Goal: Task Accomplishment & Management: Manage account settings

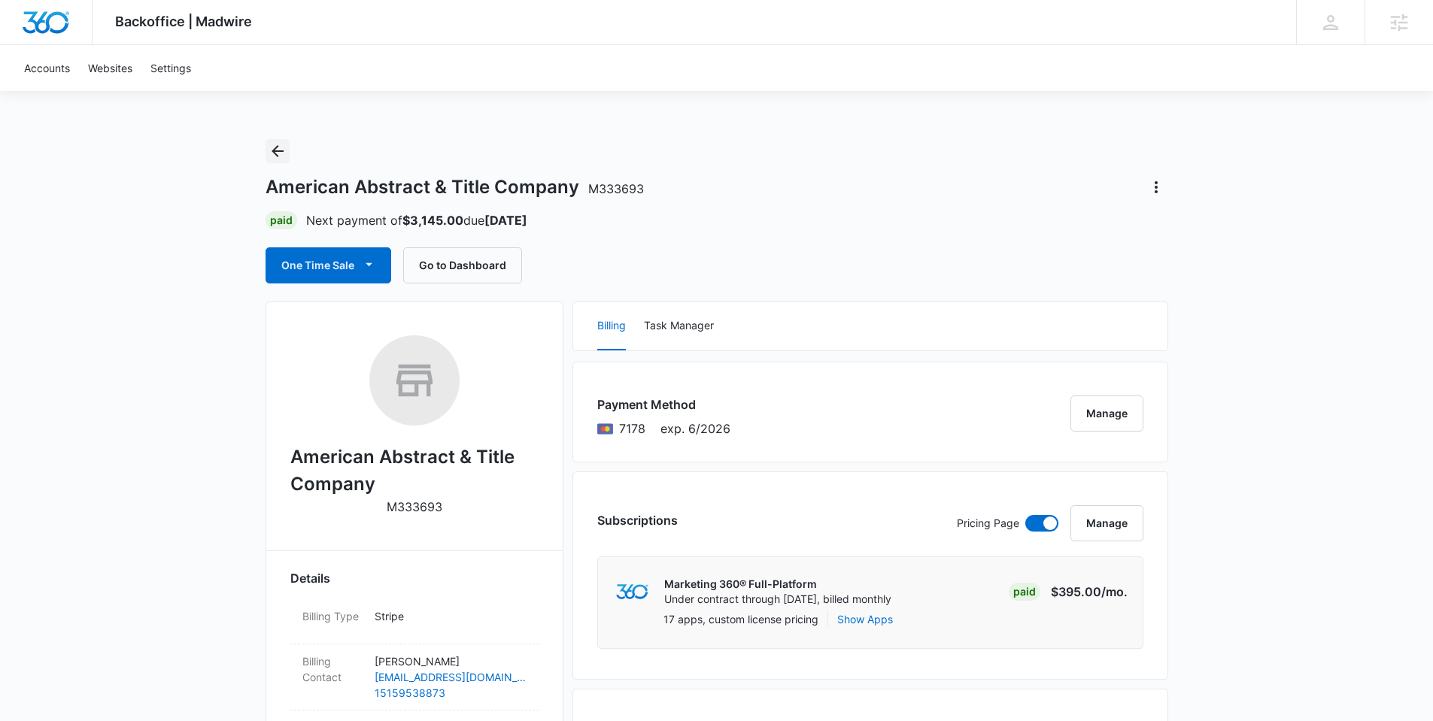
click at [276, 144] on icon "Back" at bounding box center [278, 151] width 18 height 18
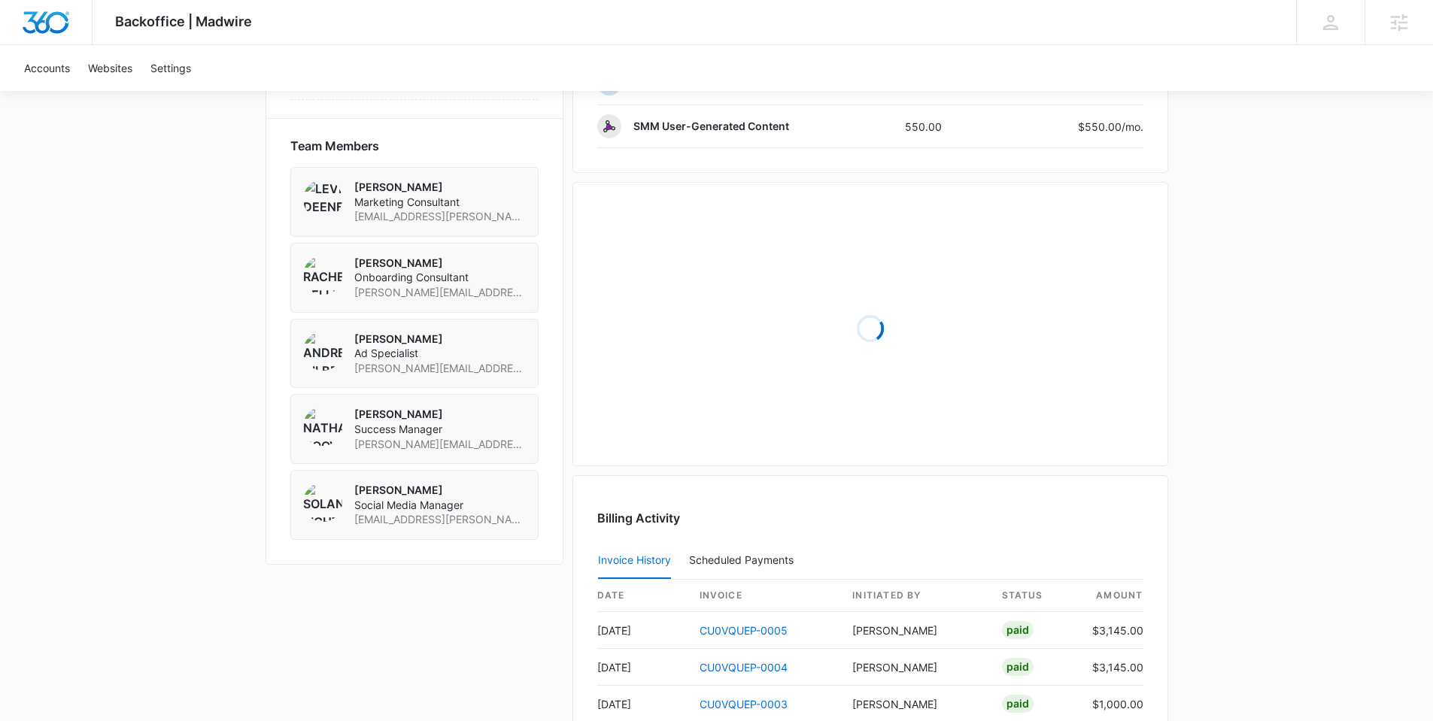
scroll to position [1018, 0]
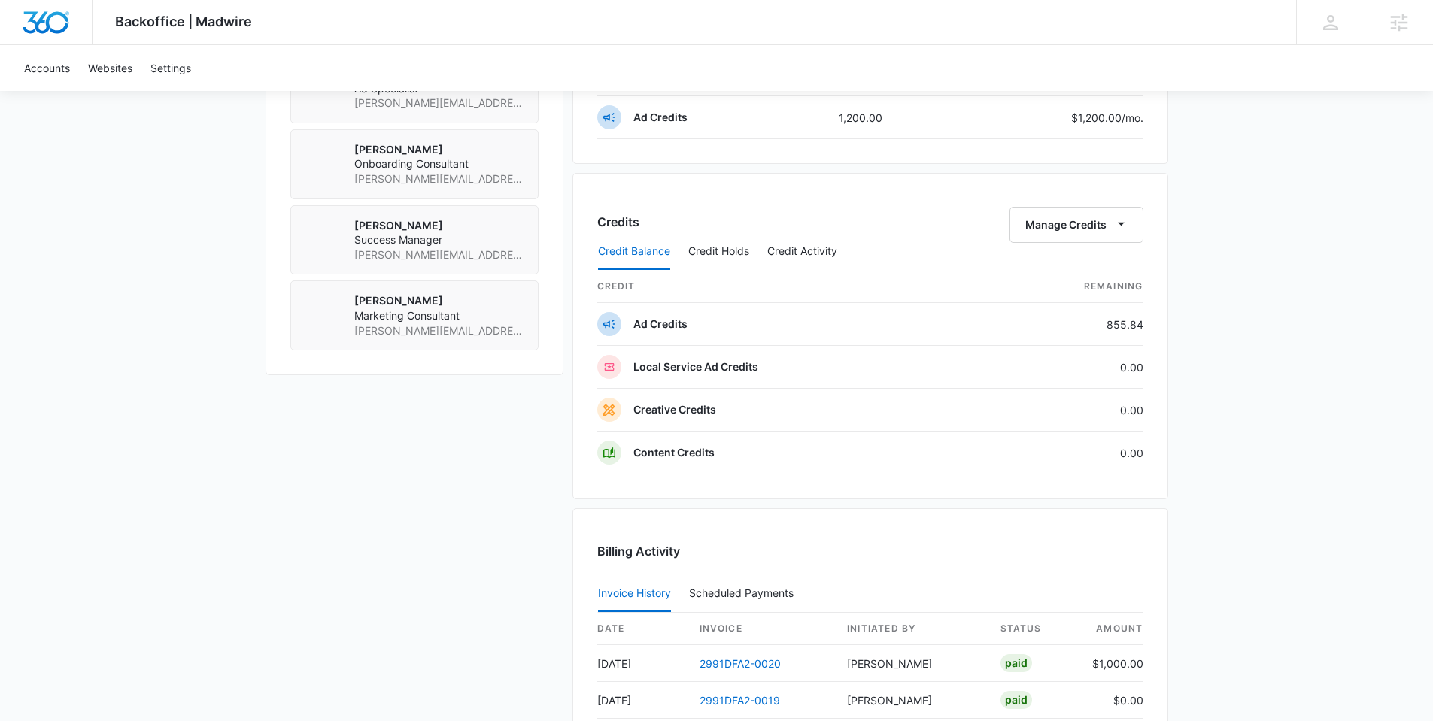
scroll to position [1162, 0]
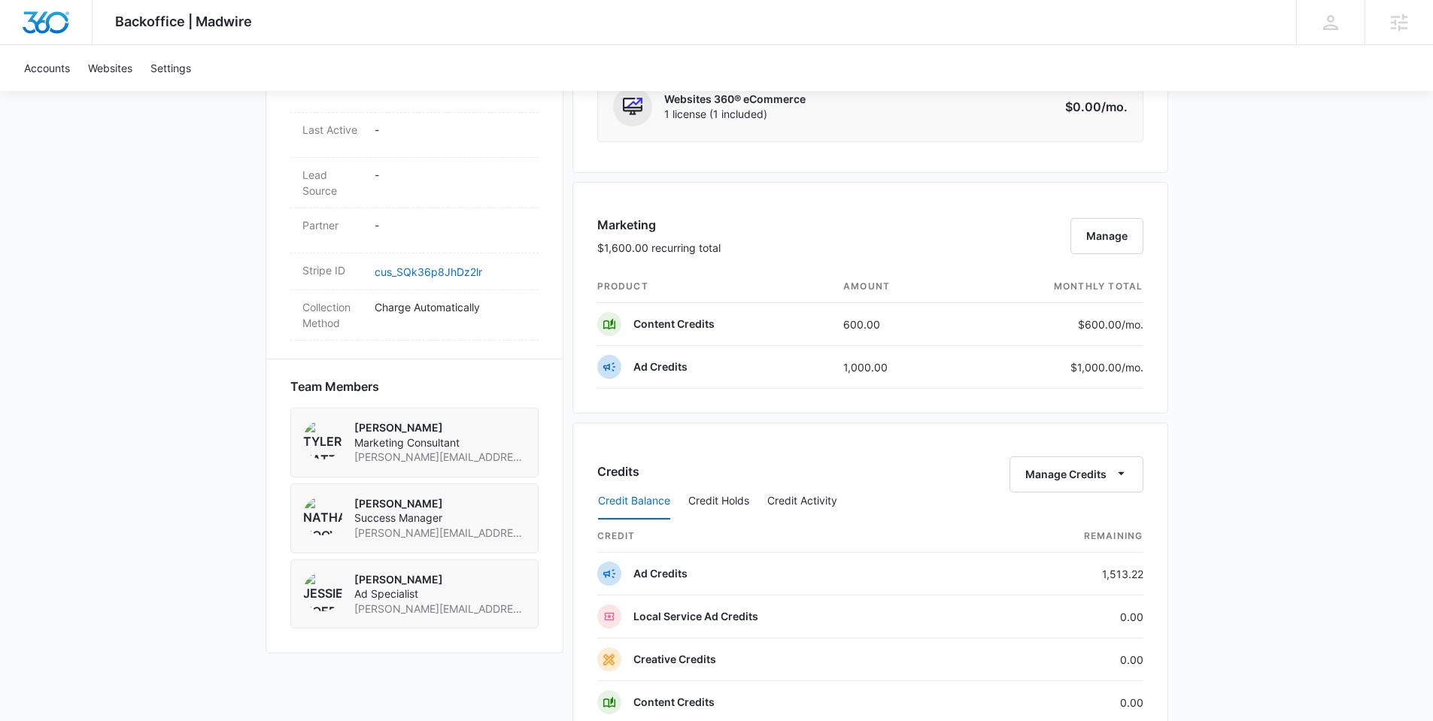
scroll to position [705, 0]
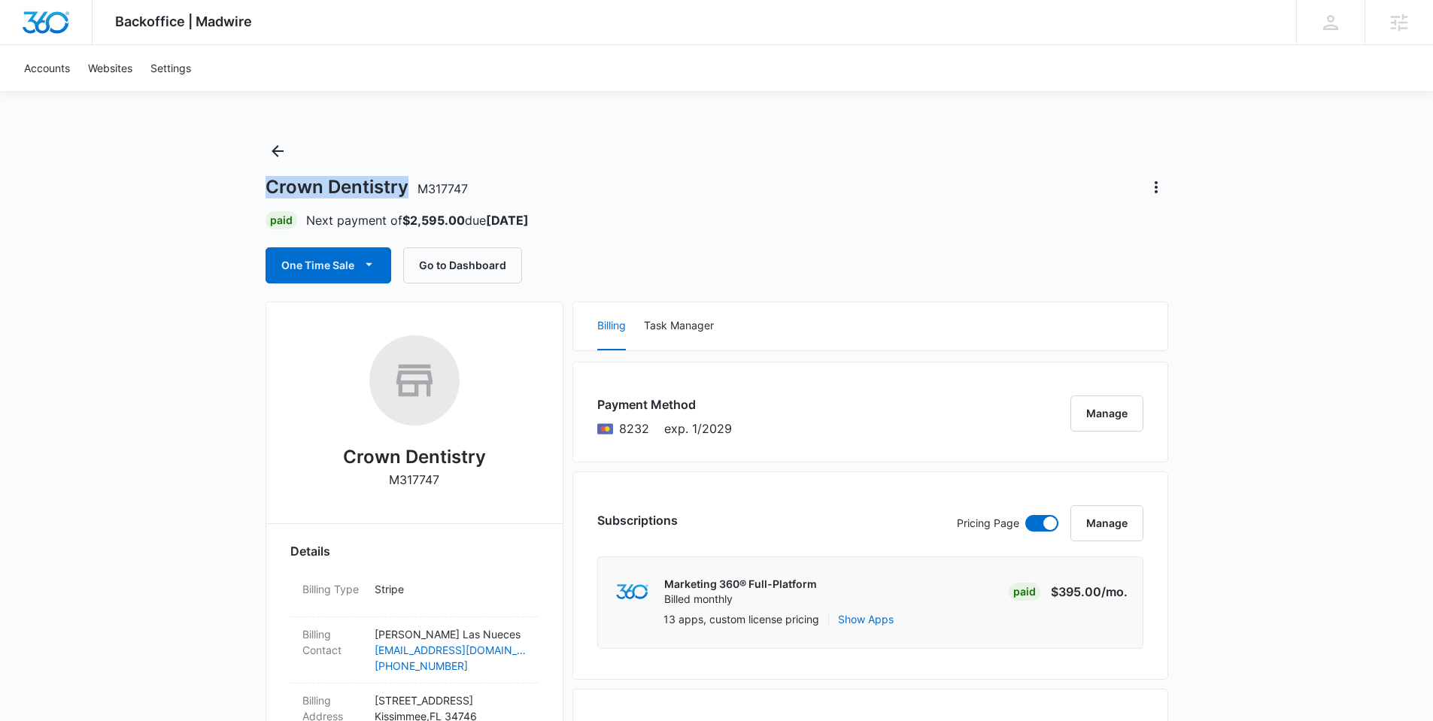
drag, startPoint x: 267, startPoint y: 187, endPoint x: 402, endPoint y: 184, distance: 134.7
click at [403, 184] on h1 "Crown Dentistry M317747" at bounding box center [367, 187] width 202 height 23
copy h1 "Crown Dentistry"
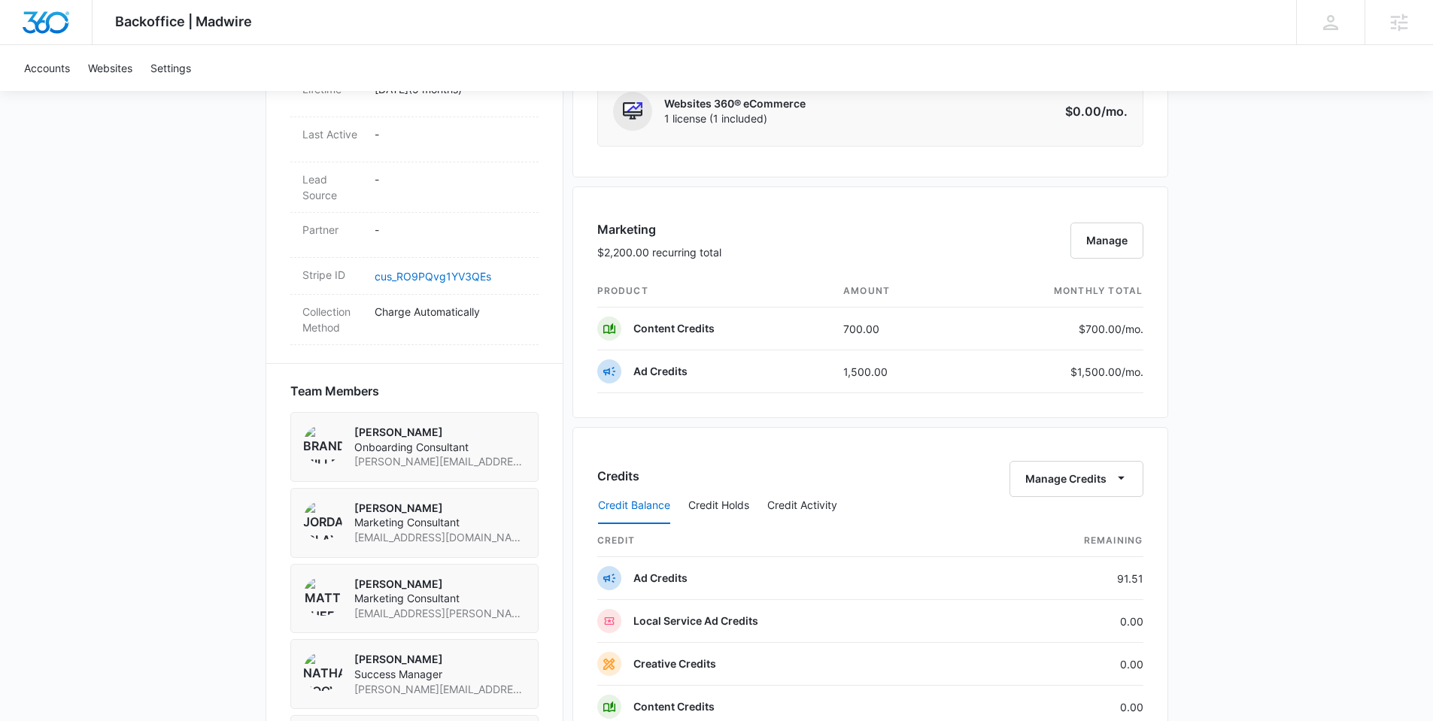
scroll to position [1066, 0]
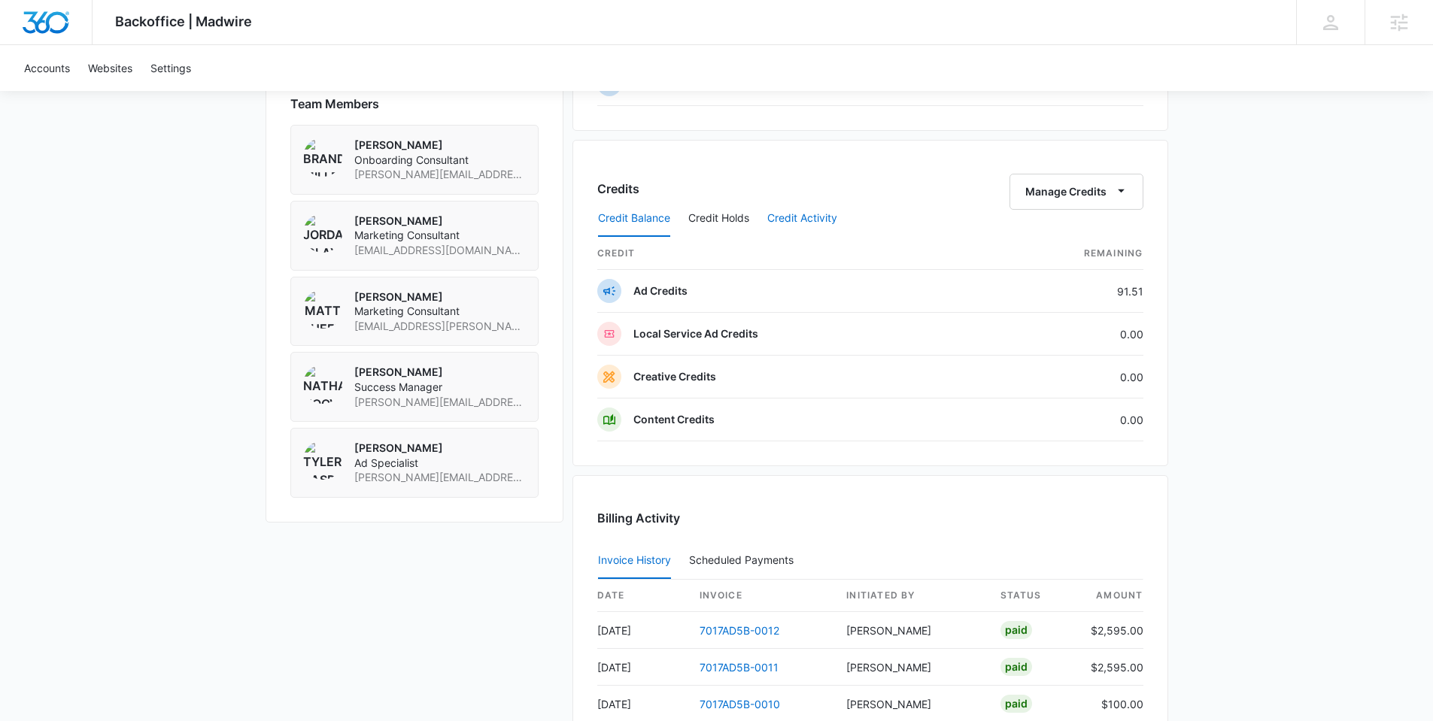
click at [794, 215] on button "Credit Activity" at bounding box center [802, 219] width 70 height 36
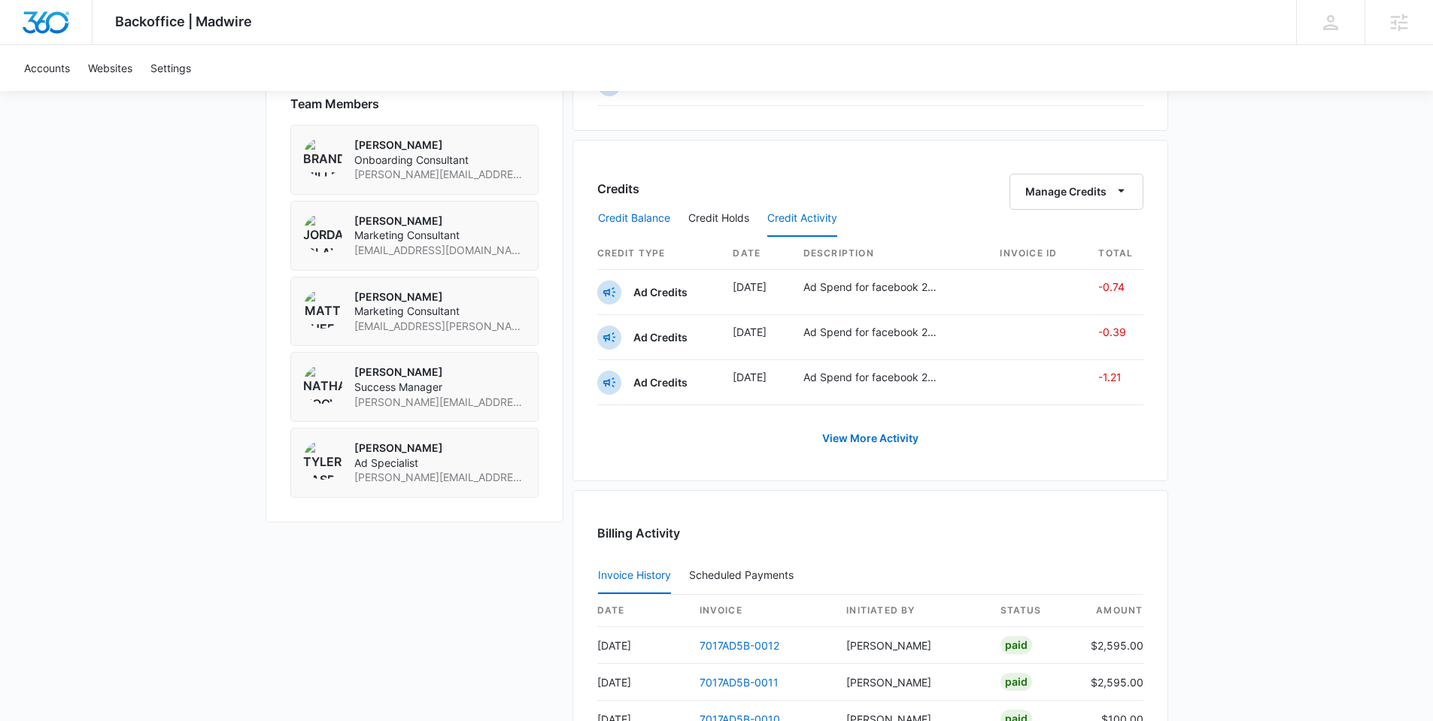
click at [654, 211] on button "Credit Balance" at bounding box center [634, 219] width 72 height 36
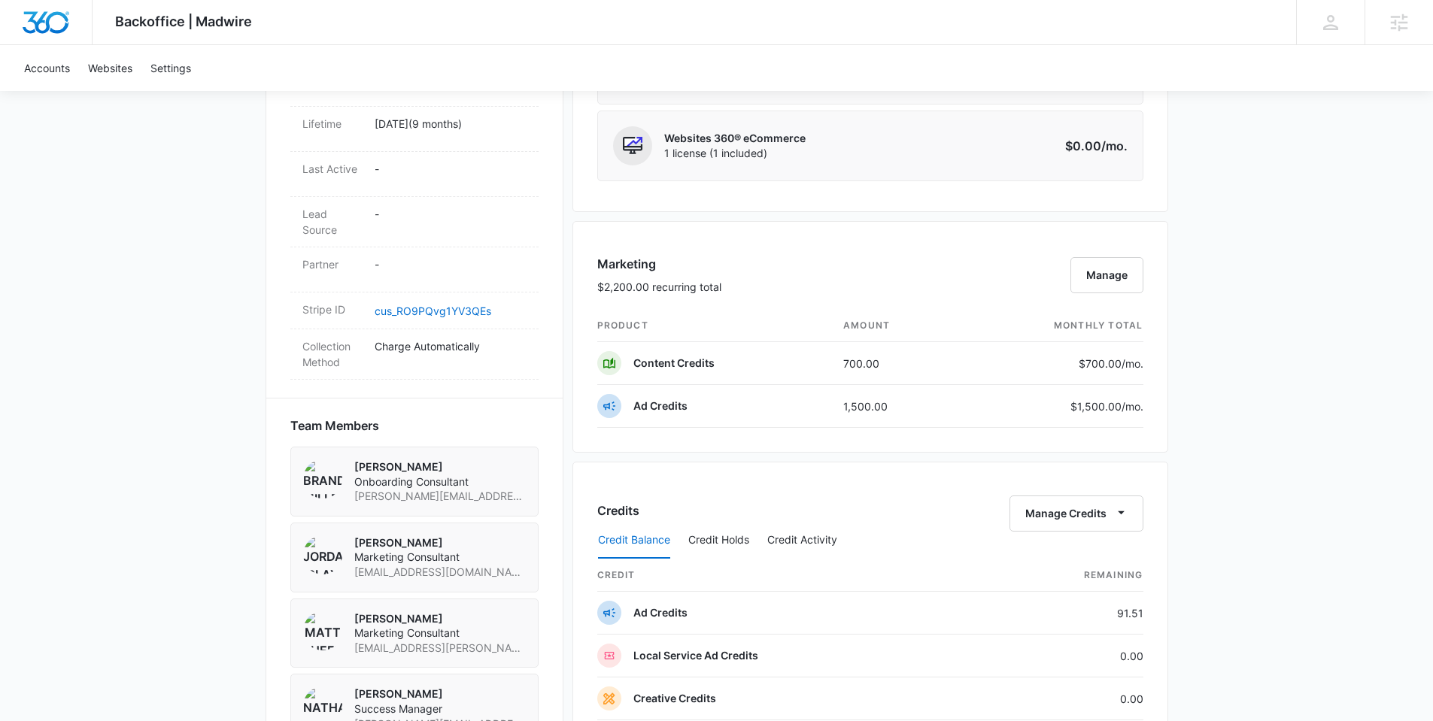
scroll to position [0, 0]
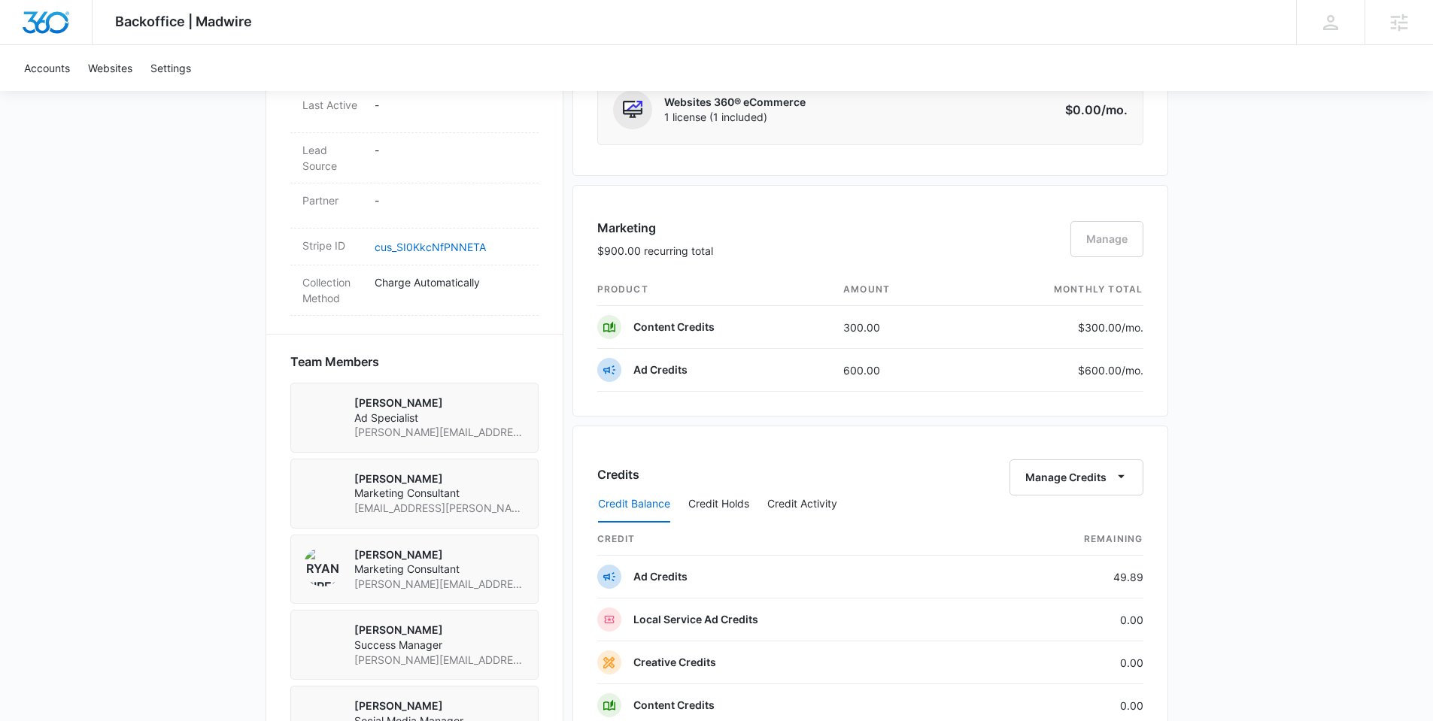
scroll to position [1037, 0]
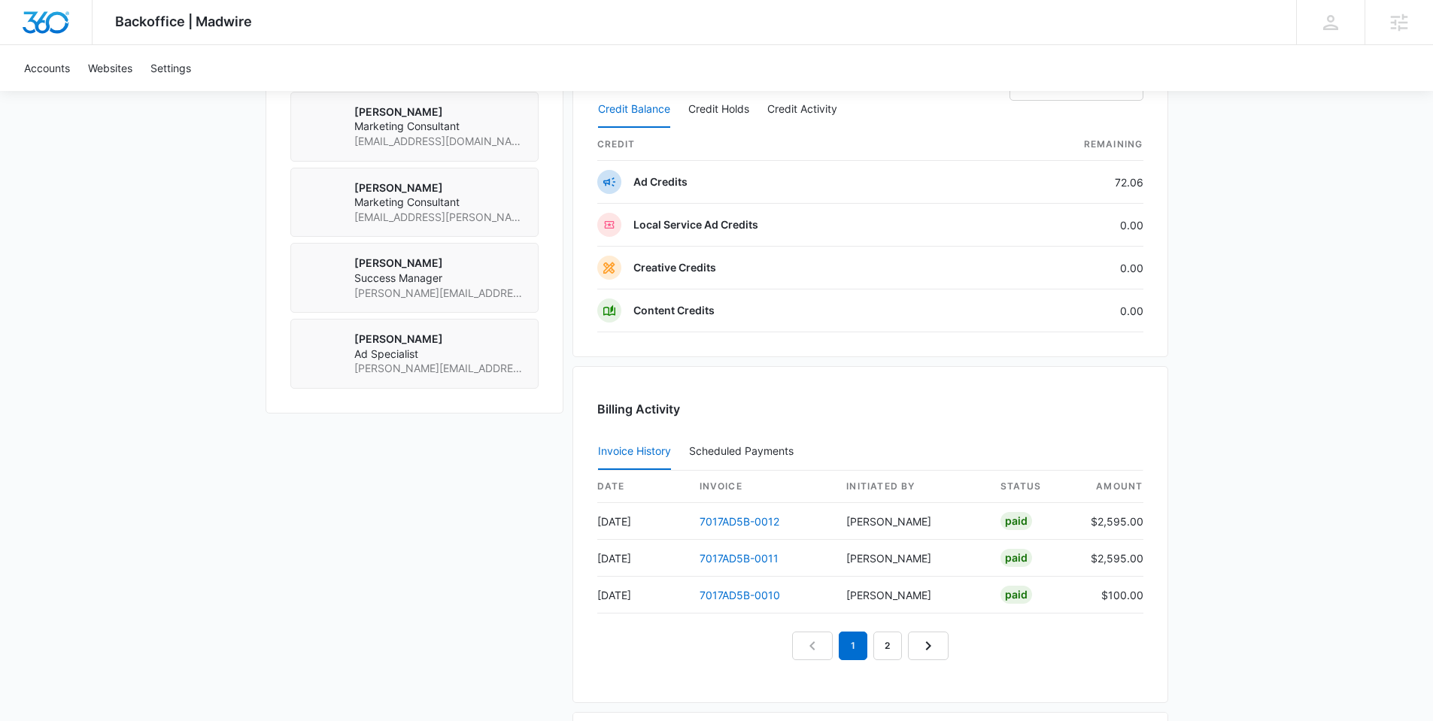
scroll to position [1349, 0]
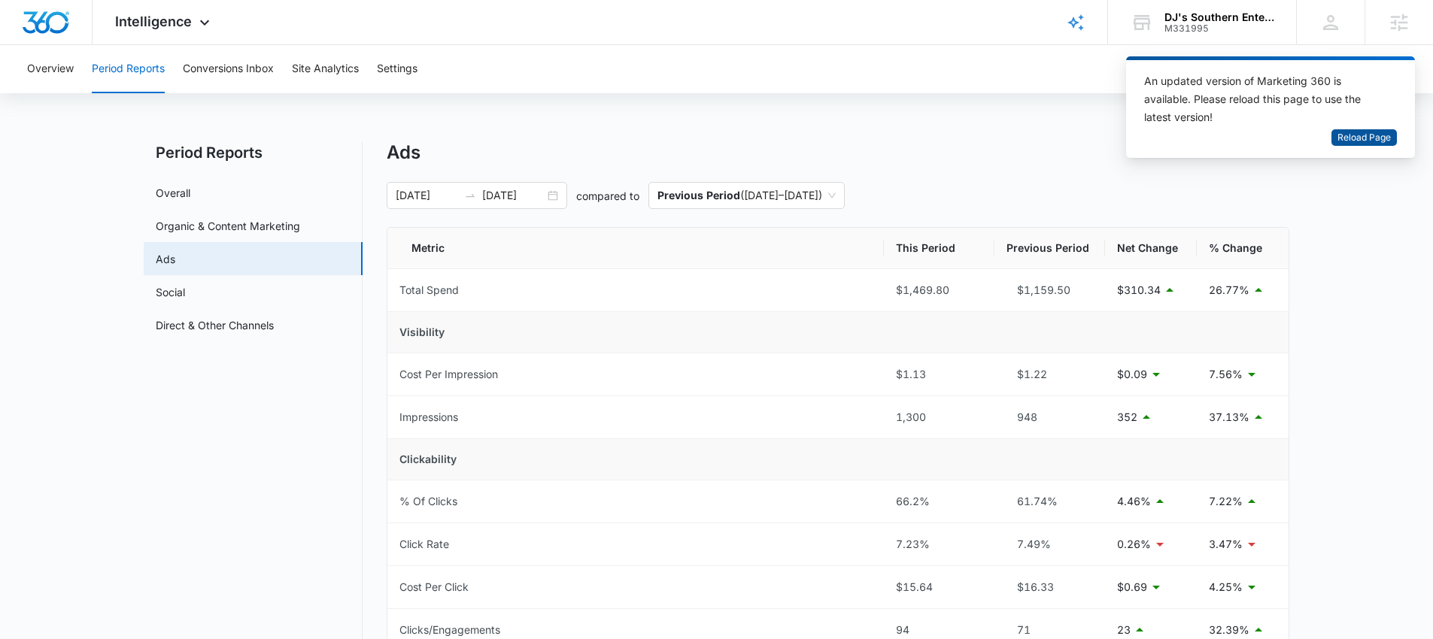
click at [1380, 141] on span "Reload Page" at bounding box center [1363, 138] width 53 height 14
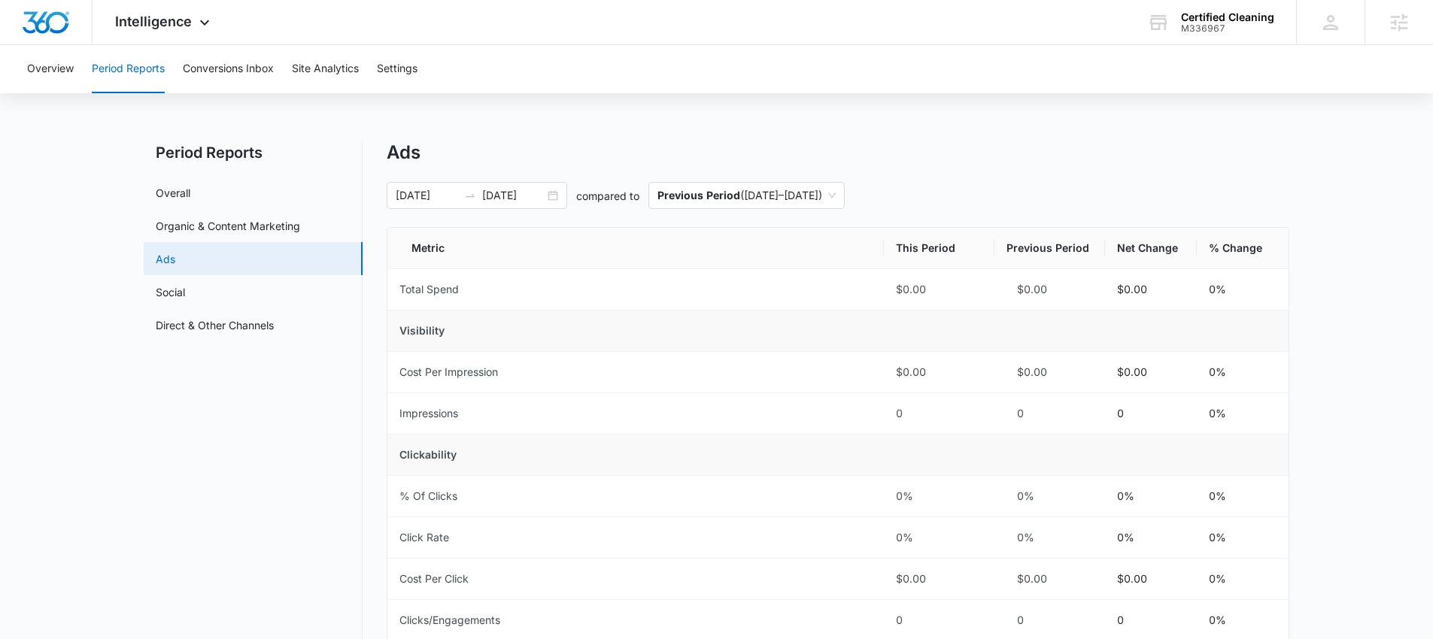
click at [175, 255] on link "Ads" at bounding box center [166, 259] width 20 height 16
click at [185, 284] on link "Social" at bounding box center [170, 292] width 29 height 16
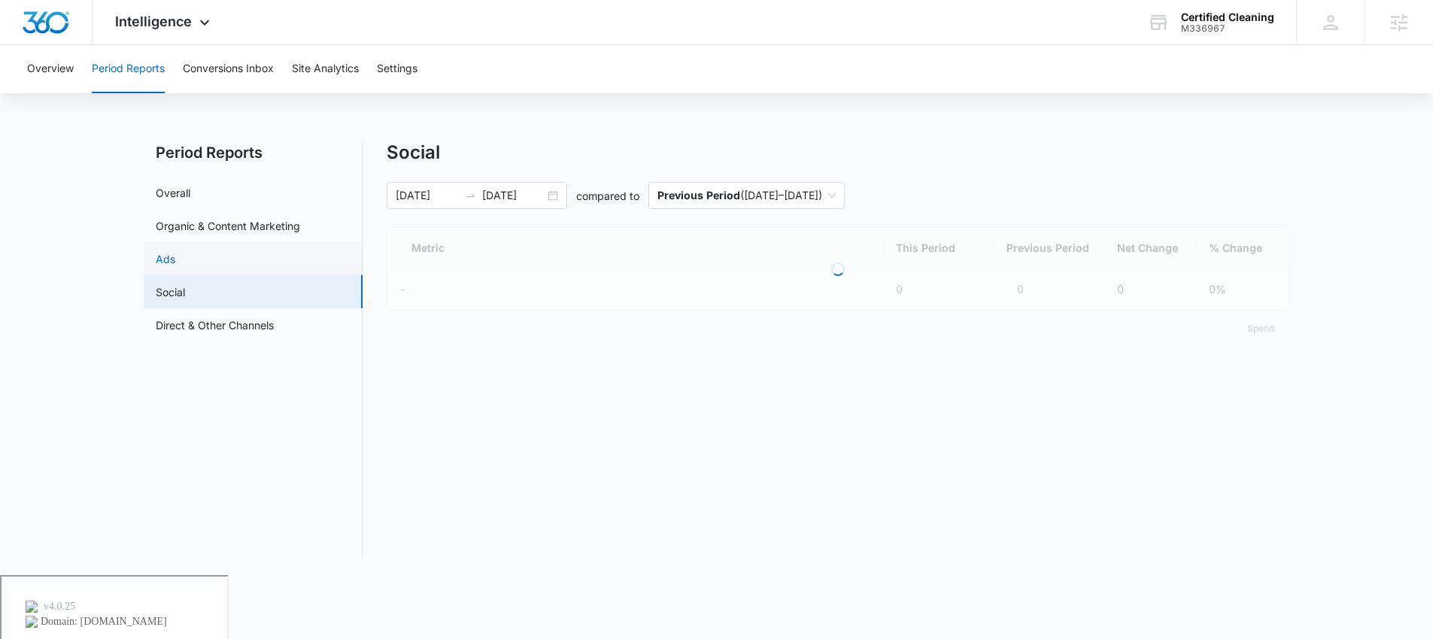
click at [175, 254] on link "Ads" at bounding box center [166, 259] width 20 height 16
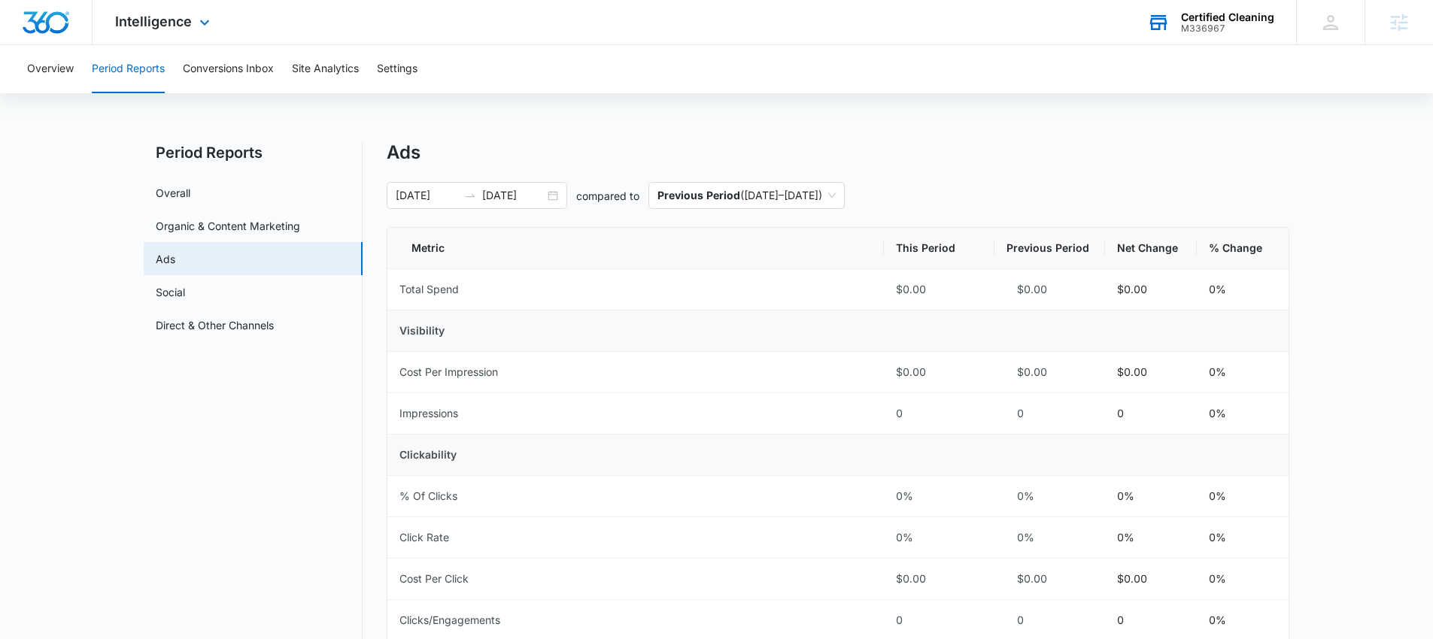
click at [1200, 27] on div "M336967" at bounding box center [1227, 28] width 93 height 11
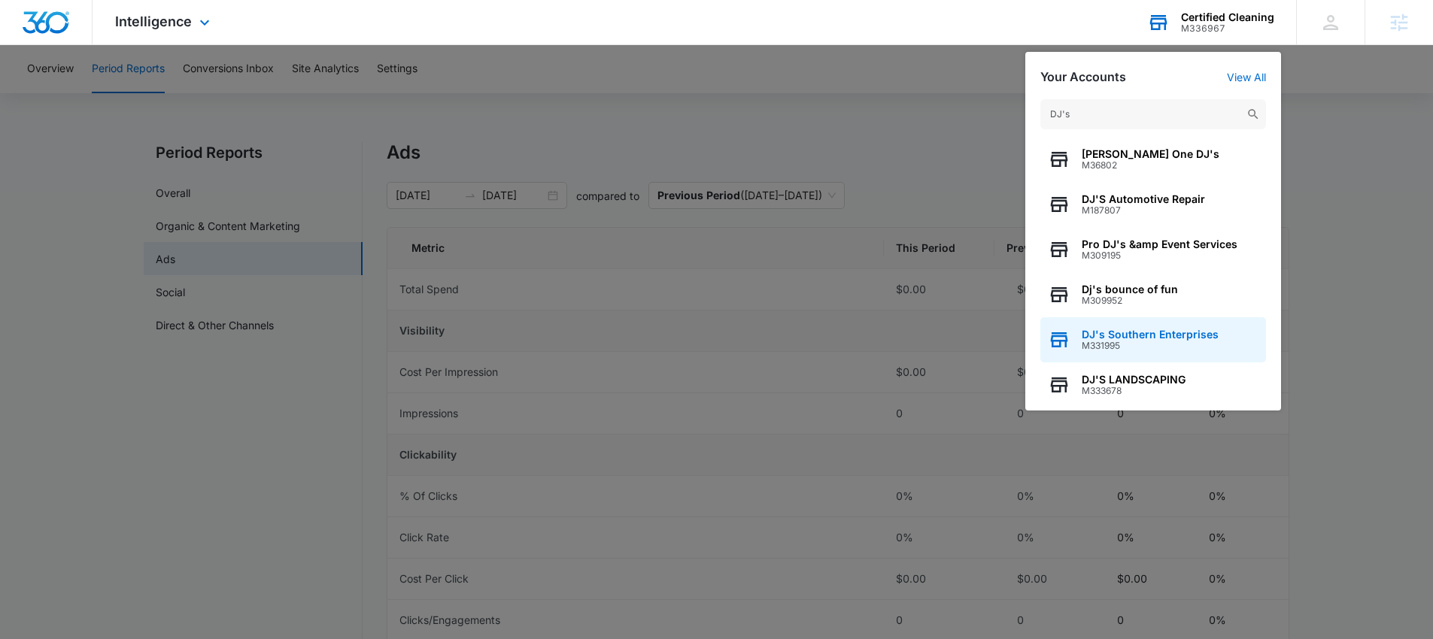
type input "DJ's"
click at [1153, 329] on span "DJ's Southern Enterprises" at bounding box center [1150, 335] width 137 height 12
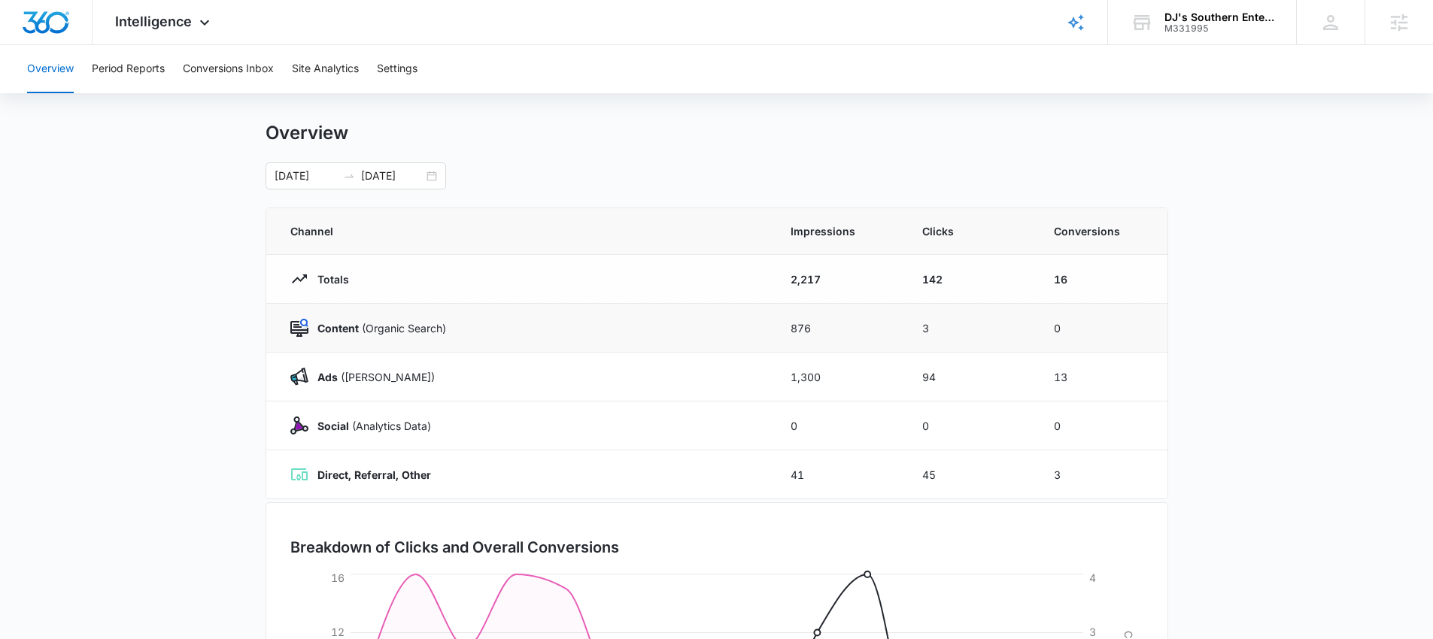
scroll to position [18, 0]
click at [127, 65] on button "Period Reports" at bounding box center [128, 69] width 73 height 48
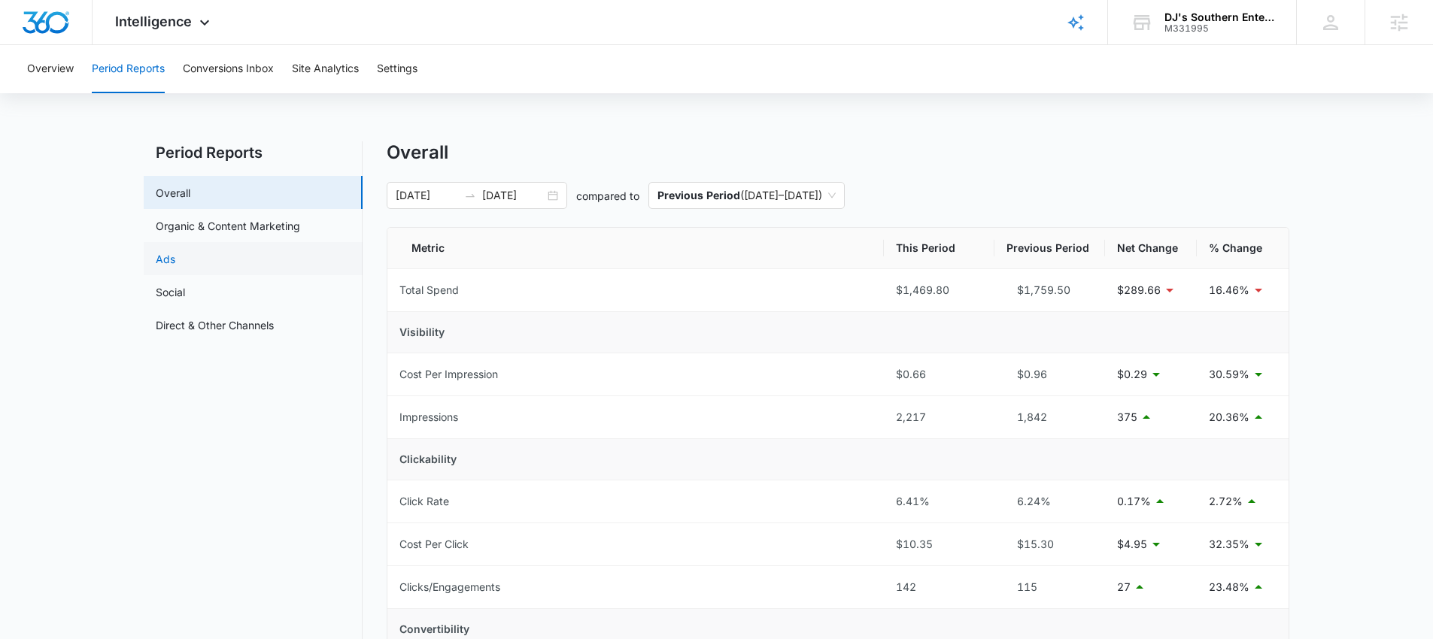
click at [175, 251] on link "Ads" at bounding box center [166, 259] width 20 height 16
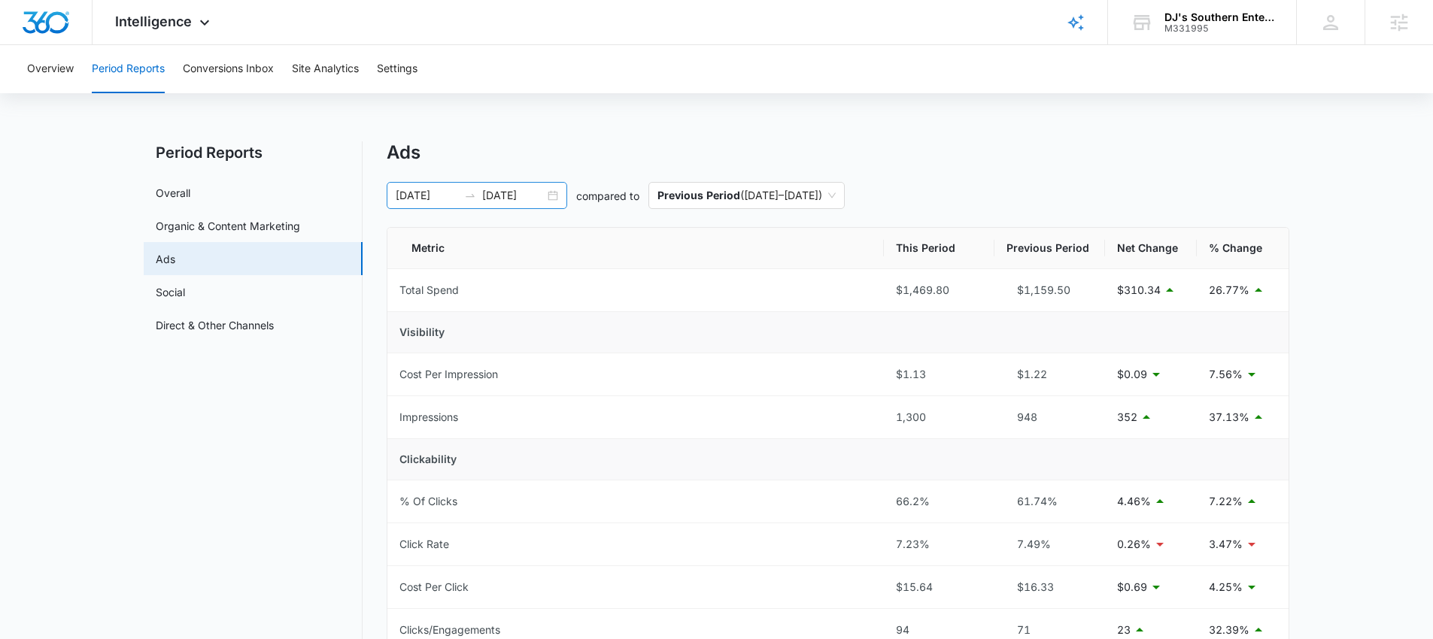
click at [556, 192] on div "09/01/2025 09/15/2025" at bounding box center [477, 195] width 181 height 27
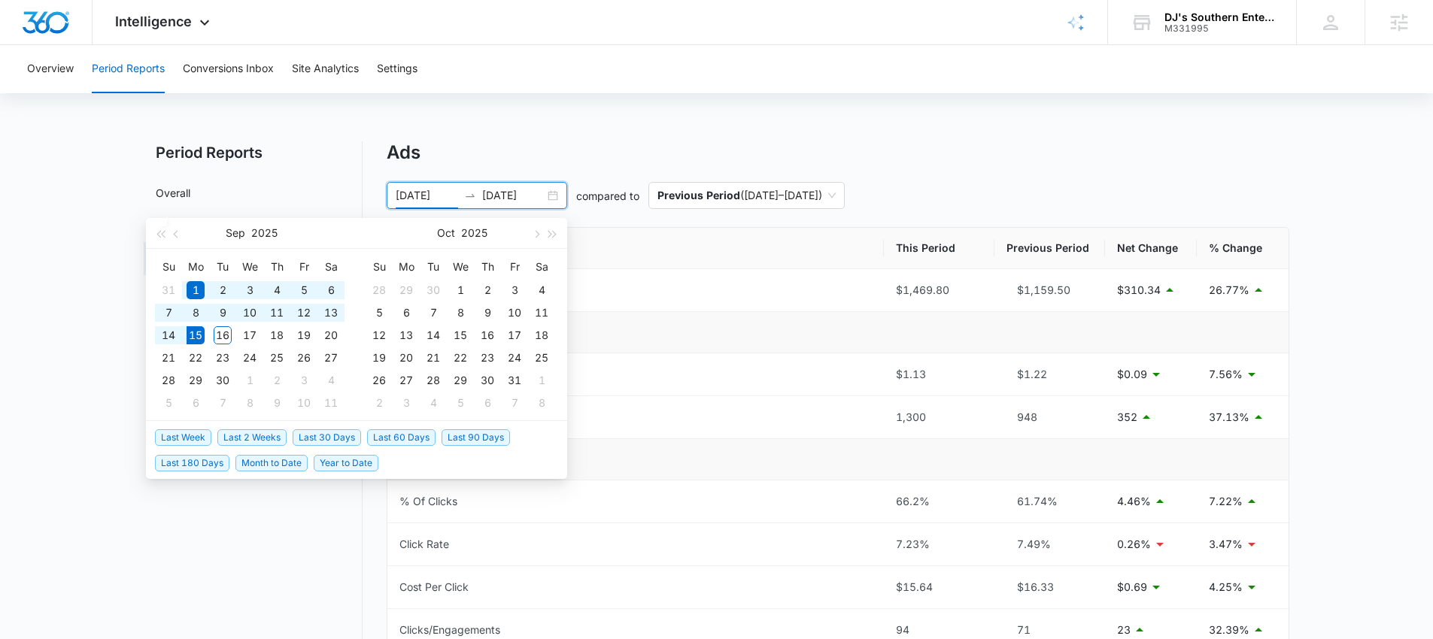
click at [324, 435] on span "Last 30 Days" at bounding box center [327, 438] width 68 height 17
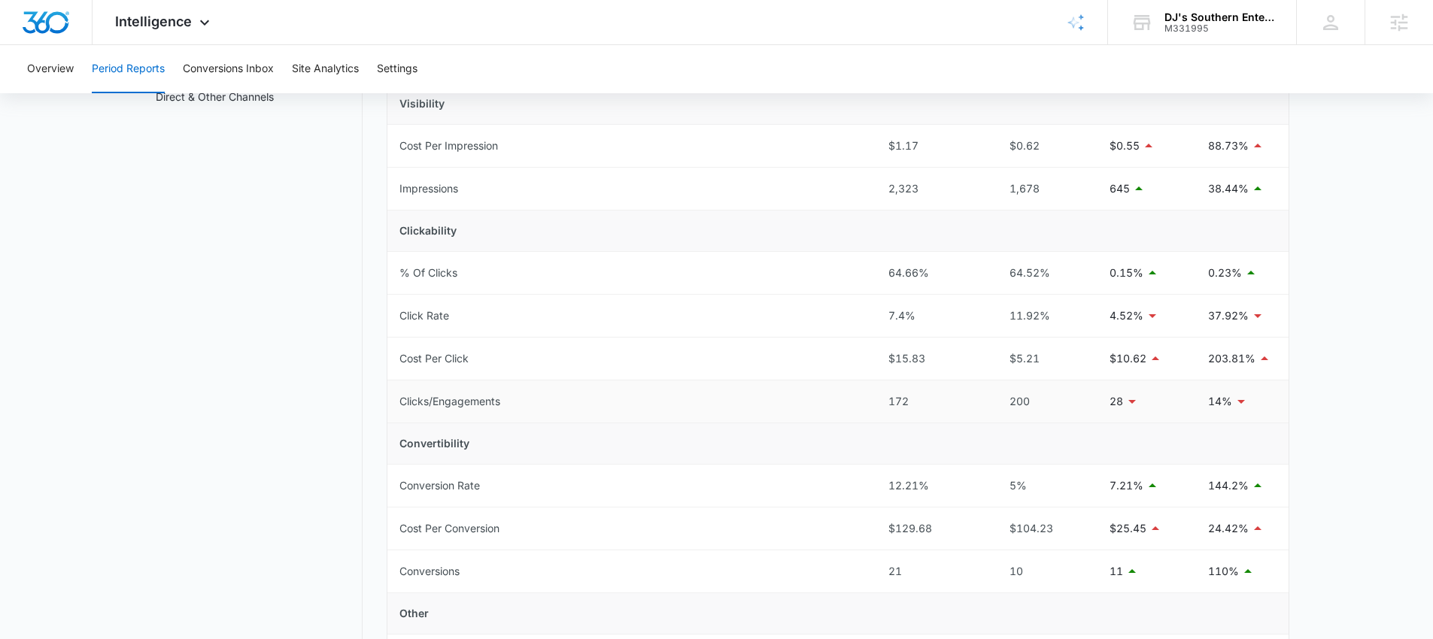
scroll to position [32, 0]
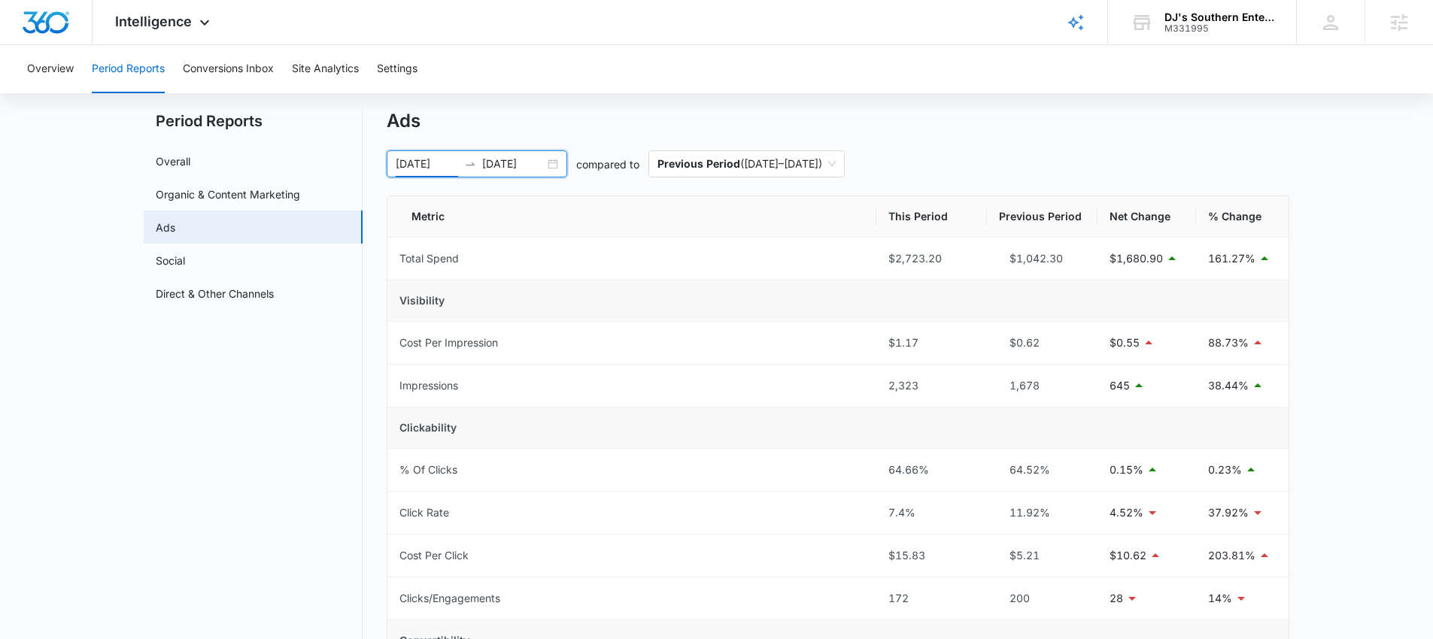
click at [553, 164] on div "08/16/2025 09/15/2025" at bounding box center [477, 163] width 181 height 27
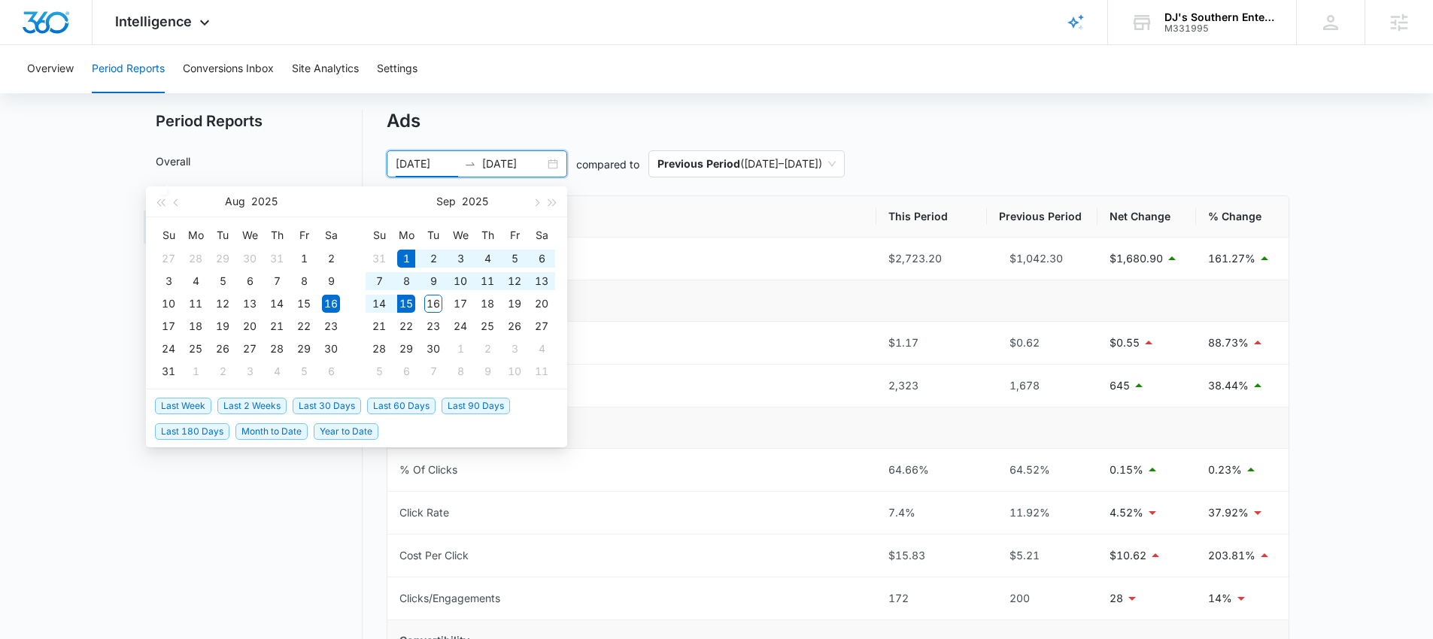
click at [250, 404] on span "Last 2 Weeks" at bounding box center [251, 406] width 69 height 17
type input "09/01/2025"
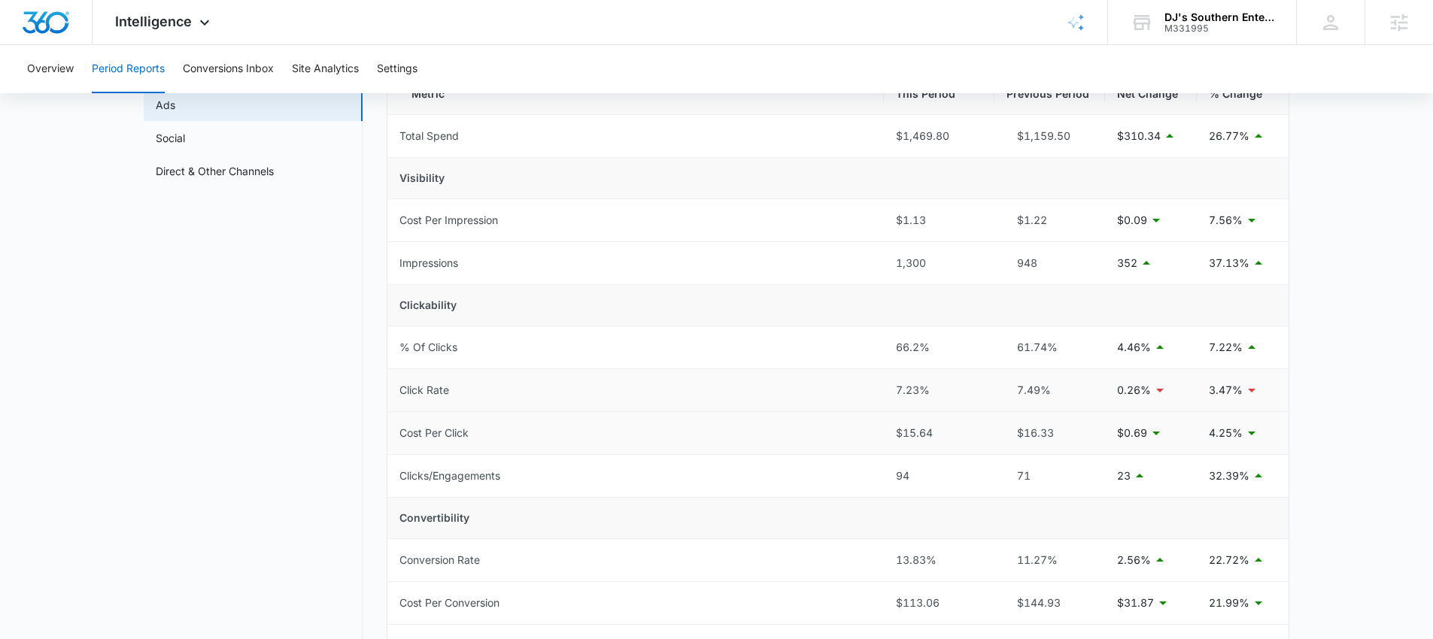
scroll to position [134, 0]
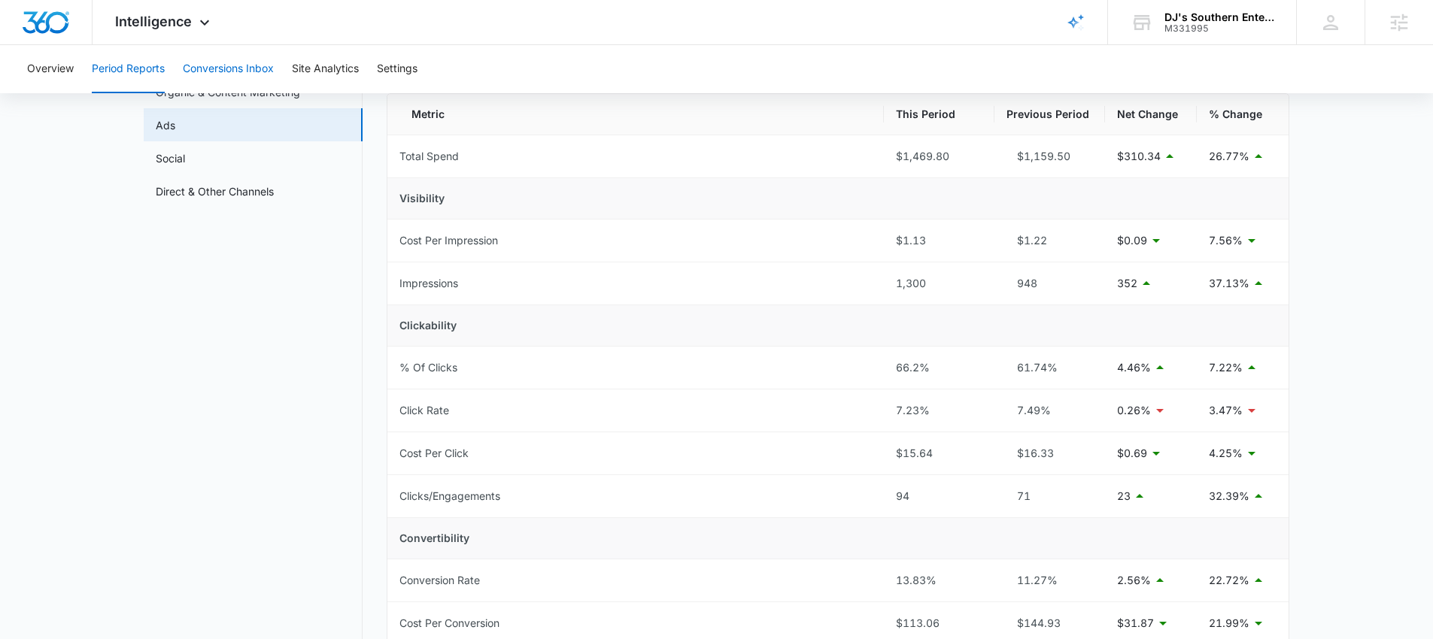
click at [212, 68] on button "Conversions Inbox" at bounding box center [228, 69] width 91 height 48
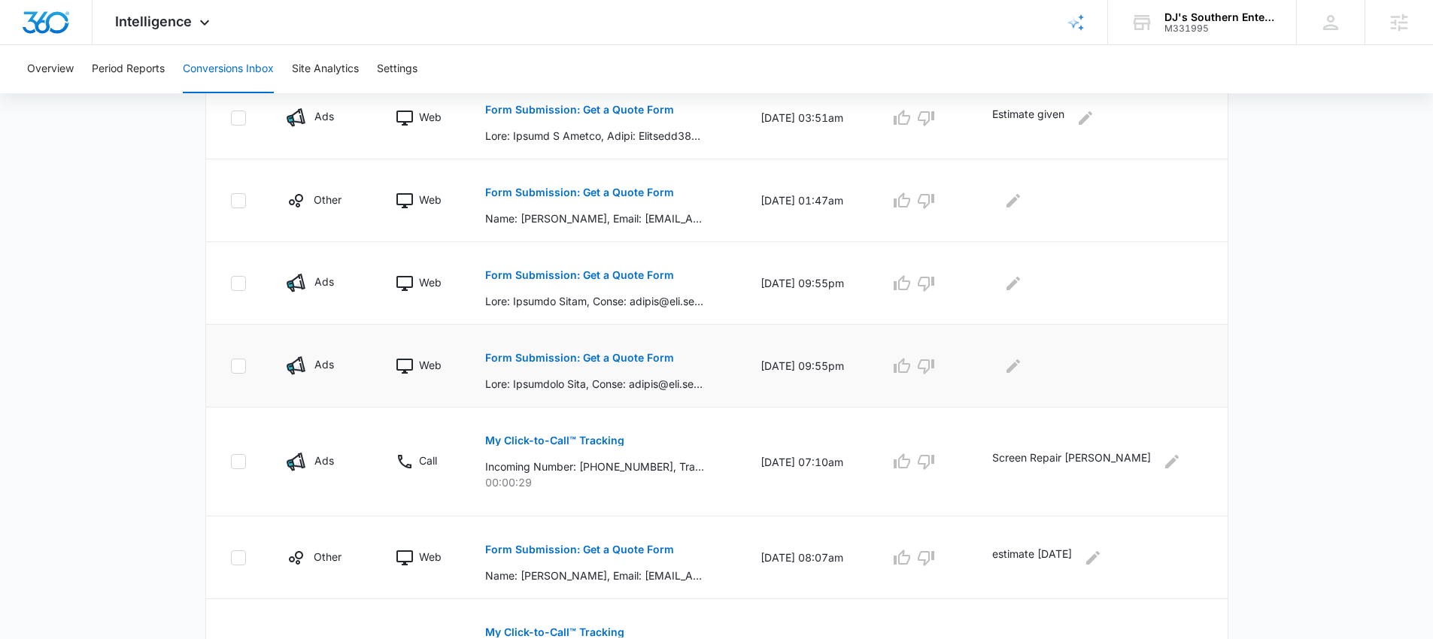
scroll to position [400, 0]
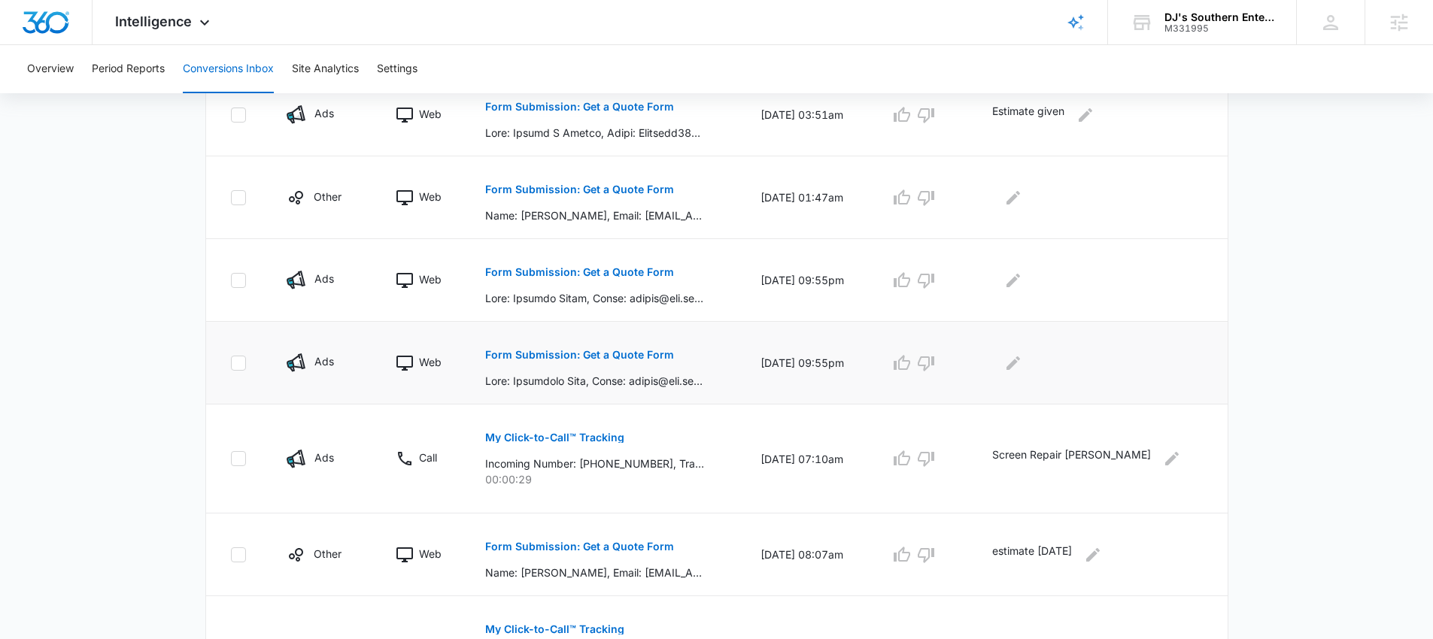
click at [624, 354] on p "Form Submission: Get a Quote Form" at bounding box center [579, 355] width 189 height 11
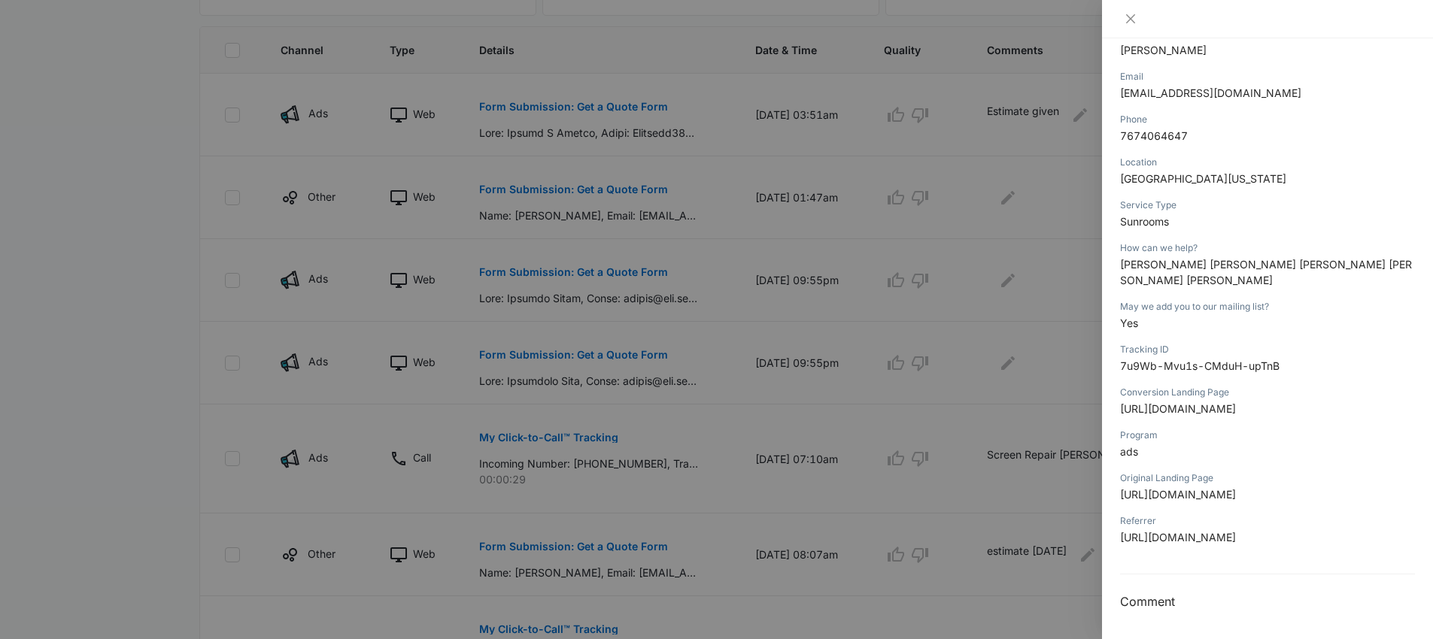
scroll to position [216, 0]
click at [1132, 21] on icon "close" at bounding box center [1131, 19] width 12 height 12
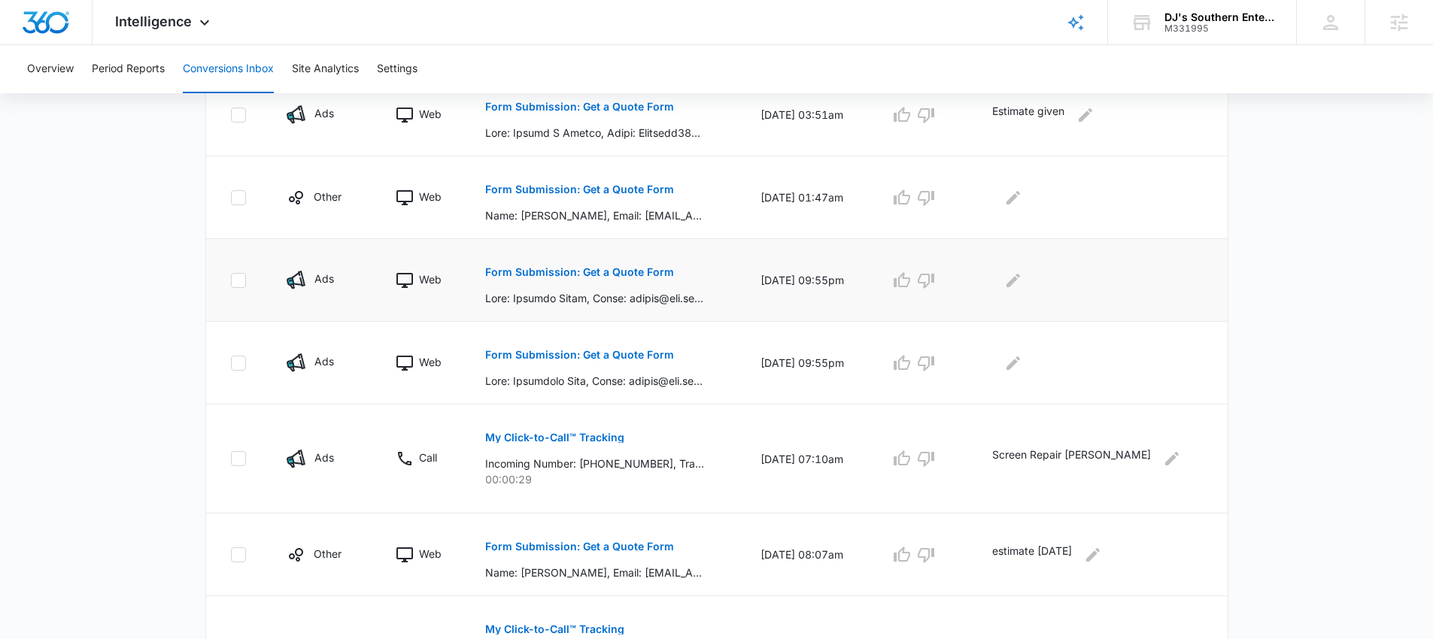
click at [578, 273] on p "Form Submission: Get a Quote Form" at bounding box center [579, 272] width 189 height 11
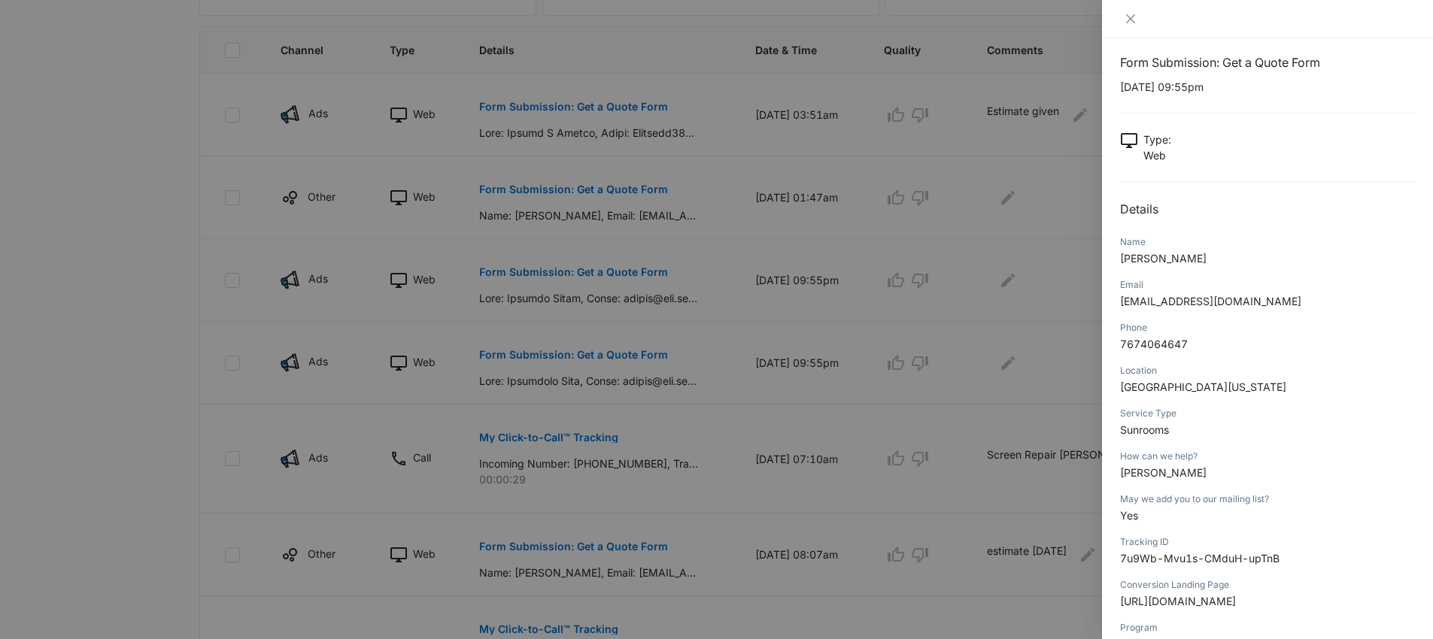
scroll to position [0, 0]
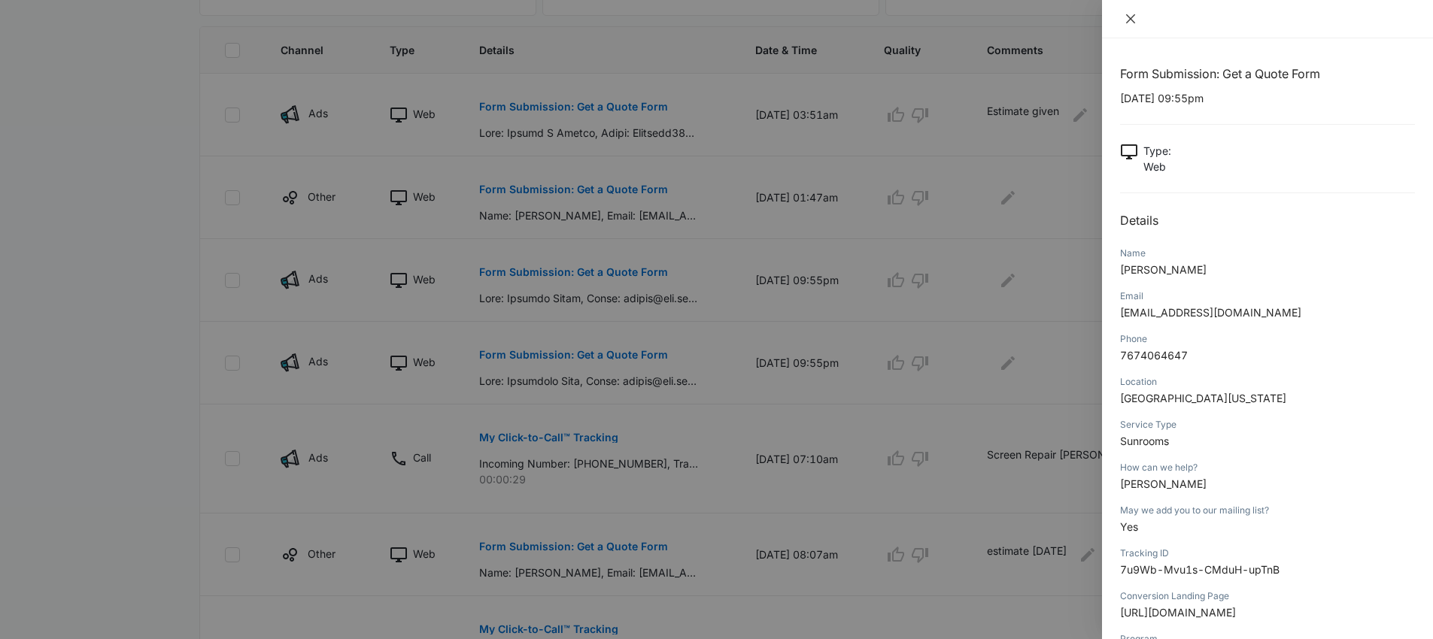
click at [1132, 19] on icon "close" at bounding box center [1131, 19] width 12 height 12
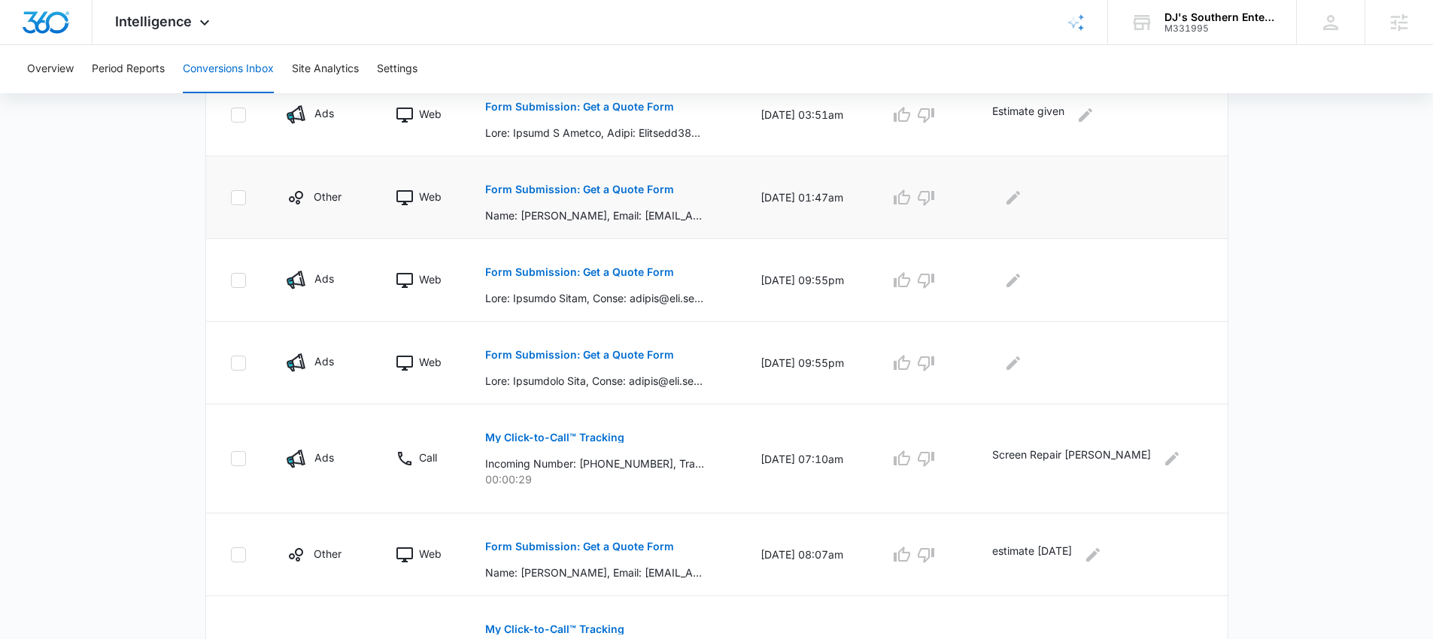
click at [575, 186] on p "Form Submission: Get a Quote Form" at bounding box center [579, 189] width 189 height 11
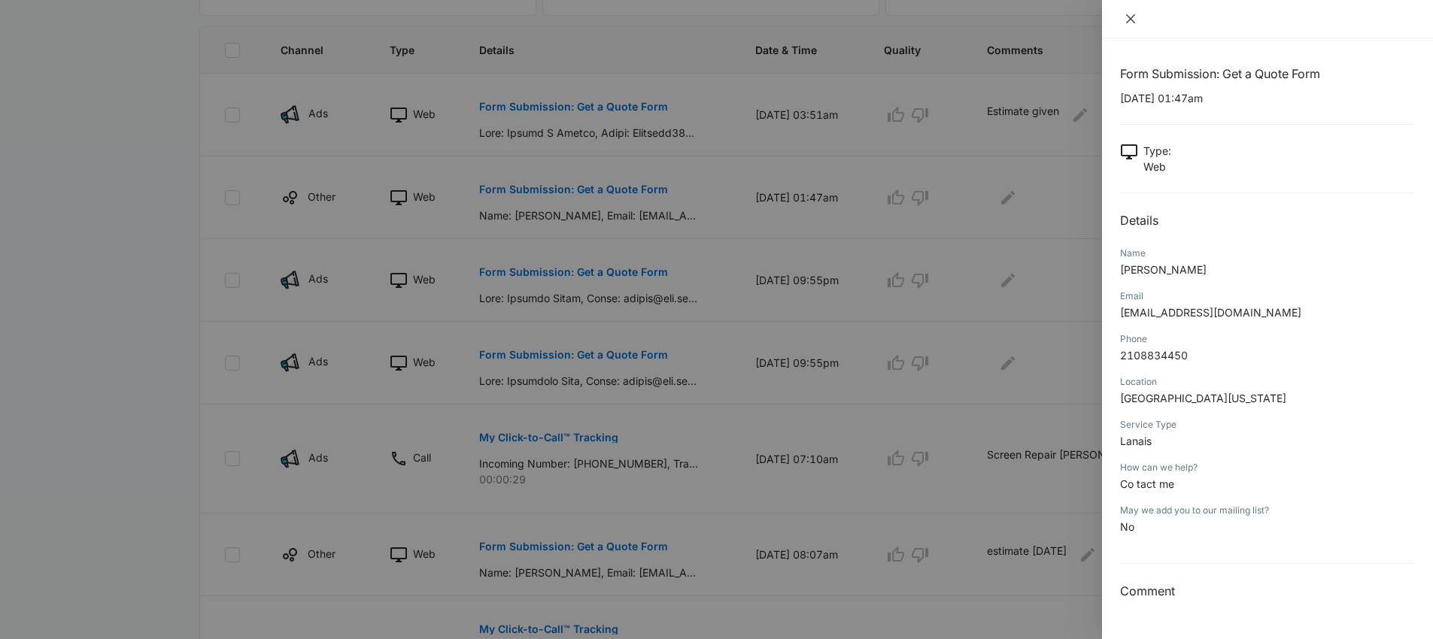
click at [1128, 22] on icon "close" at bounding box center [1131, 19] width 12 height 12
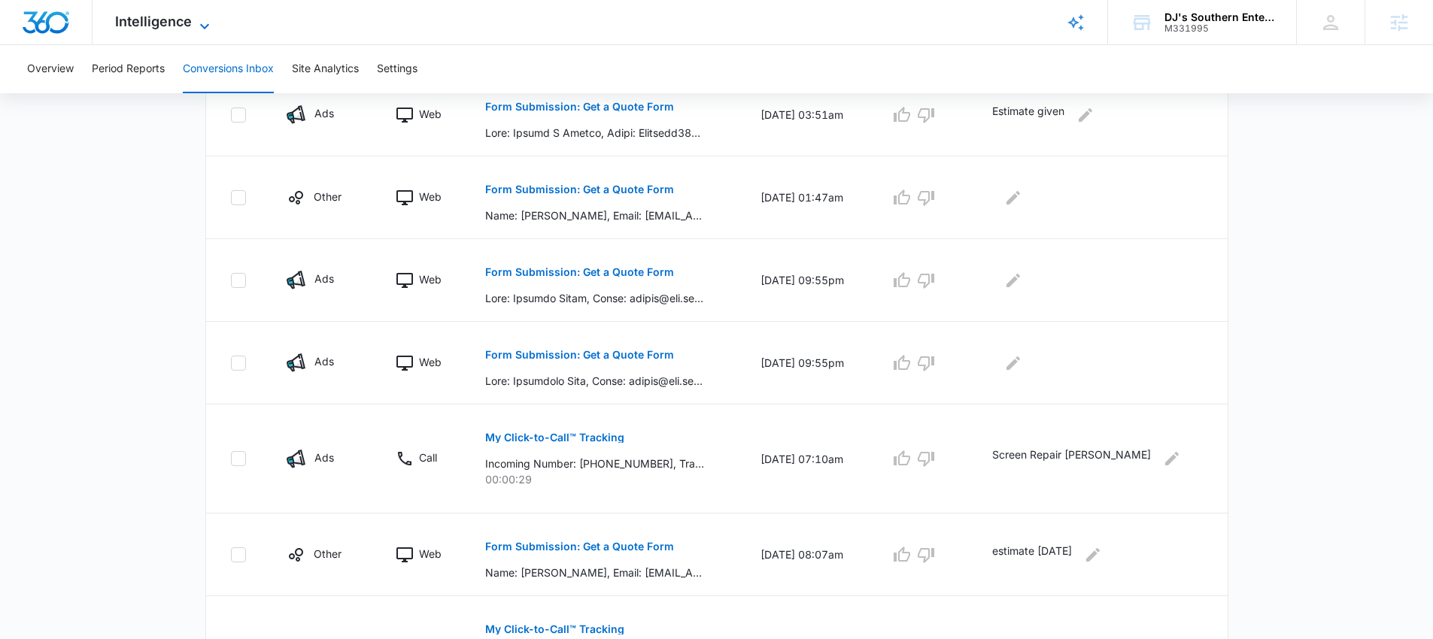
click at [159, 17] on span "Intelligence" at bounding box center [153, 22] width 77 height 16
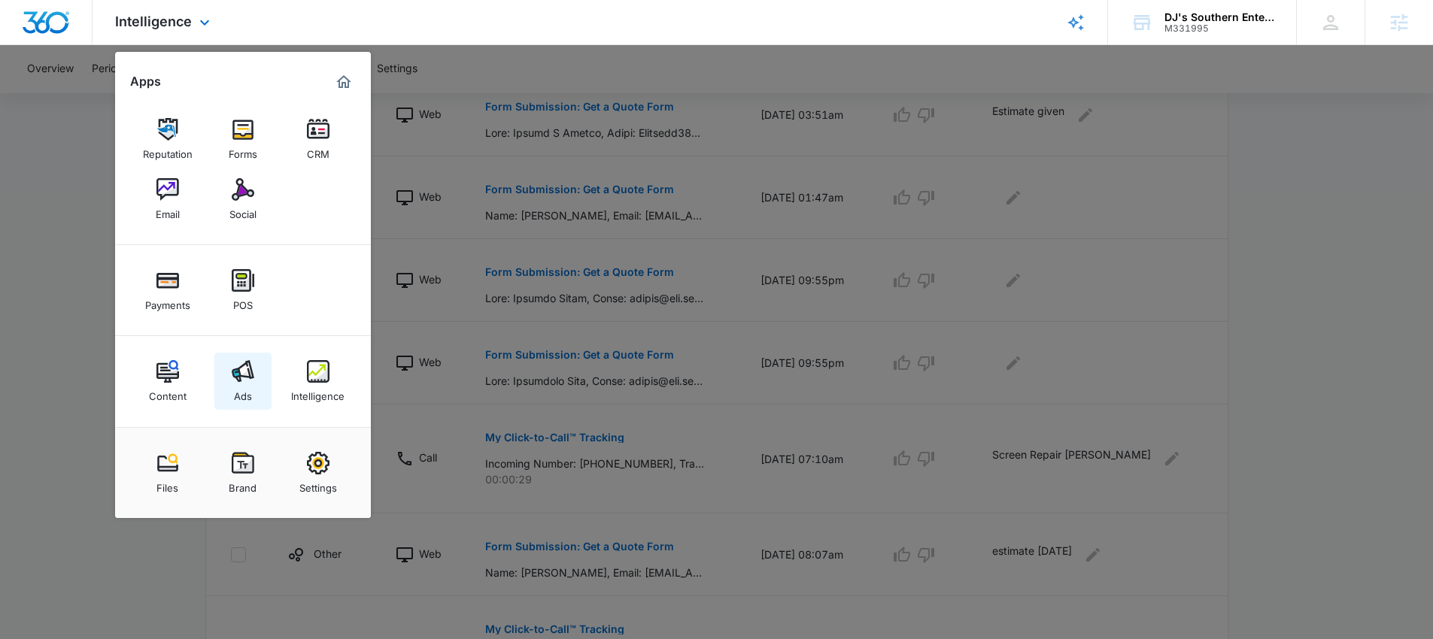
click at [241, 378] on img at bounding box center [243, 371] width 23 height 23
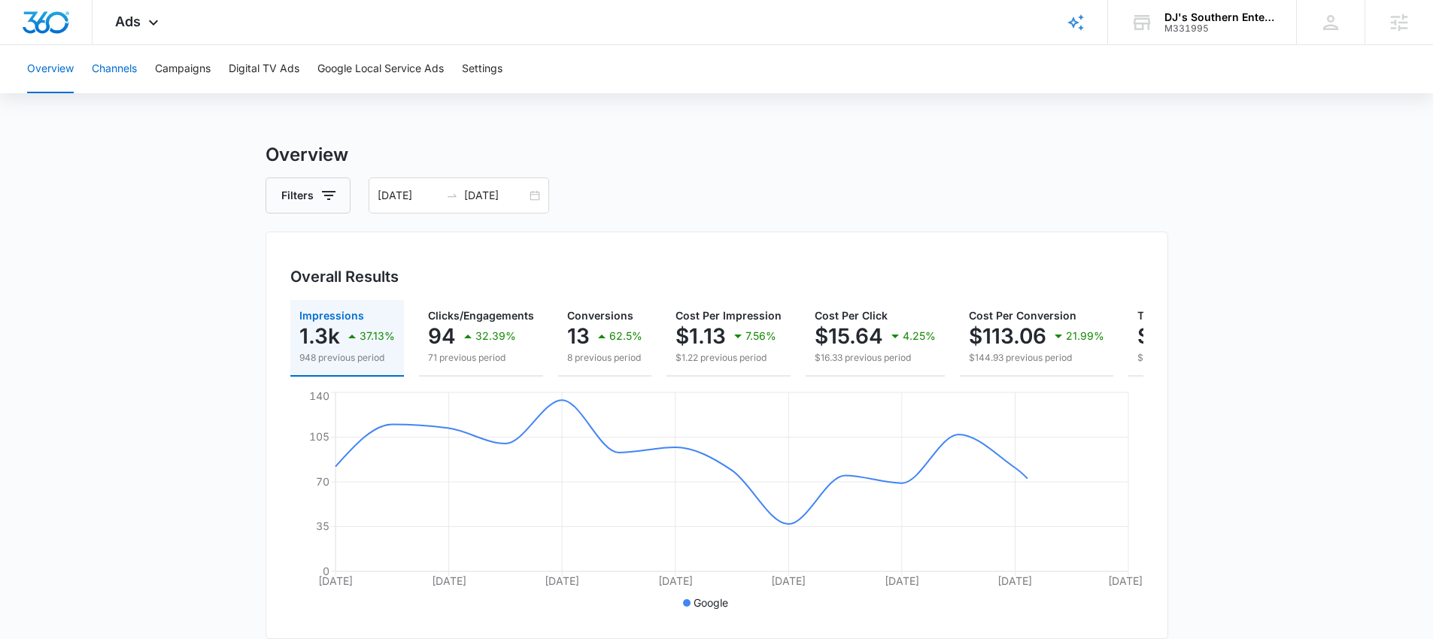
click at [124, 69] on button "Channels" at bounding box center [114, 69] width 45 height 48
click at [141, 20] on div "Ads Apps Reputation Forms CRM Email Social Payments POS Content Ads Intelligenc…" at bounding box center [139, 22] width 93 height 44
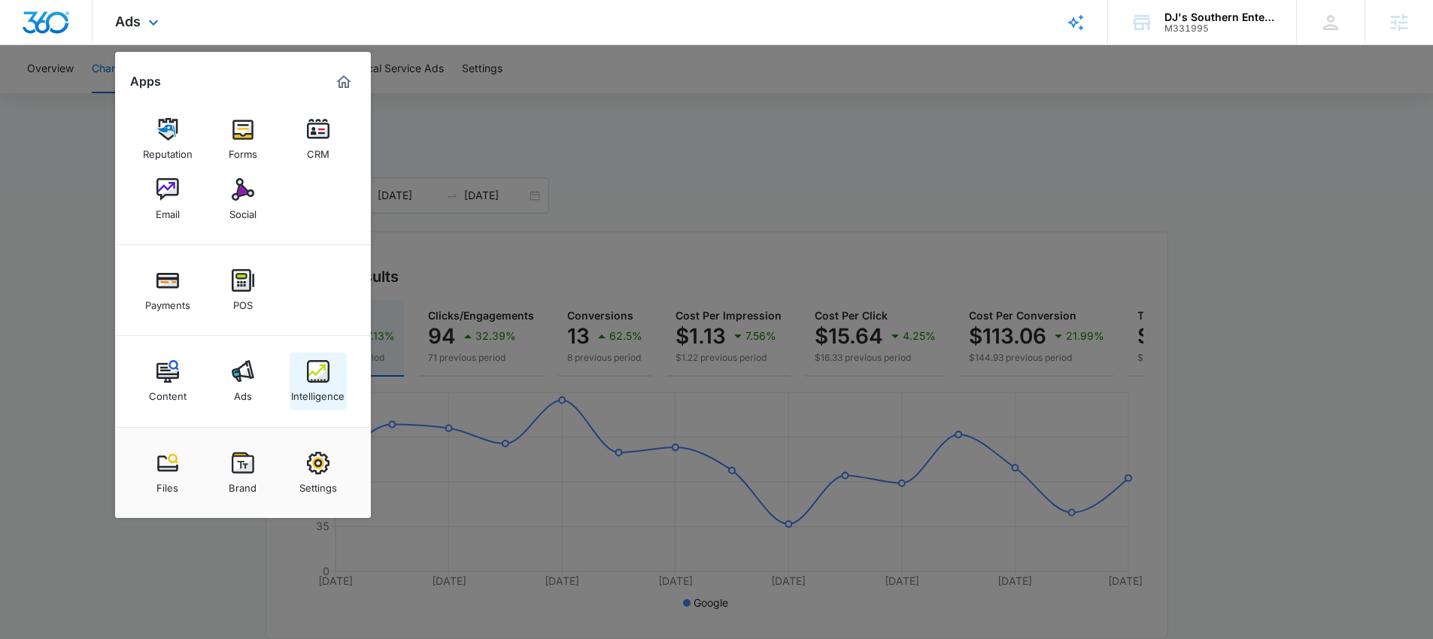
click at [311, 375] on img at bounding box center [318, 371] width 23 height 23
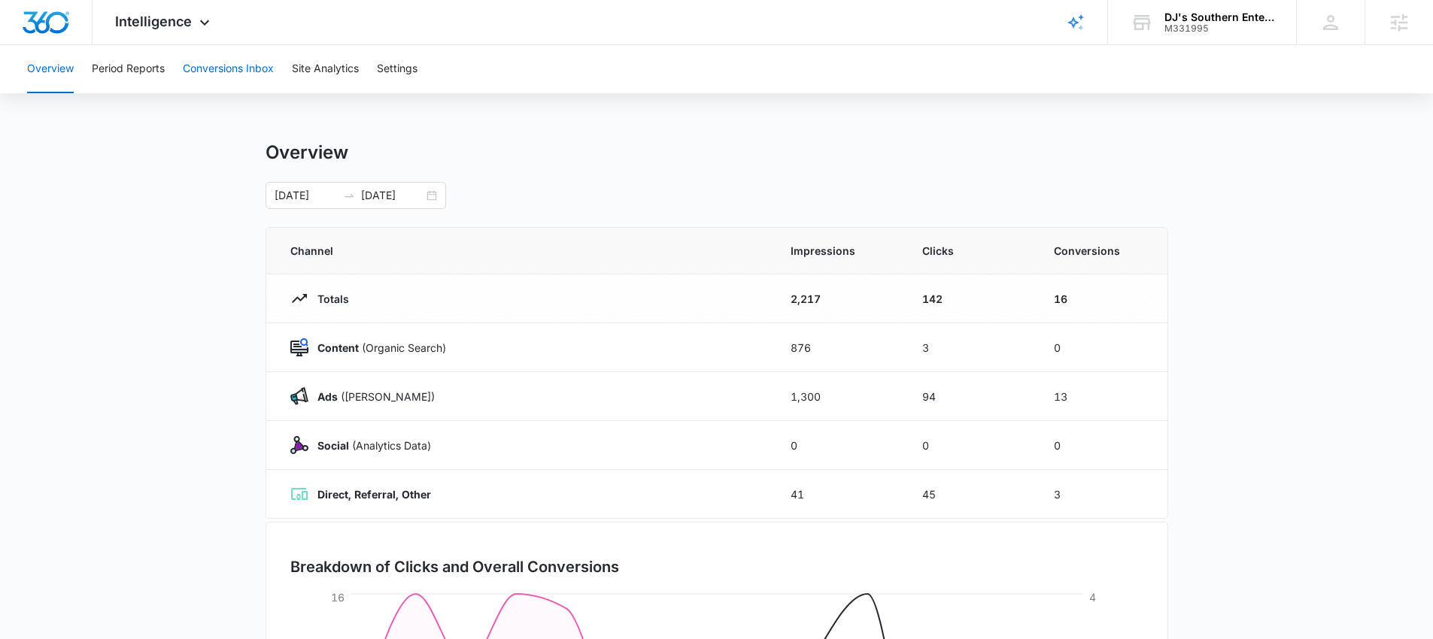
click at [222, 71] on button "Conversions Inbox" at bounding box center [228, 69] width 91 height 48
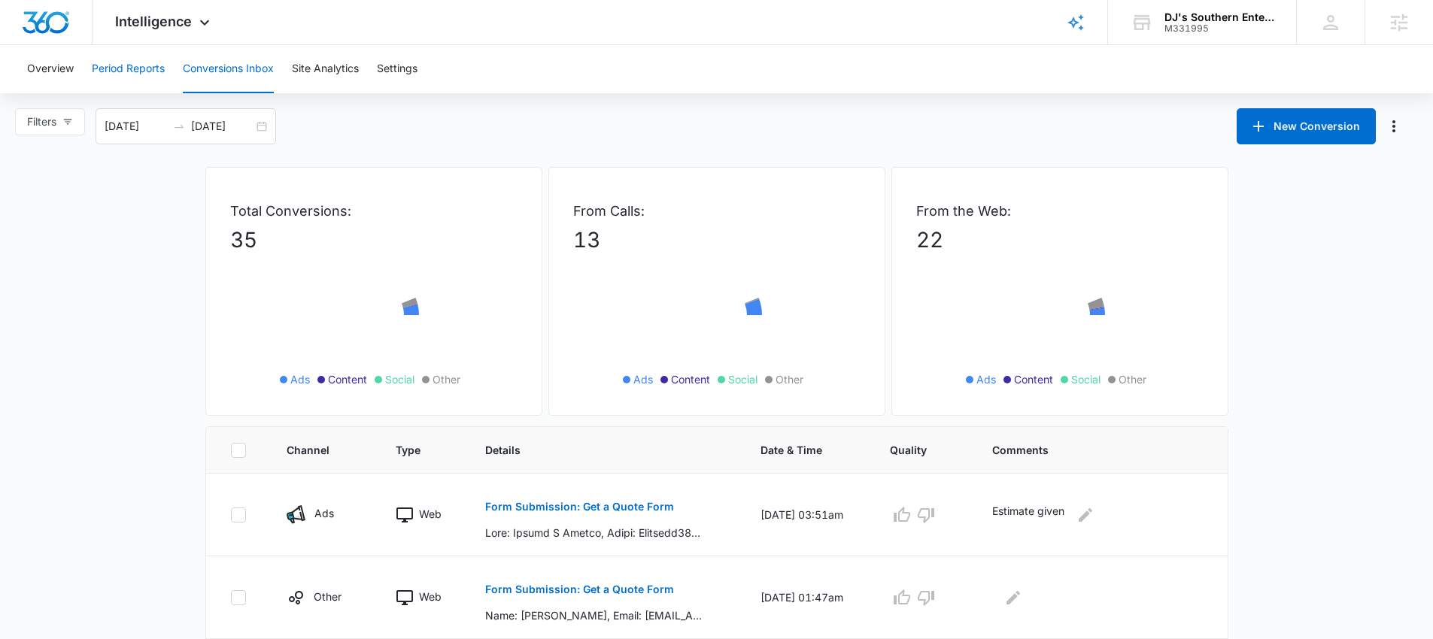
click at [156, 71] on button "Period Reports" at bounding box center [128, 69] width 73 height 48
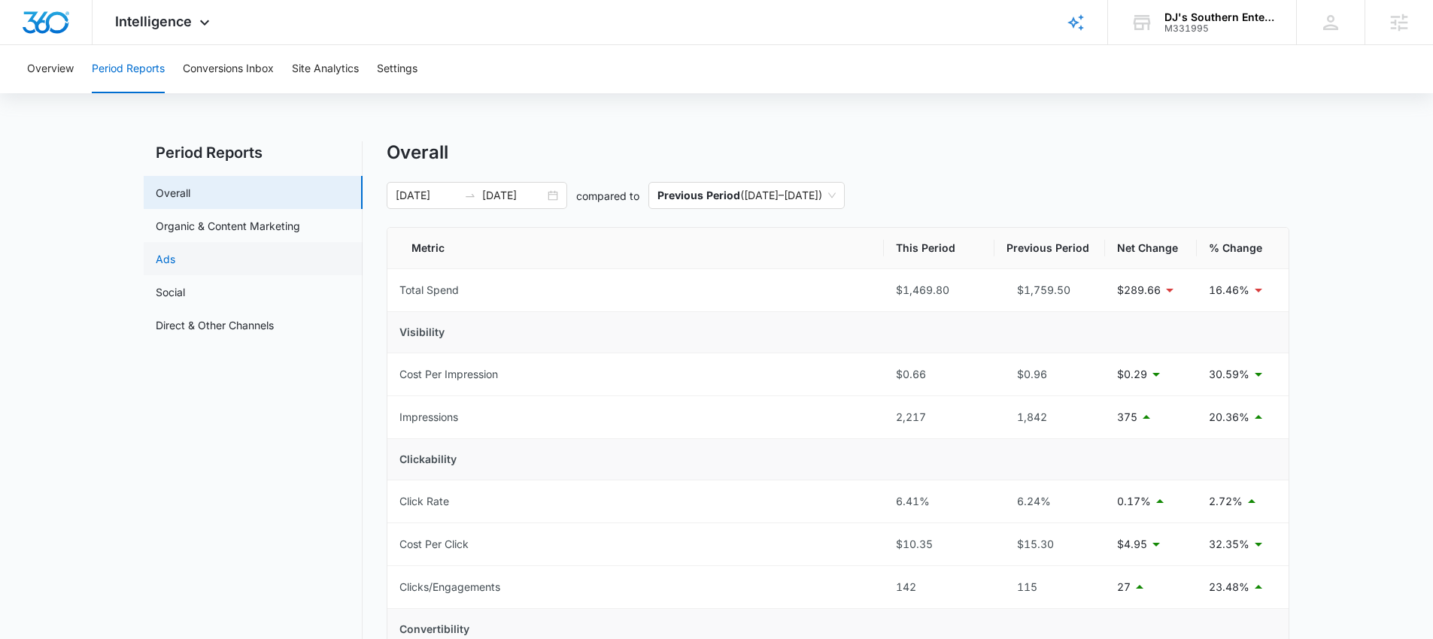
click at [175, 252] on link "Ads" at bounding box center [166, 259] width 20 height 16
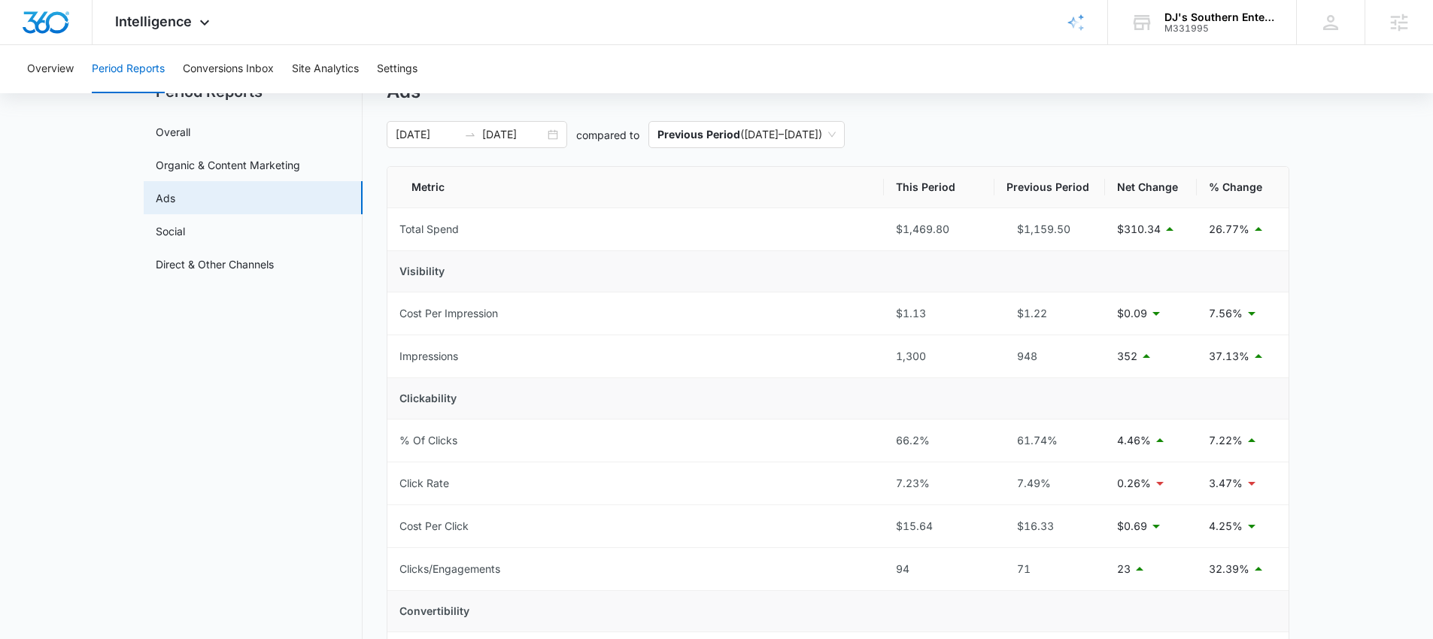
scroll to position [62, 0]
click at [246, 71] on button "Conversions Inbox" at bounding box center [228, 69] width 91 height 48
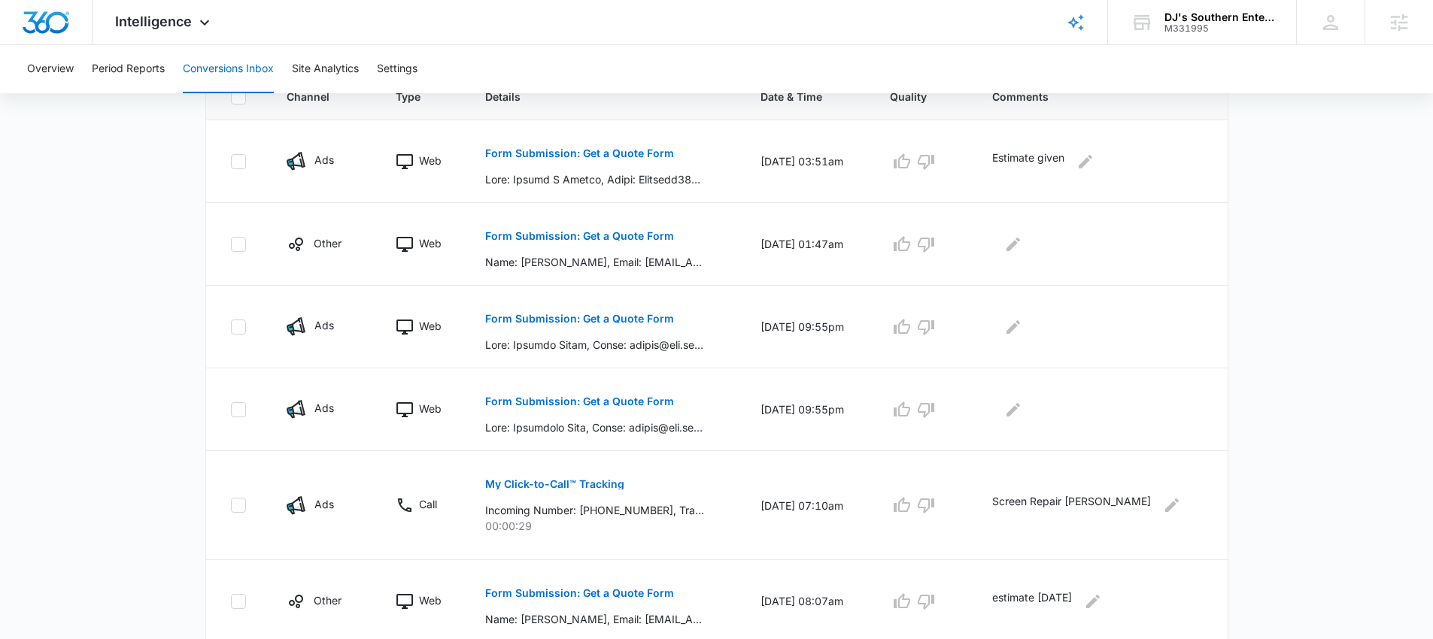
scroll to position [337, 0]
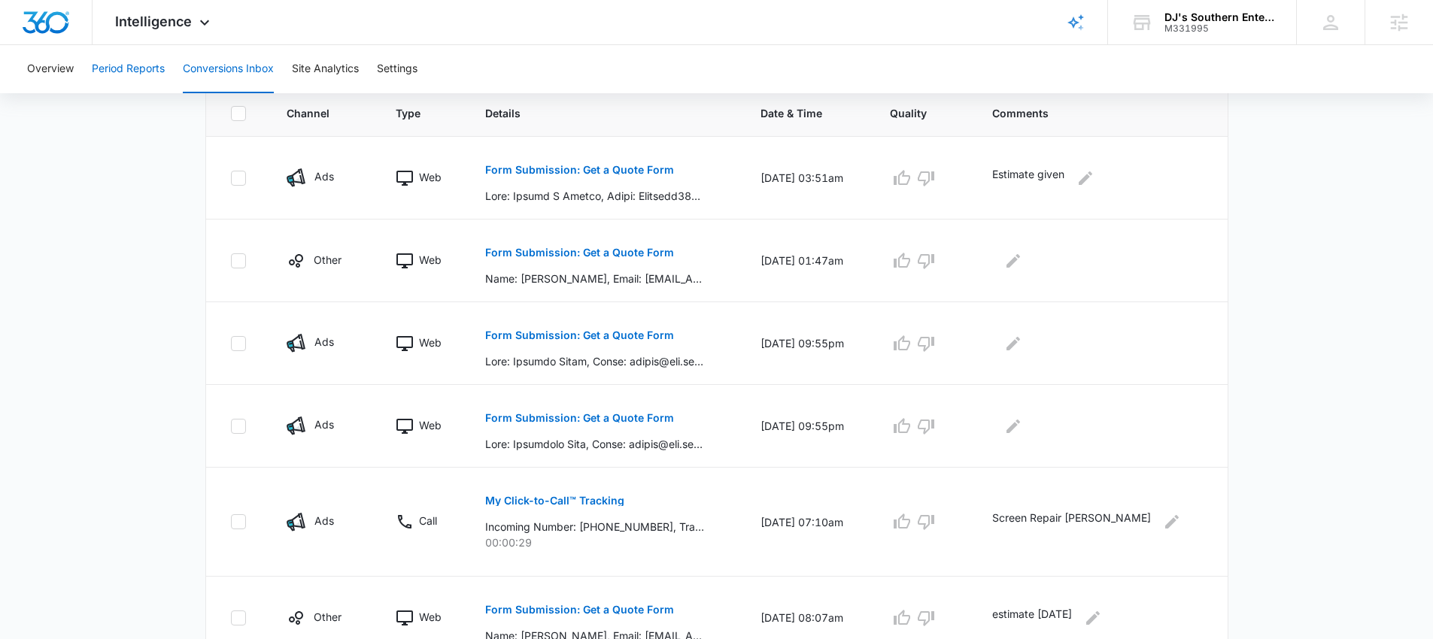
click at [136, 70] on button "Period Reports" at bounding box center [128, 69] width 73 height 48
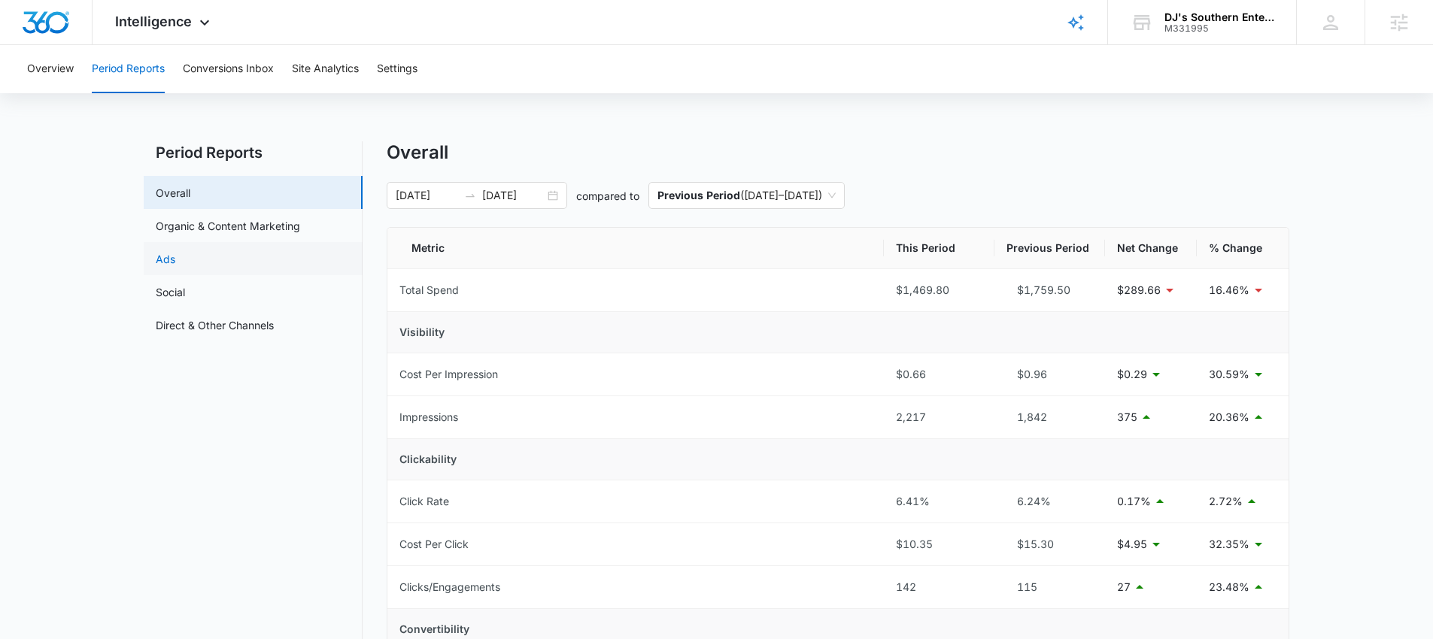
click at [175, 254] on link "Ads" at bounding box center [166, 259] width 20 height 16
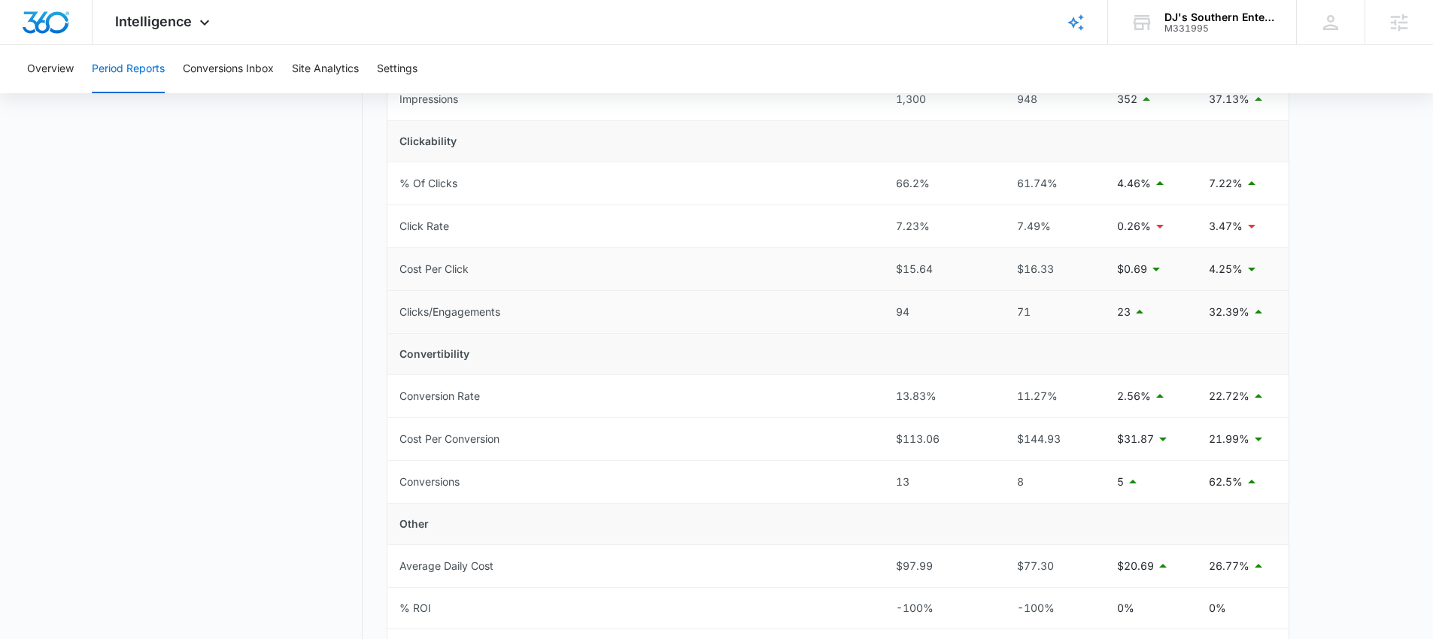
scroll to position [319, 0]
drag, startPoint x: 394, startPoint y: 351, endPoint x: 478, endPoint y: 355, distance: 83.6
click at [478, 355] on td "Convertibility" at bounding box center [837, 353] width 901 height 41
click at [805, 399] on td "Conversion Rate" at bounding box center [635, 396] width 496 height 43
click at [1207, 396] on td "22.72%" at bounding box center [1243, 396] width 92 height 43
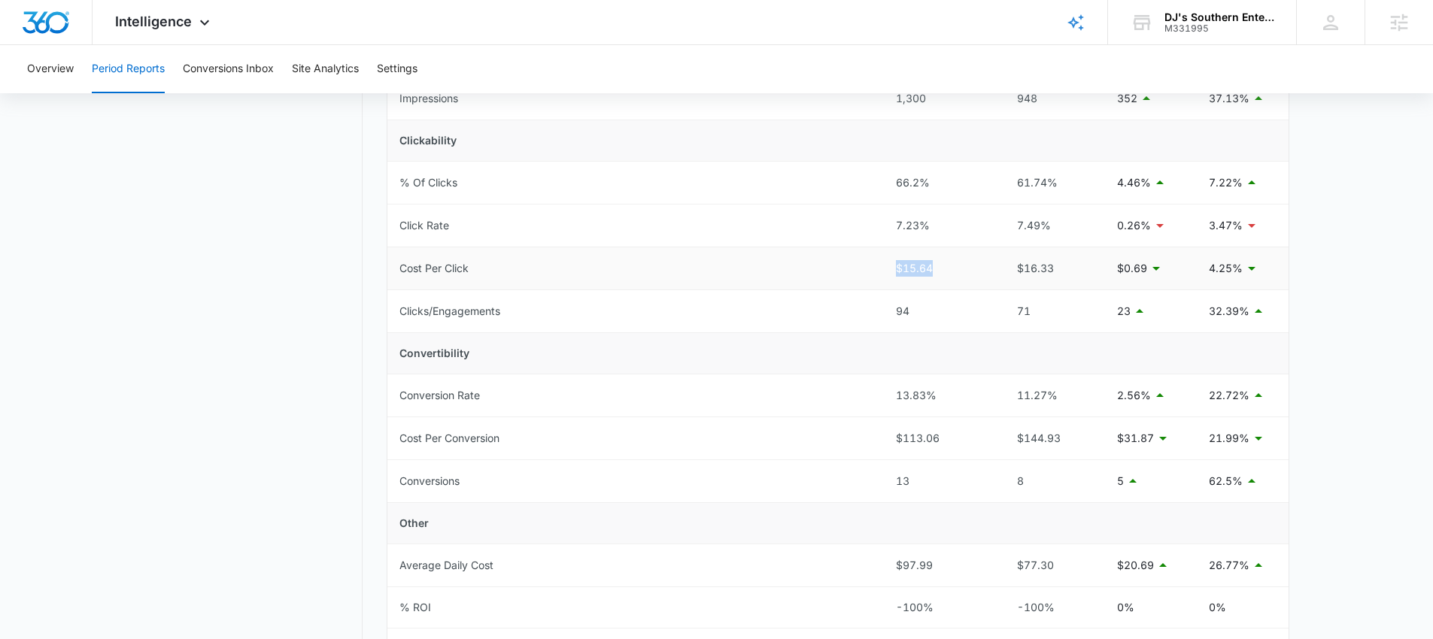
drag, startPoint x: 896, startPoint y: 266, endPoint x: 947, endPoint y: 267, distance: 51.2
click at [947, 267] on td "$15.64" at bounding box center [939, 268] width 111 height 43
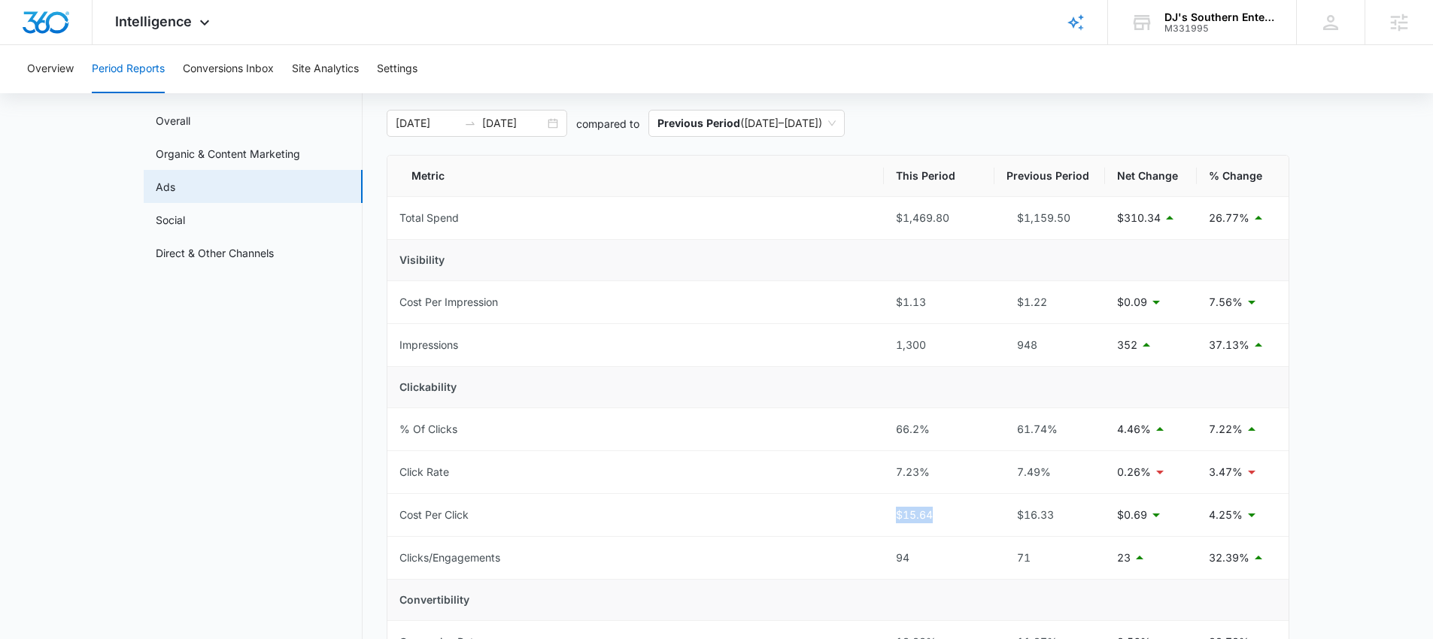
scroll to position [0, 0]
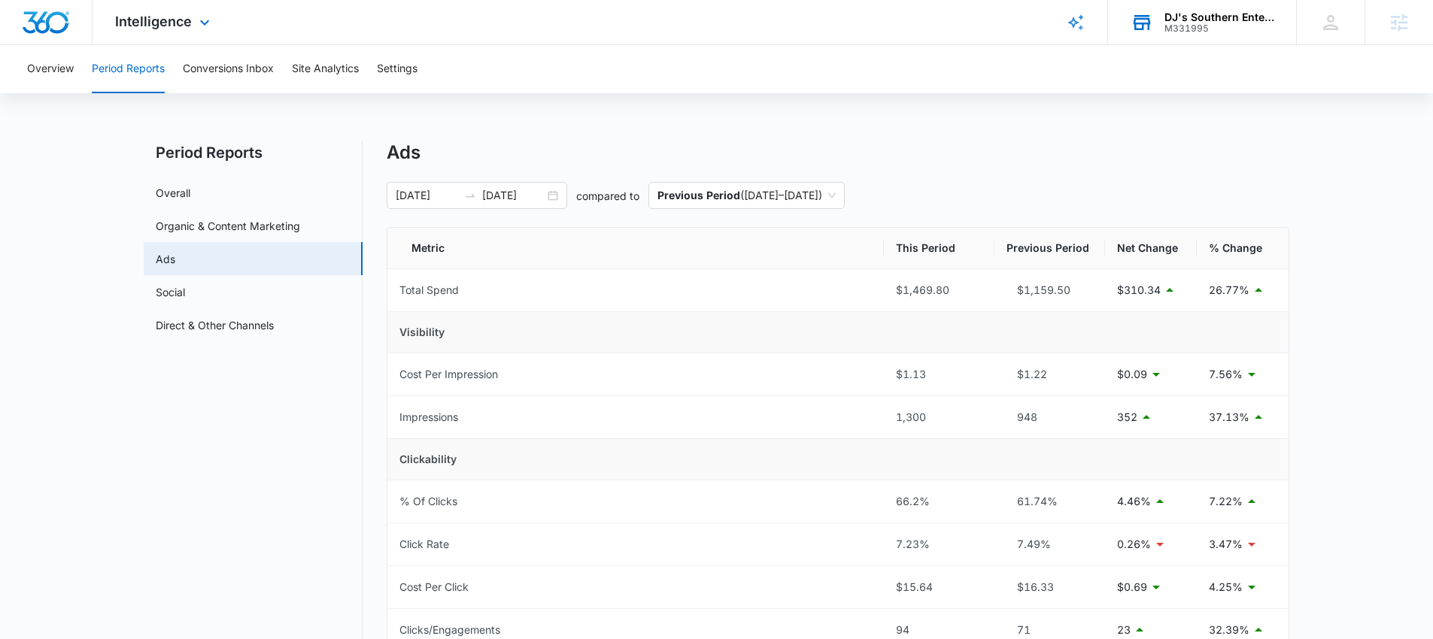
click at [1178, 21] on div "DJ's Southern Enterprises" at bounding box center [1219, 17] width 110 height 12
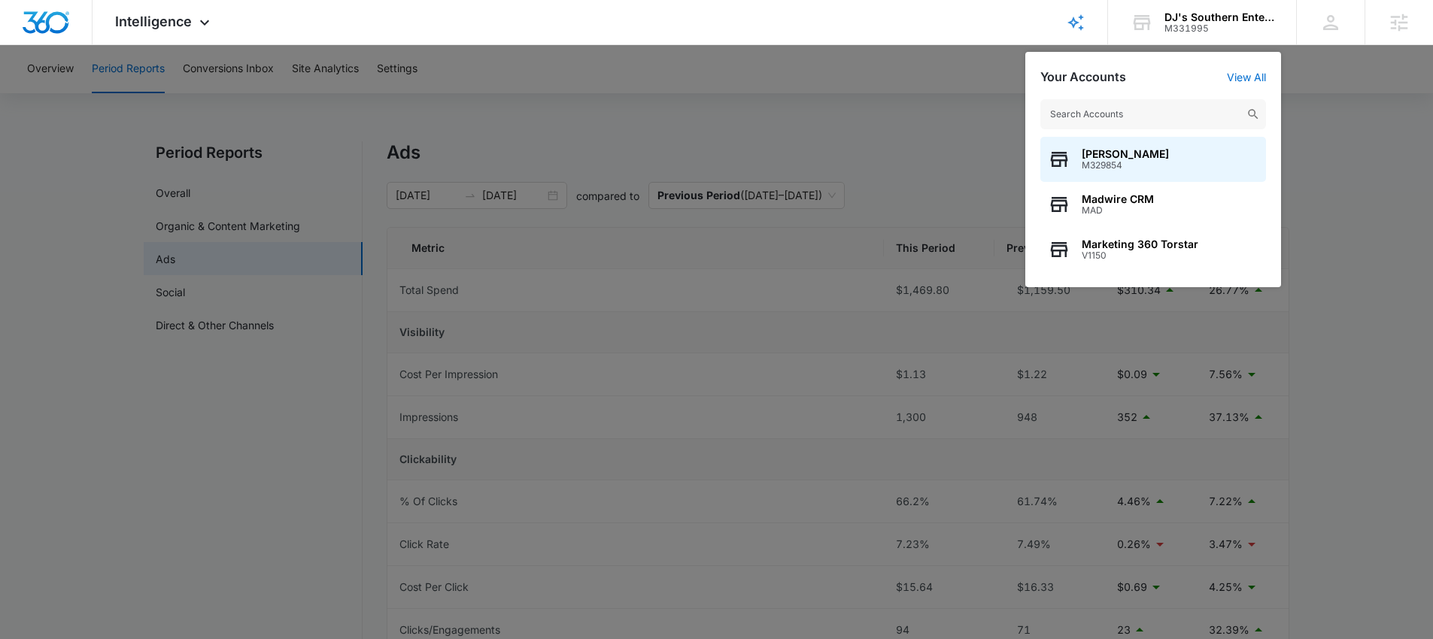
click at [669, 125] on div at bounding box center [716, 319] width 1433 height 639
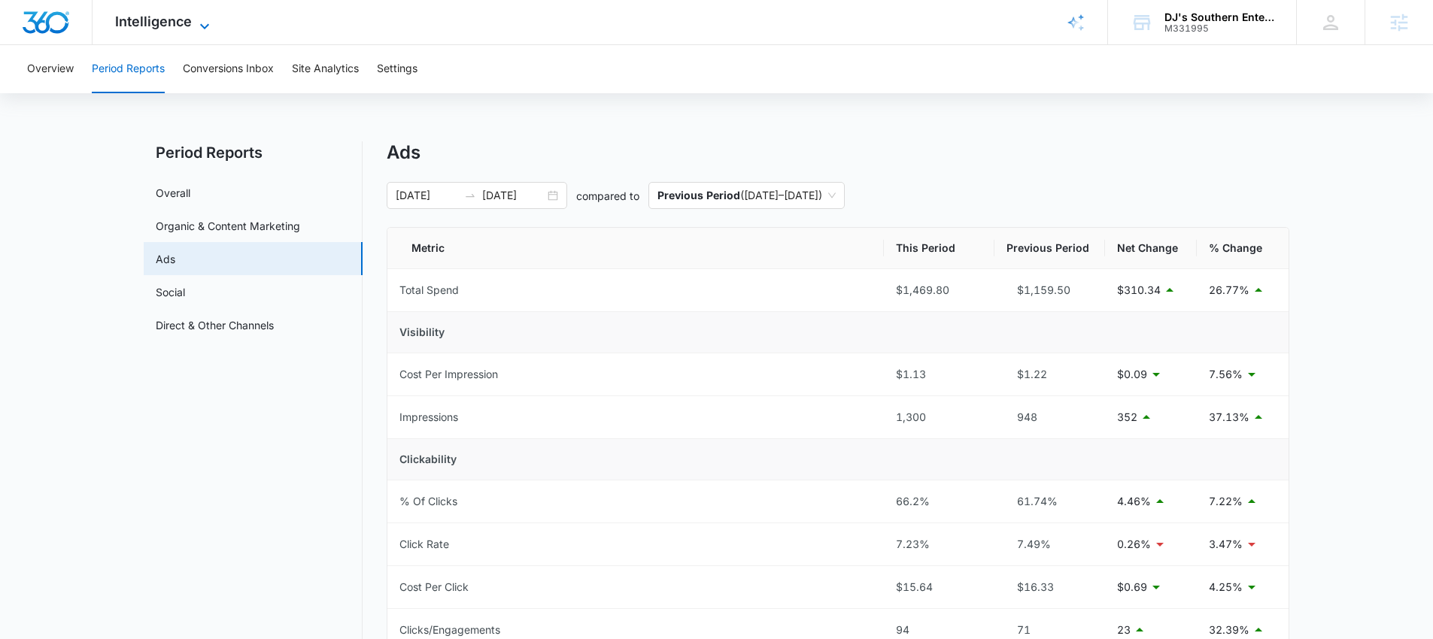
click at [166, 20] on span "Intelligence" at bounding box center [153, 22] width 77 height 16
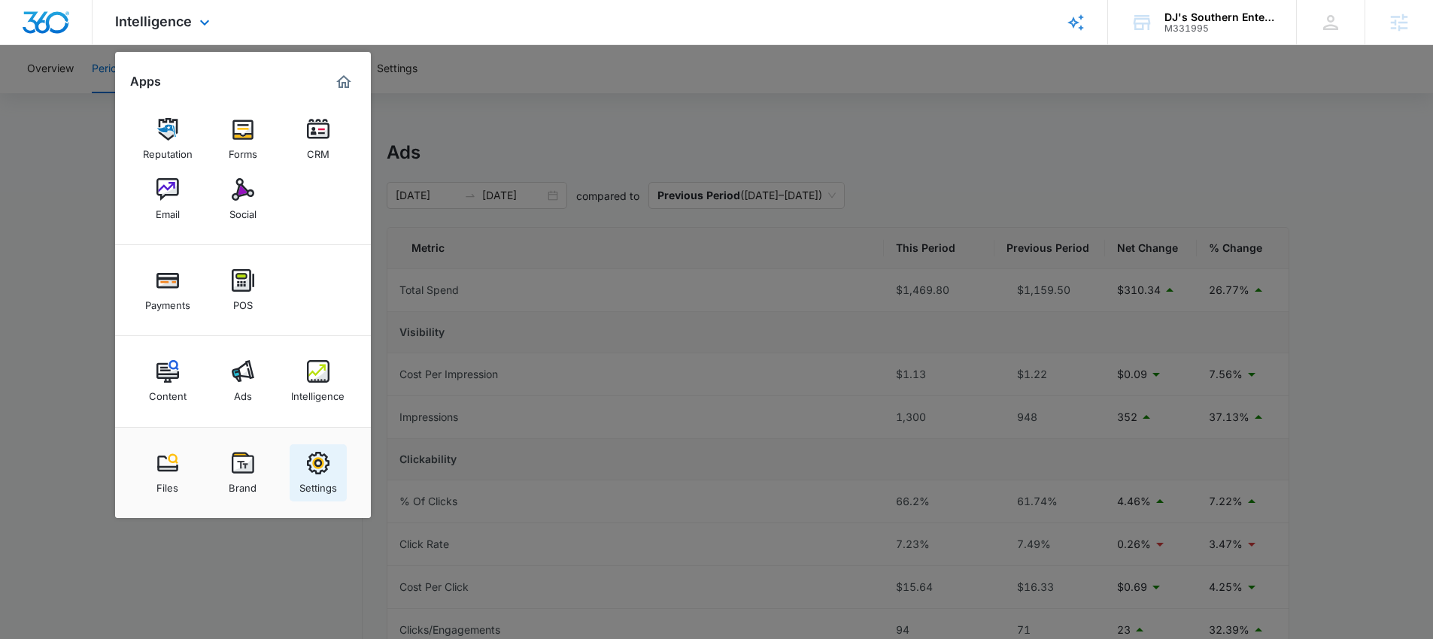
click at [317, 471] on img at bounding box center [318, 463] width 23 height 23
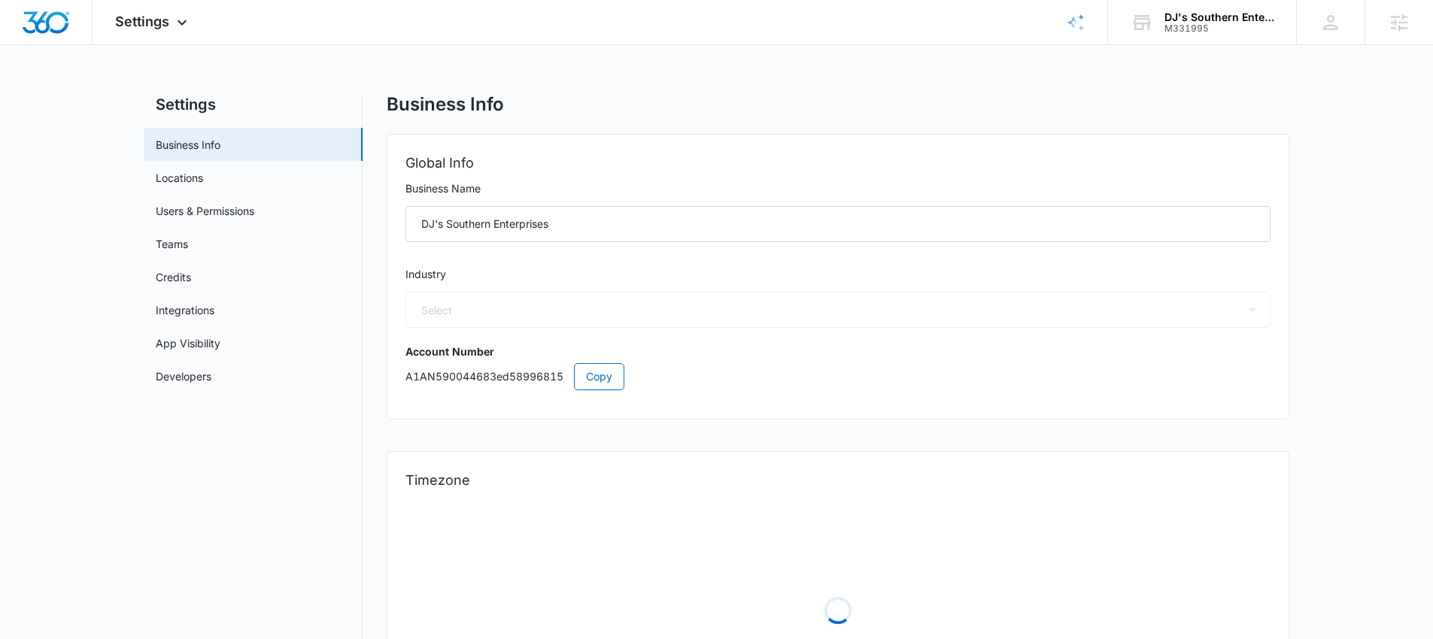
select select "4"
select select "US"
select select "America/New_York"
click at [191, 275] on link "Credits" at bounding box center [173, 277] width 35 height 16
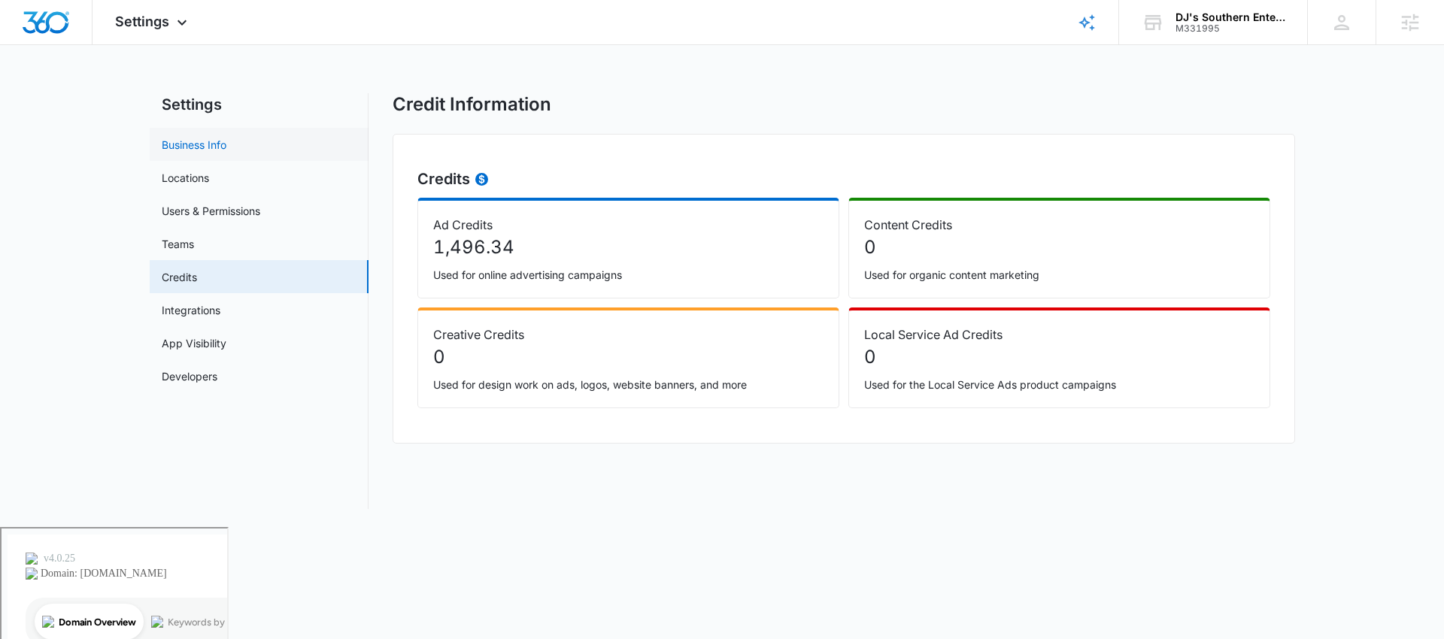
click at [195, 146] on link "Business Info" at bounding box center [194, 145] width 65 height 16
select select "4"
select select "US"
select select "America/New_York"
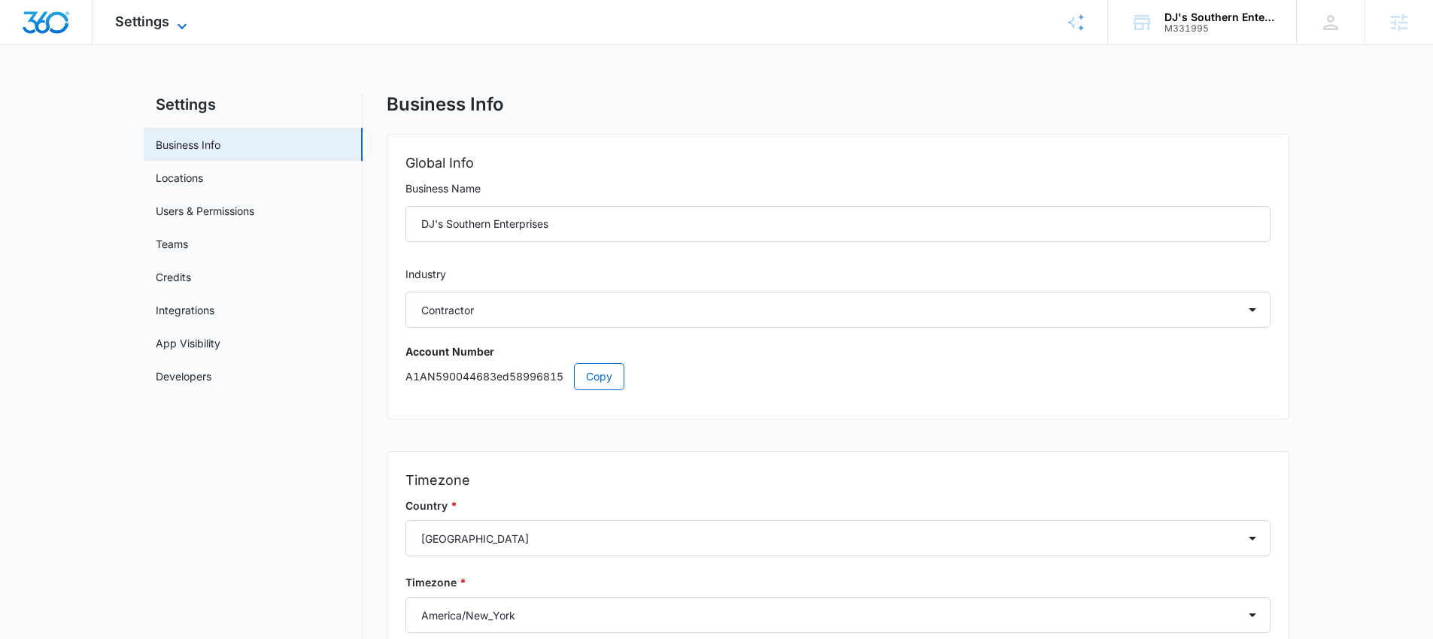
click at [155, 23] on span "Settings" at bounding box center [142, 22] width 54 height 16
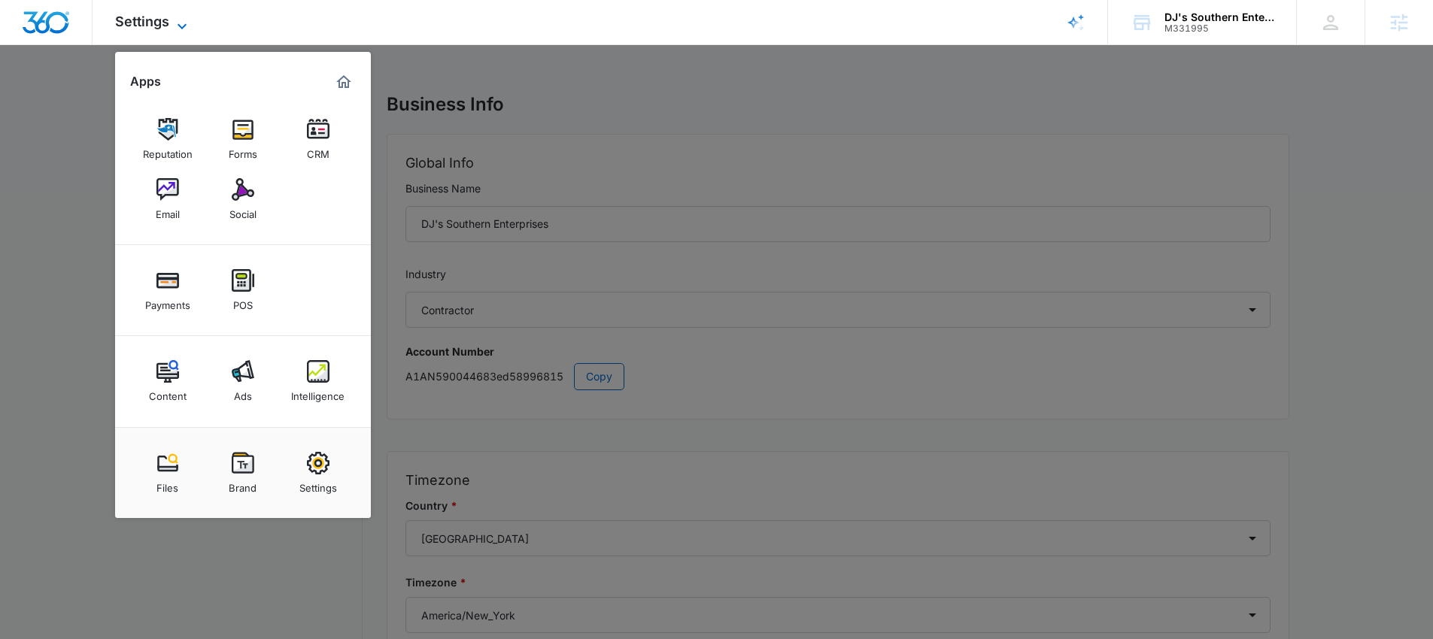
click at [155, 23] on span "Settings" at bounding box center [142, 22] width 54 height 16
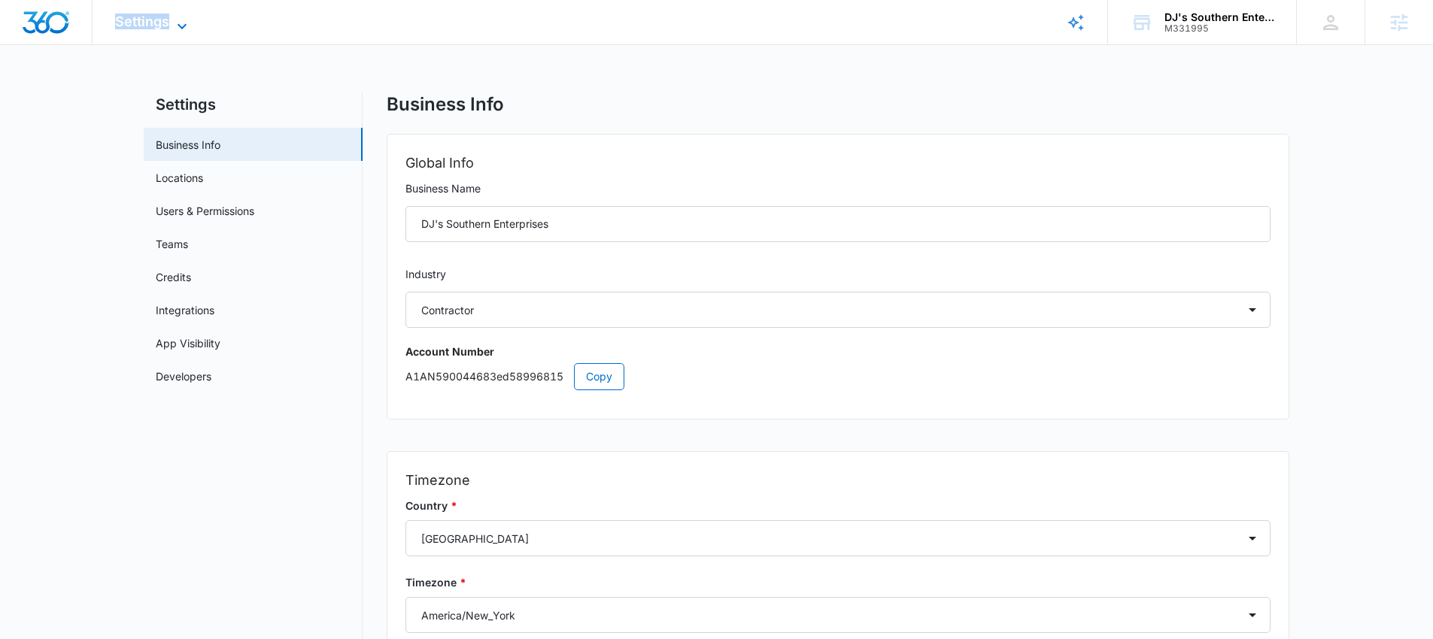
click at [167, 24] on span "Settings" at bounding box center [142, 22] width 54 height 16
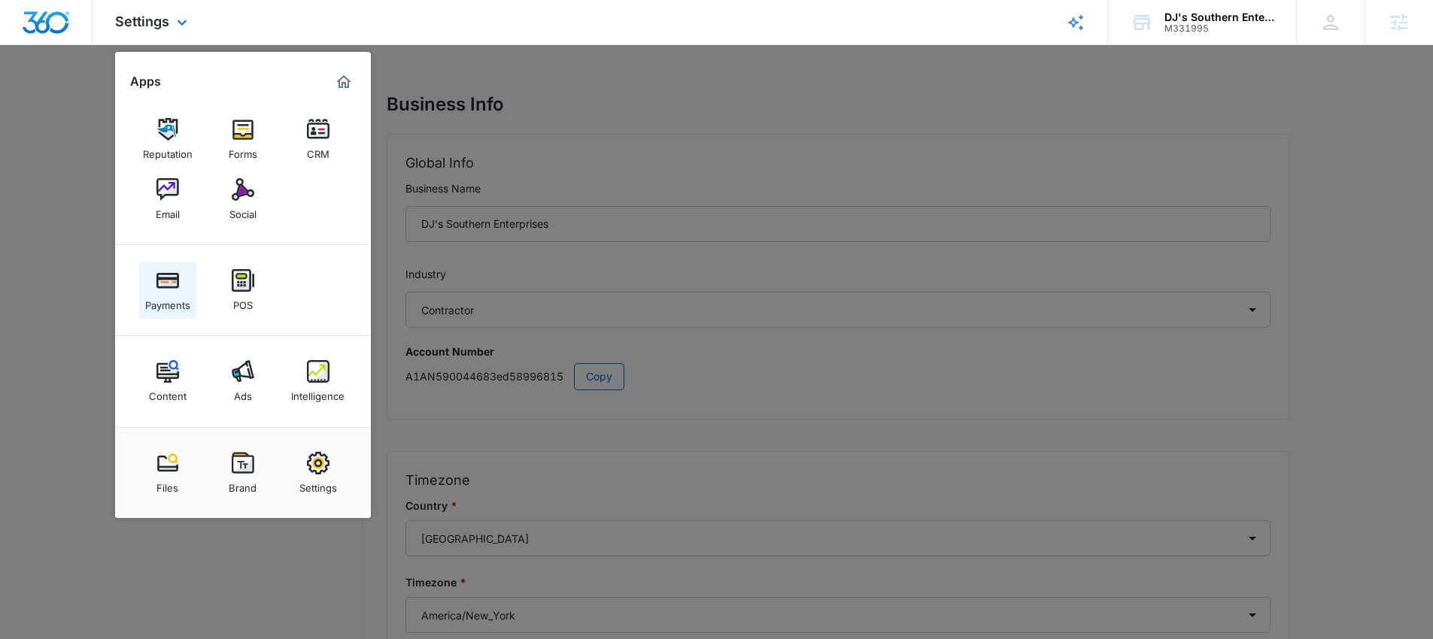
click at [165, 292] on div "Payments" at bounding box center [167, 302] width 45 height 20
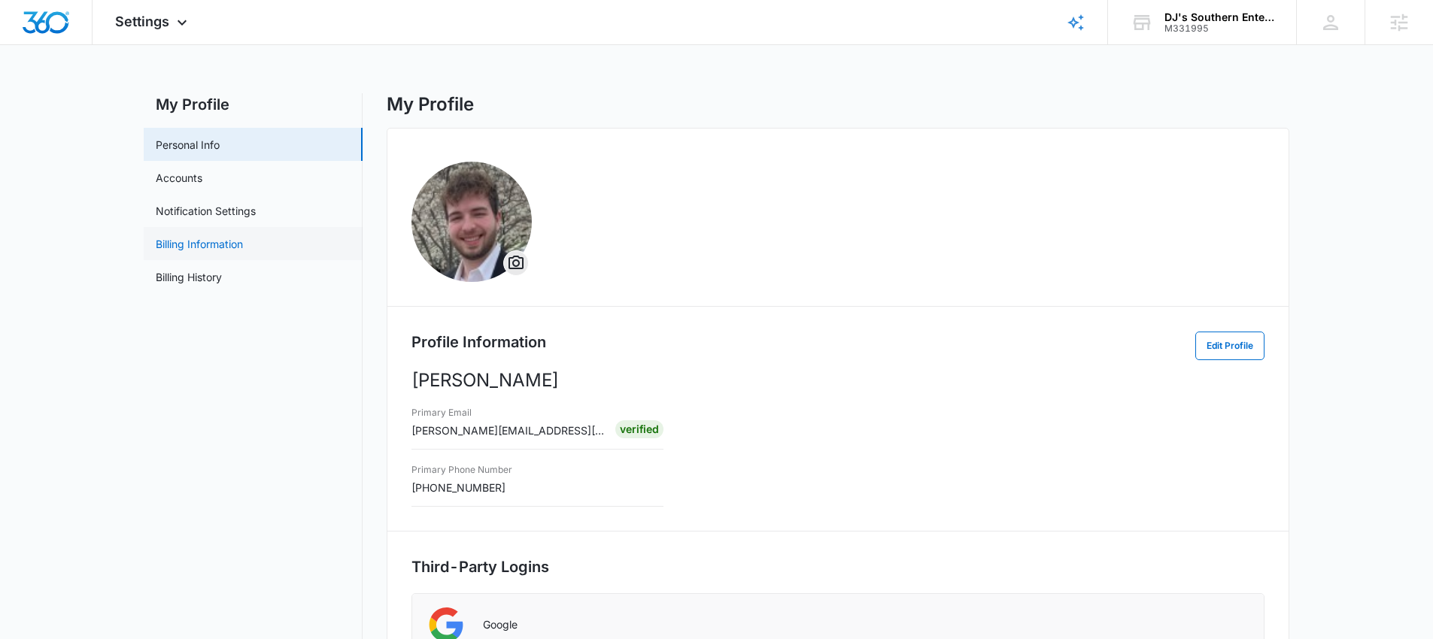
click at [210, 239] on link "Billing Information" at bounding box center [199, 244] width 87 height 16
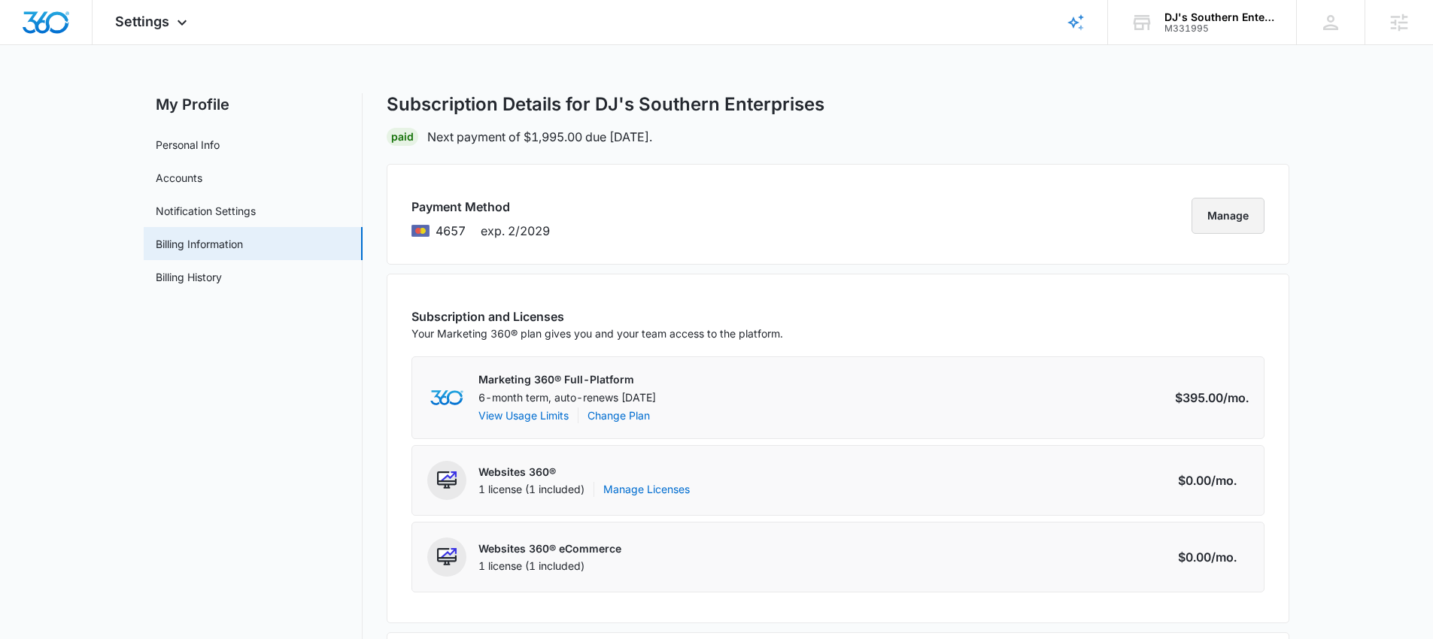
click at [1234, 215] on button "Manage" at bounding box center [1227, 216] width 73 height 36
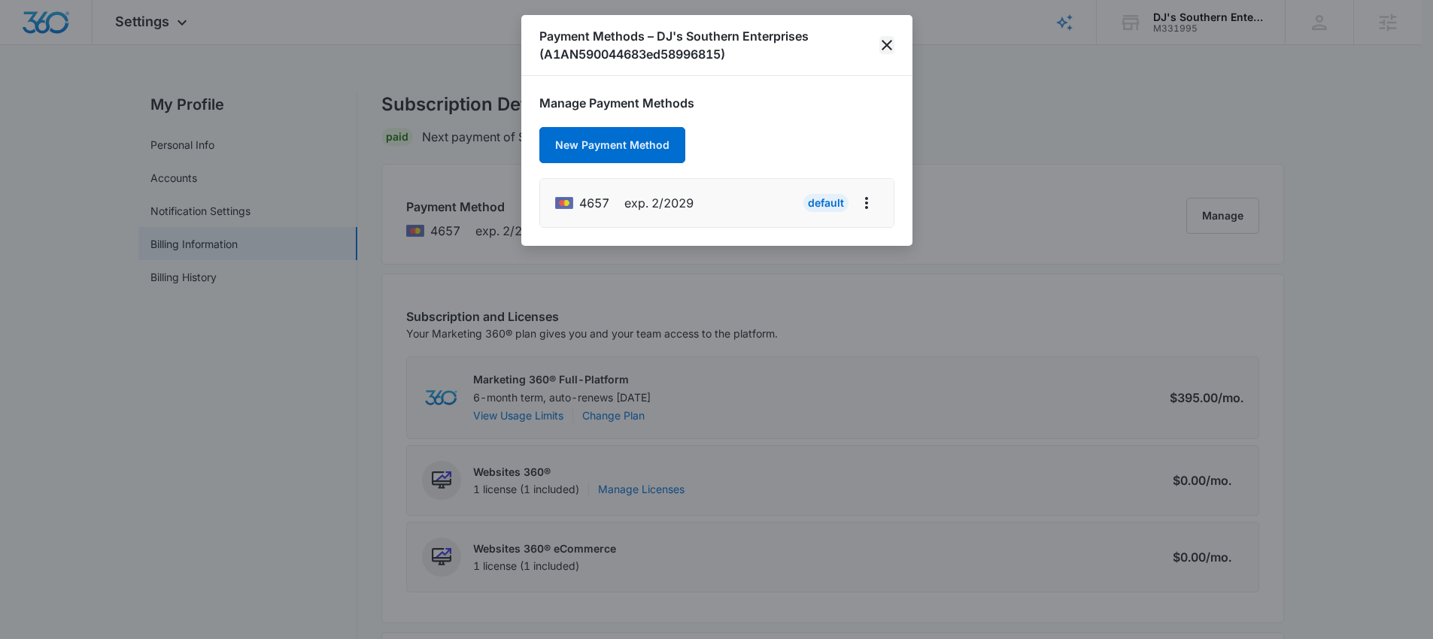
click at [889, 47] on icon "close" at bounding box center [887, 45] width 11 height 11
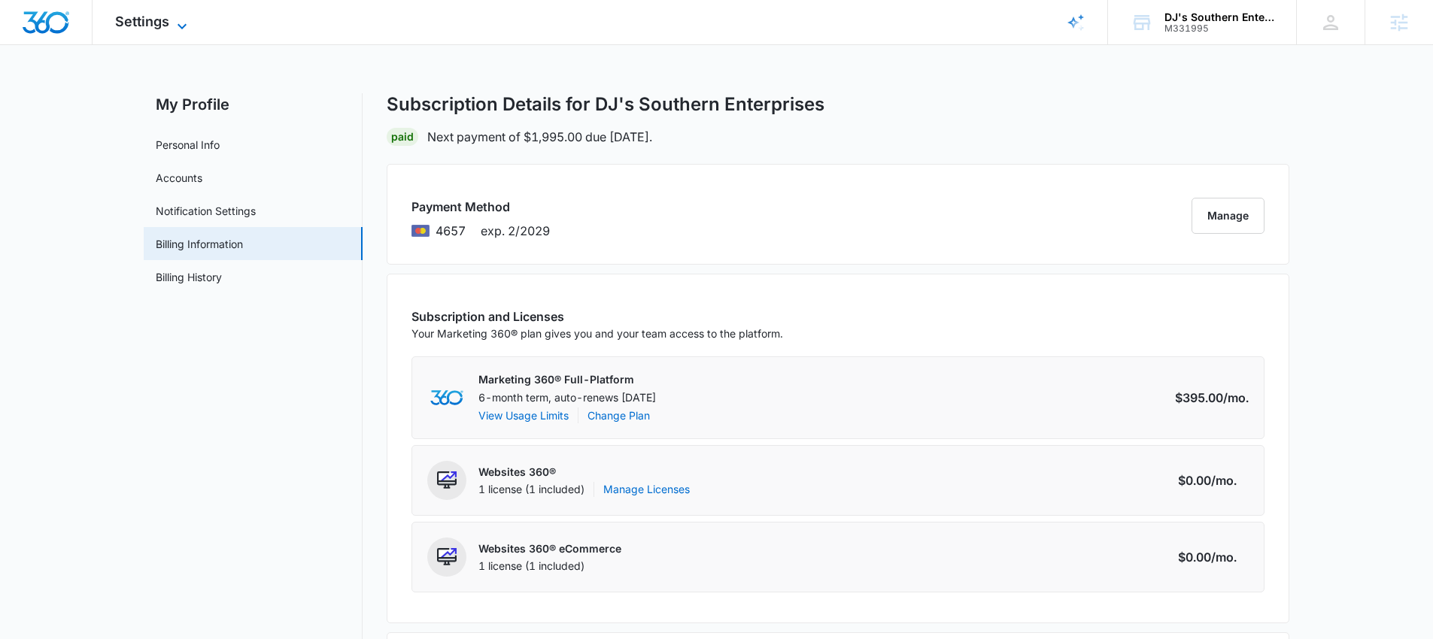
click at [145, 23] on span "Settings" at bounding box center [142, 22] width 54 height 16
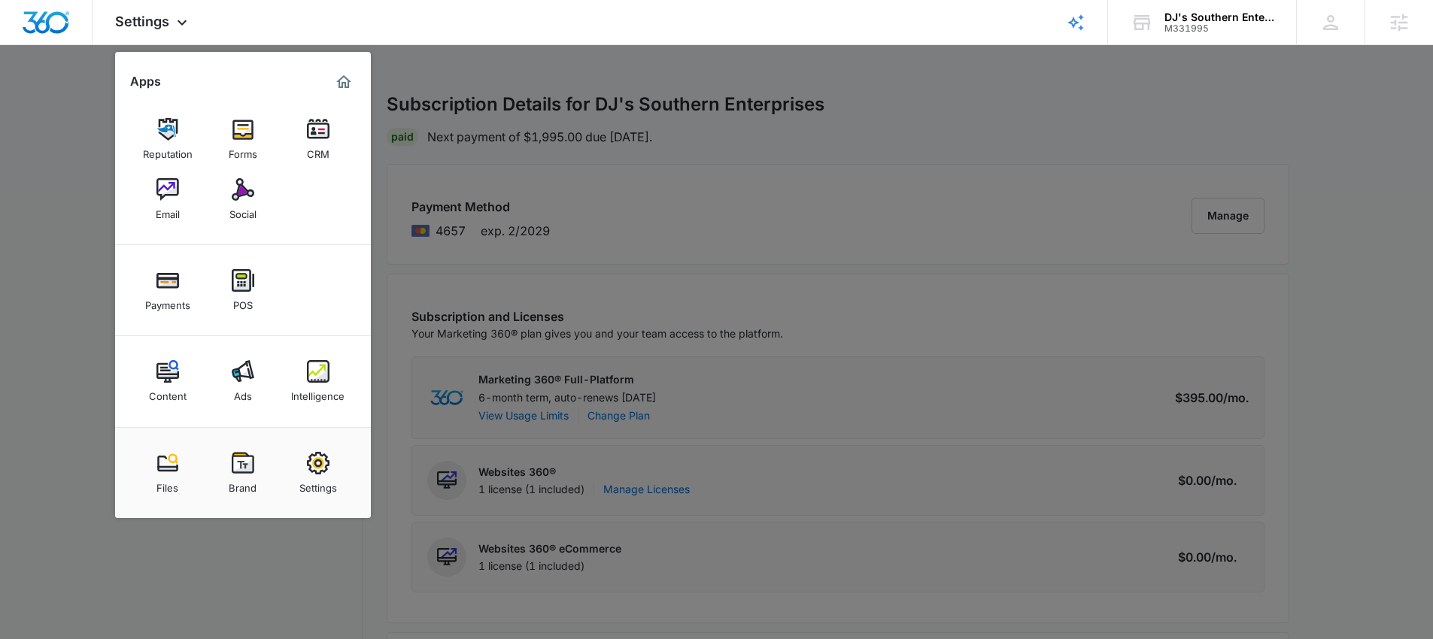
click at [89, 75] on div at bounding box center [716, 319] width 1433 height 639
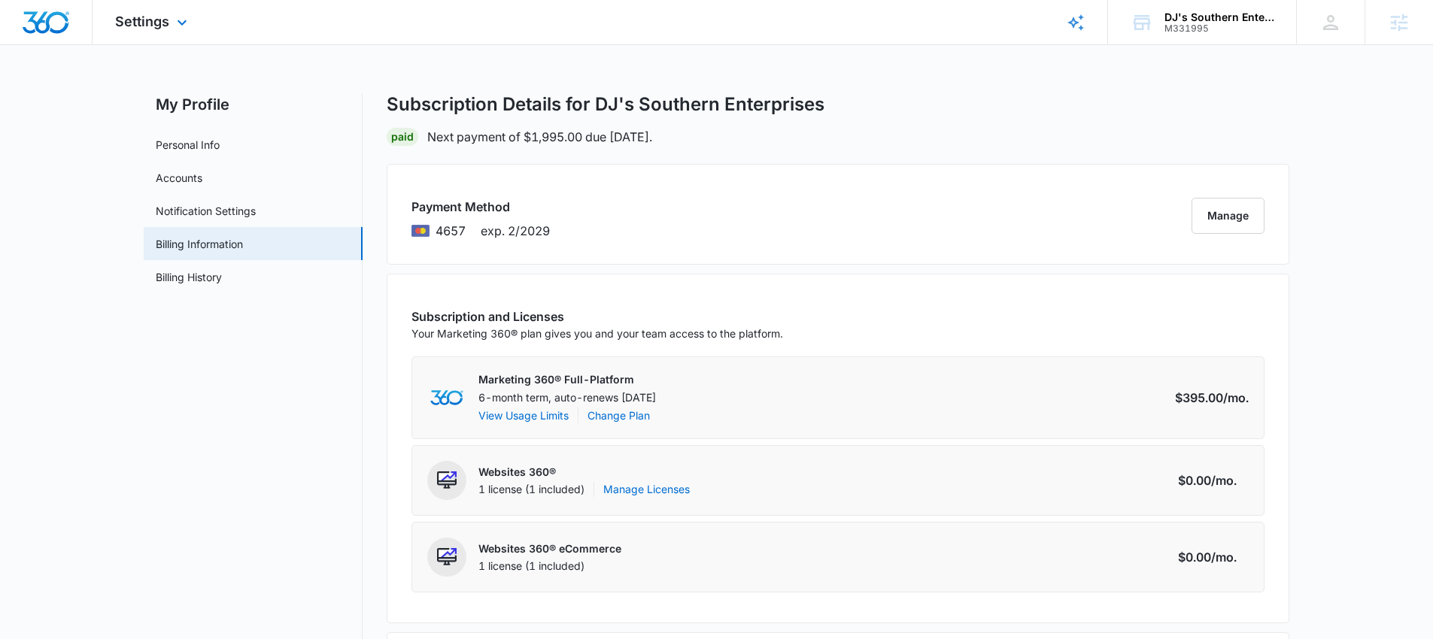
click at [51, 20] on img "Dashboard" at bounding box center [46, 22] width 48 height 23
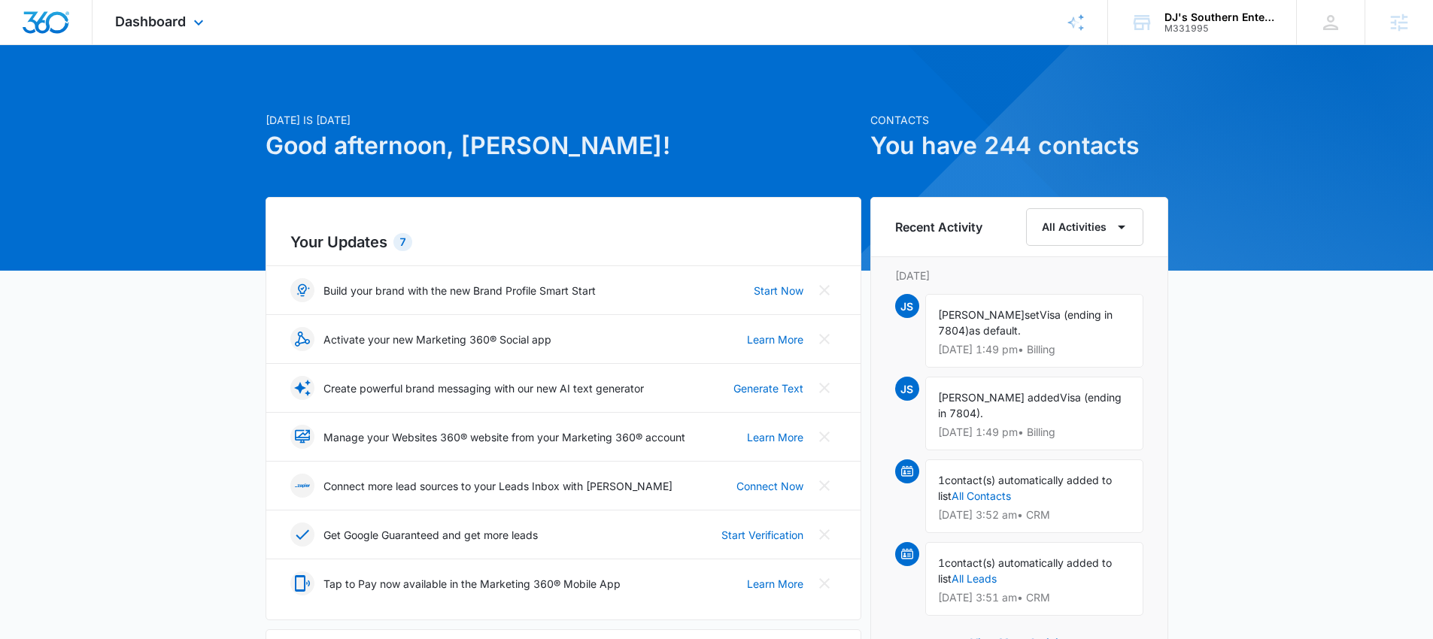
click at [187, 26] on div "Dashboard Apps Reputation Forms CRM Email Social Payments POS Content Ads Intel…" at bounding box center [162, 22] width 138 height 44
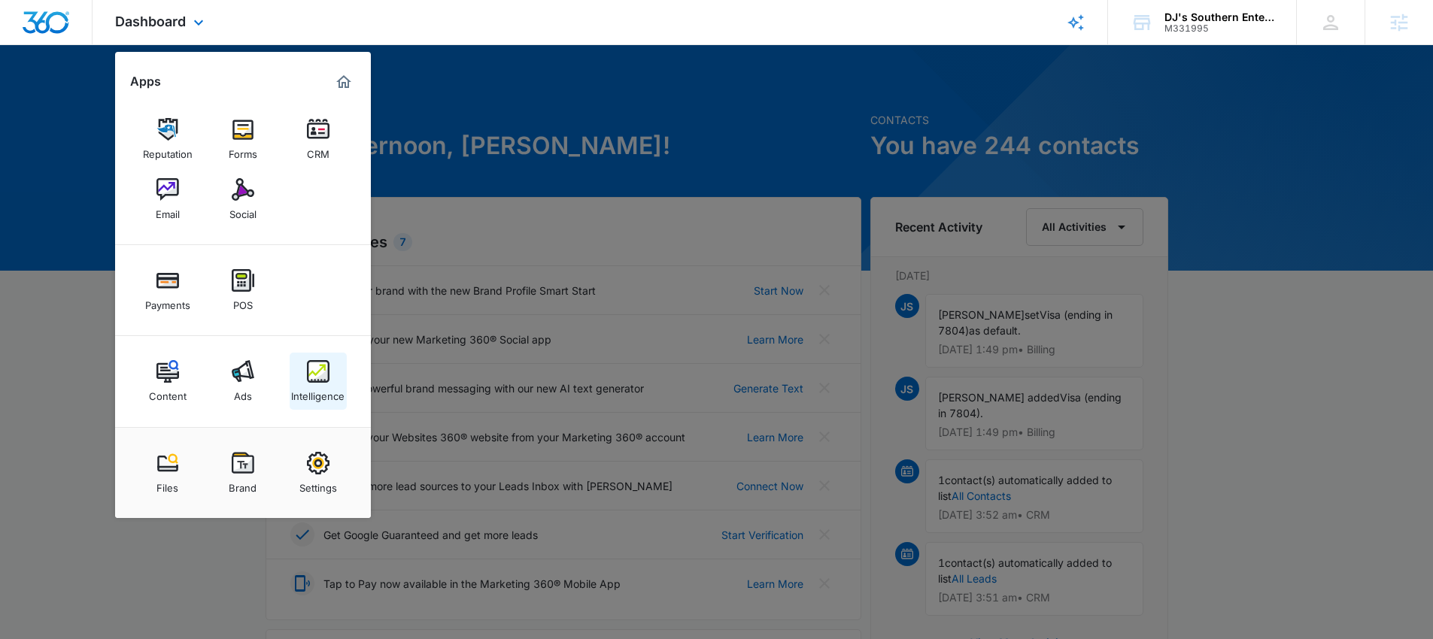
click at [299, 378] on link "Intelligence" at bounding box center [318, 381] width 57 height 57
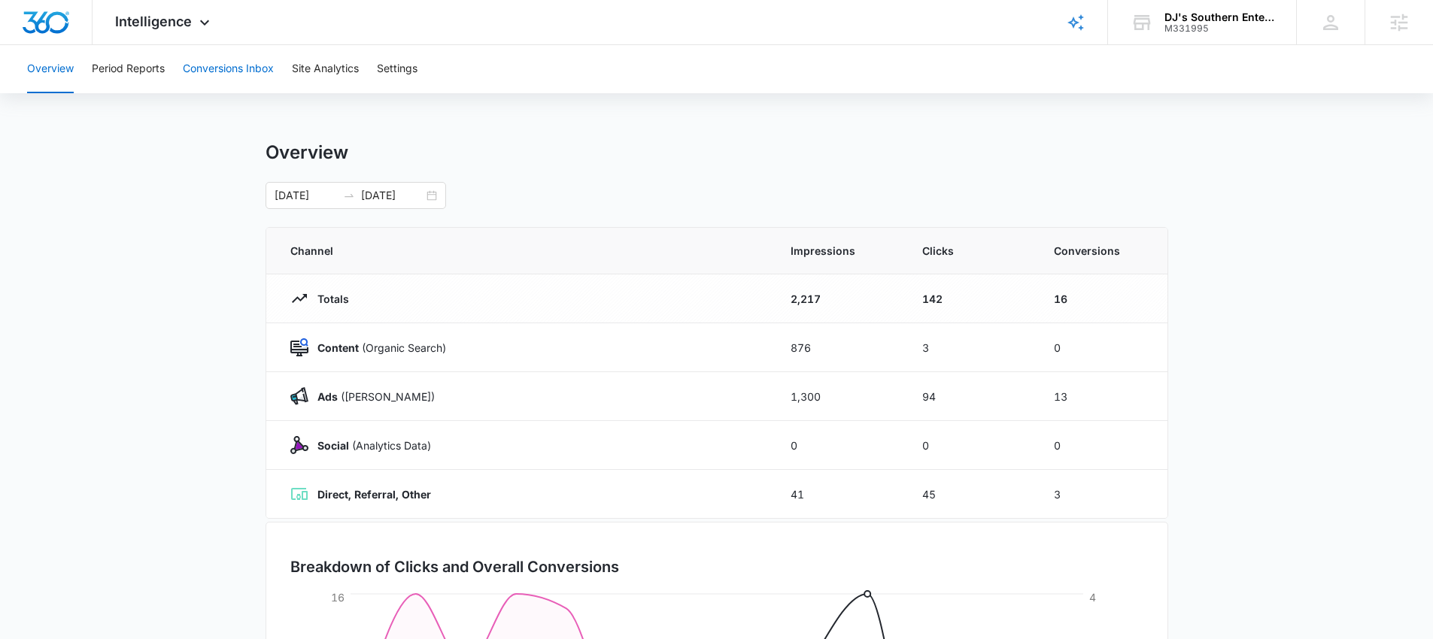
click at [244, 65] on button "Conversions Inbox" at bounding box center [228, 69] width 91 height 48
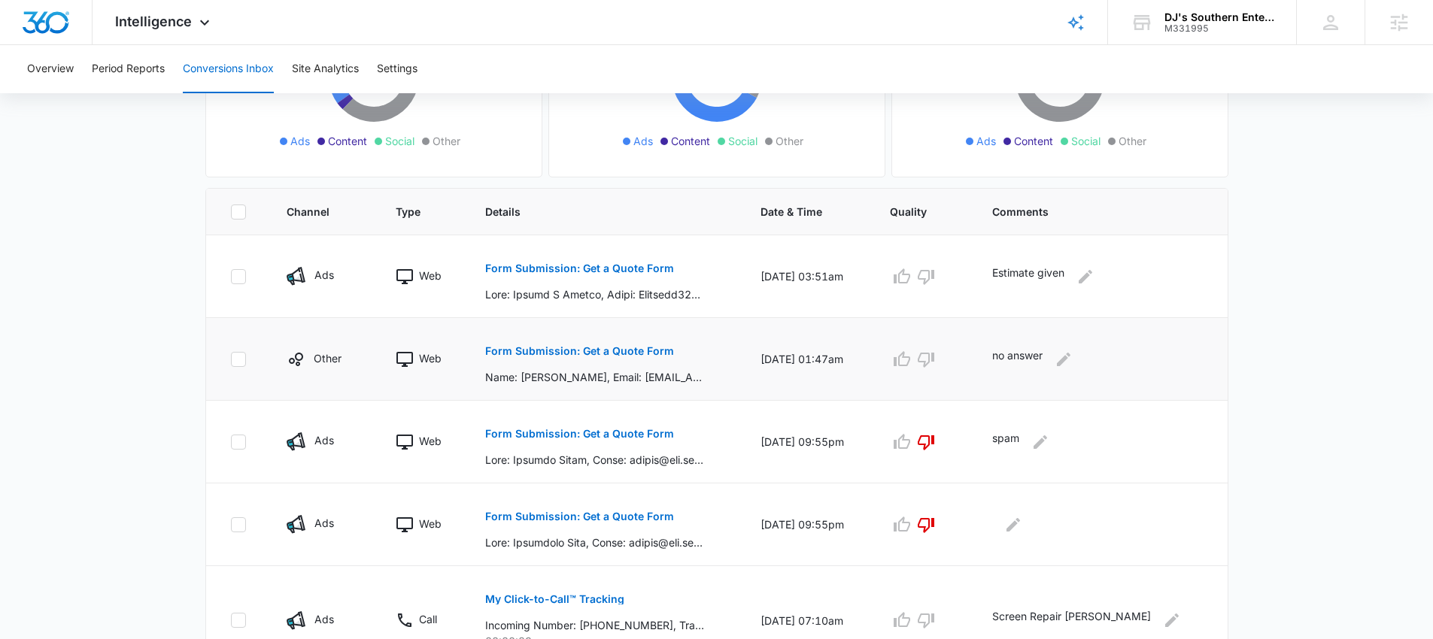
scroll to position [224, 0]
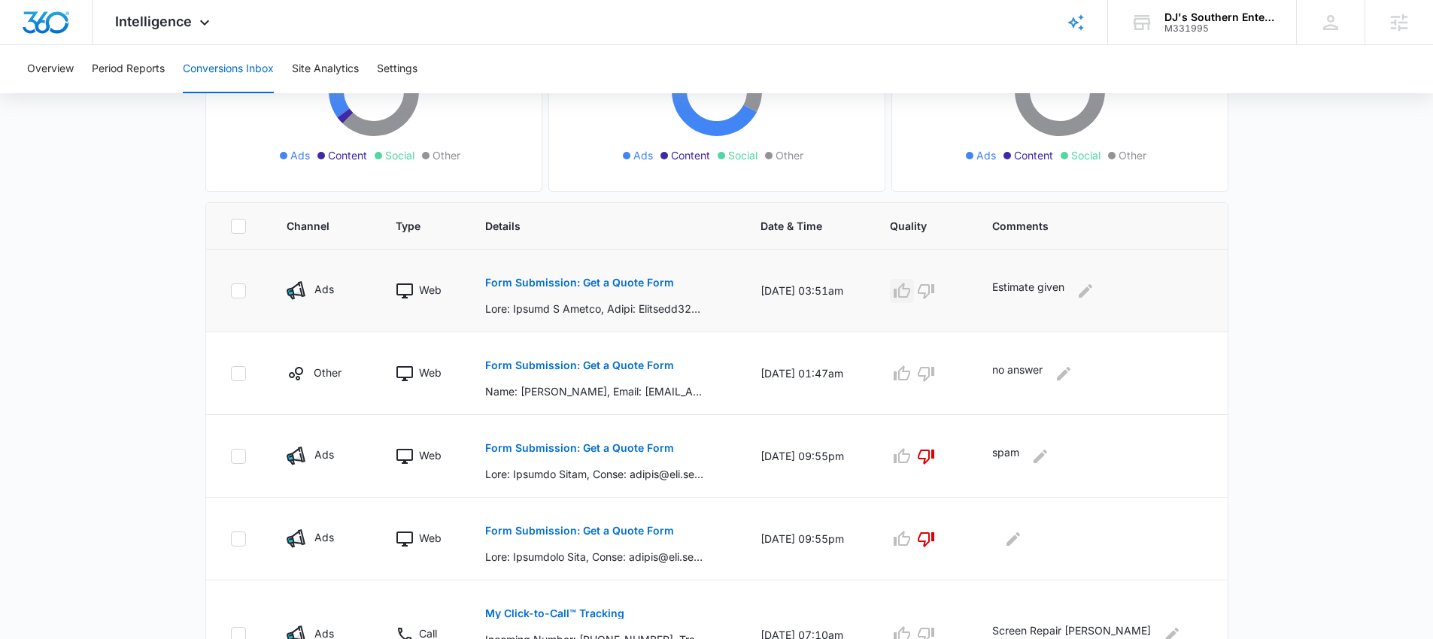
click at [911, 290] on icon "button" at bounding box center [902, 291] width 18 height 18
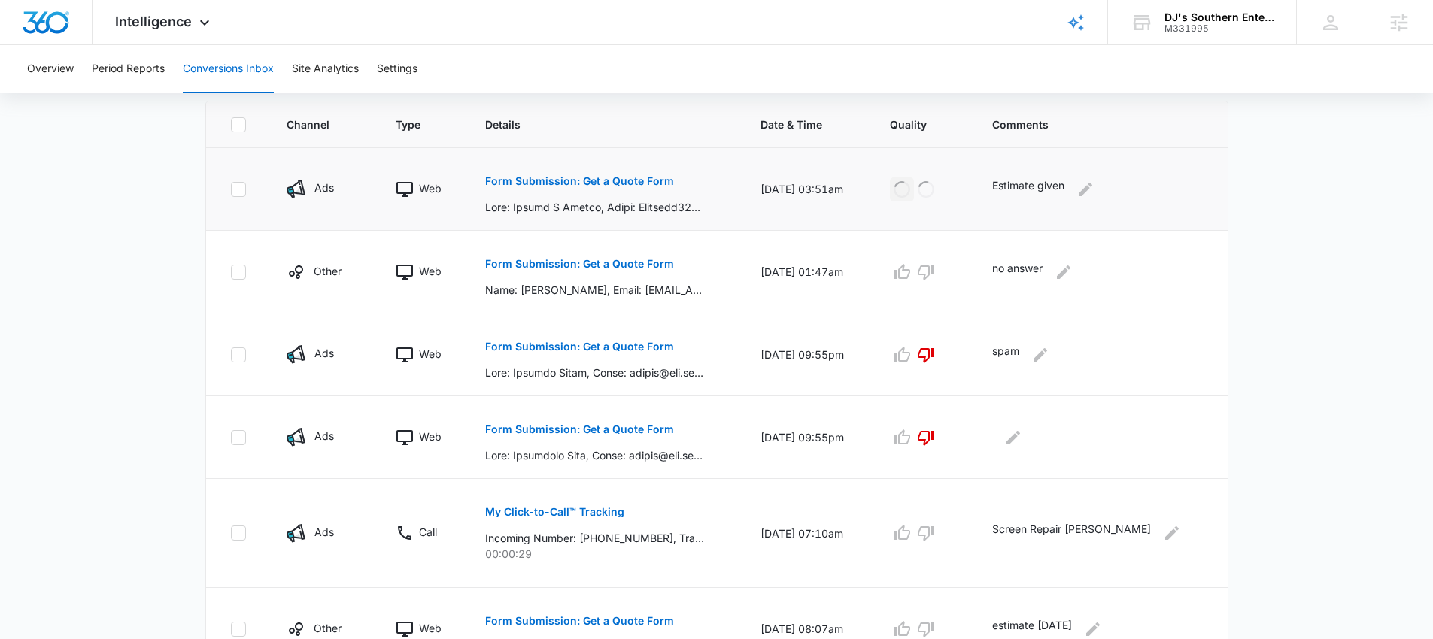
scroll to position [478, 0]
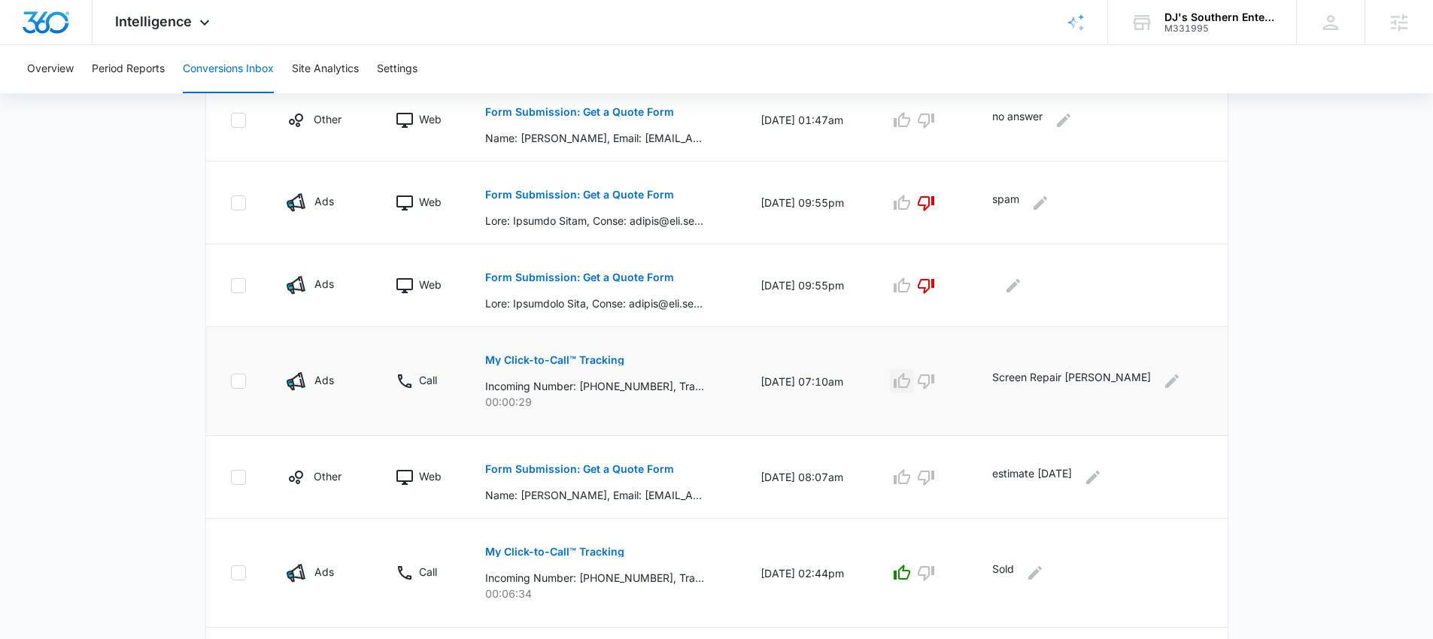
click at [911, 375] on icon "button" at bounding box center [902, 381] width 18 height 18
click at [910, 476] on icon "button" at bounding box center [902, 476] width 17 height 15
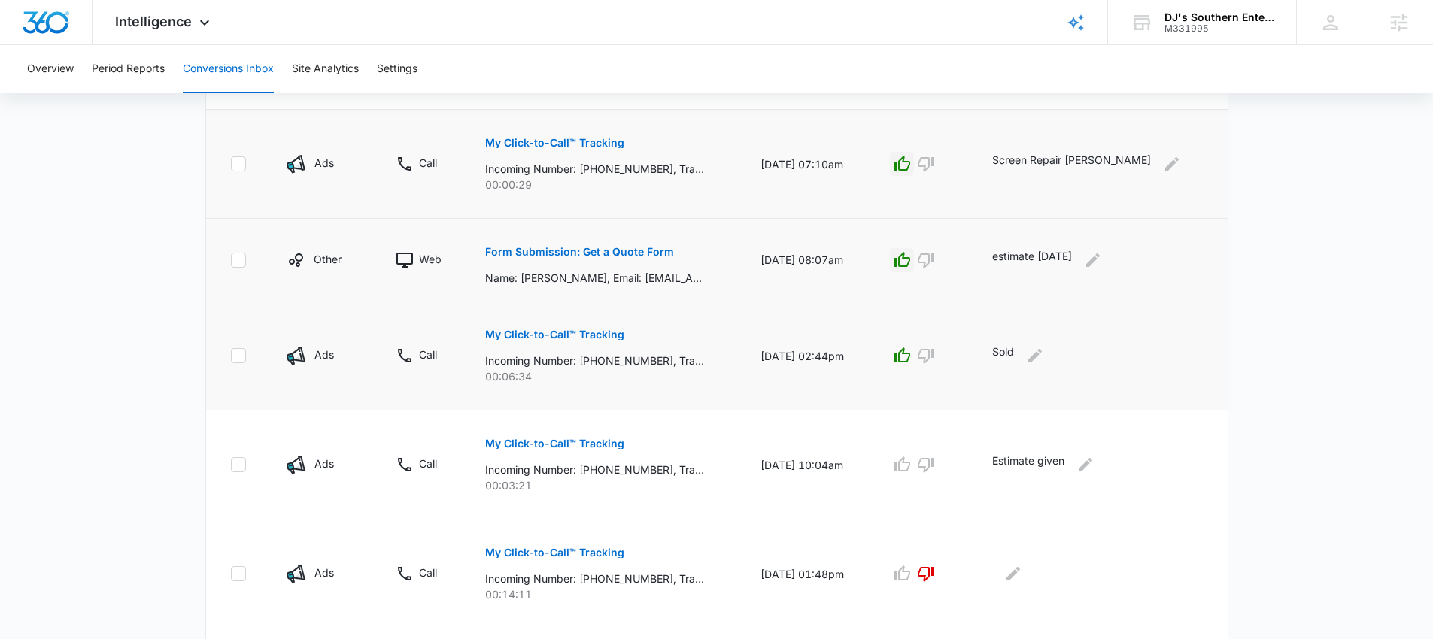
scroll to position [703, 0]
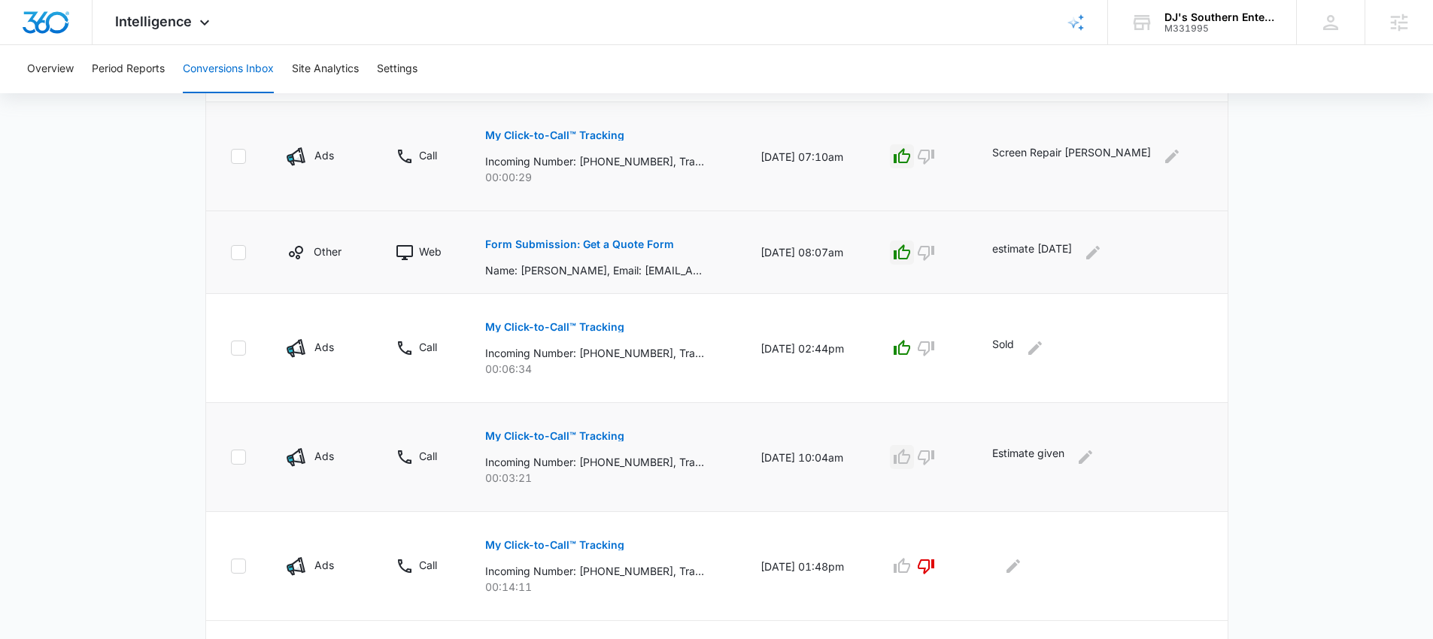
click at [910, 454] on icon "button" at bounding box center [902, 456] width 17 height 15
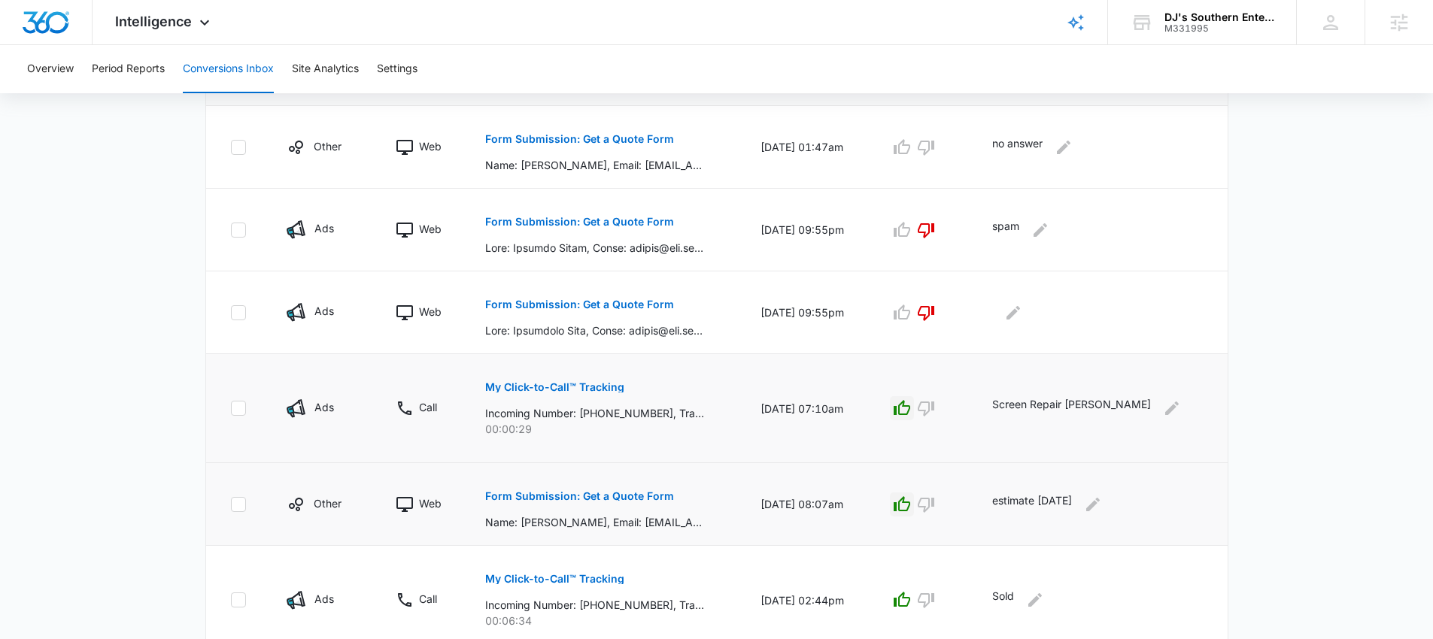
scroll to position [814, 0]
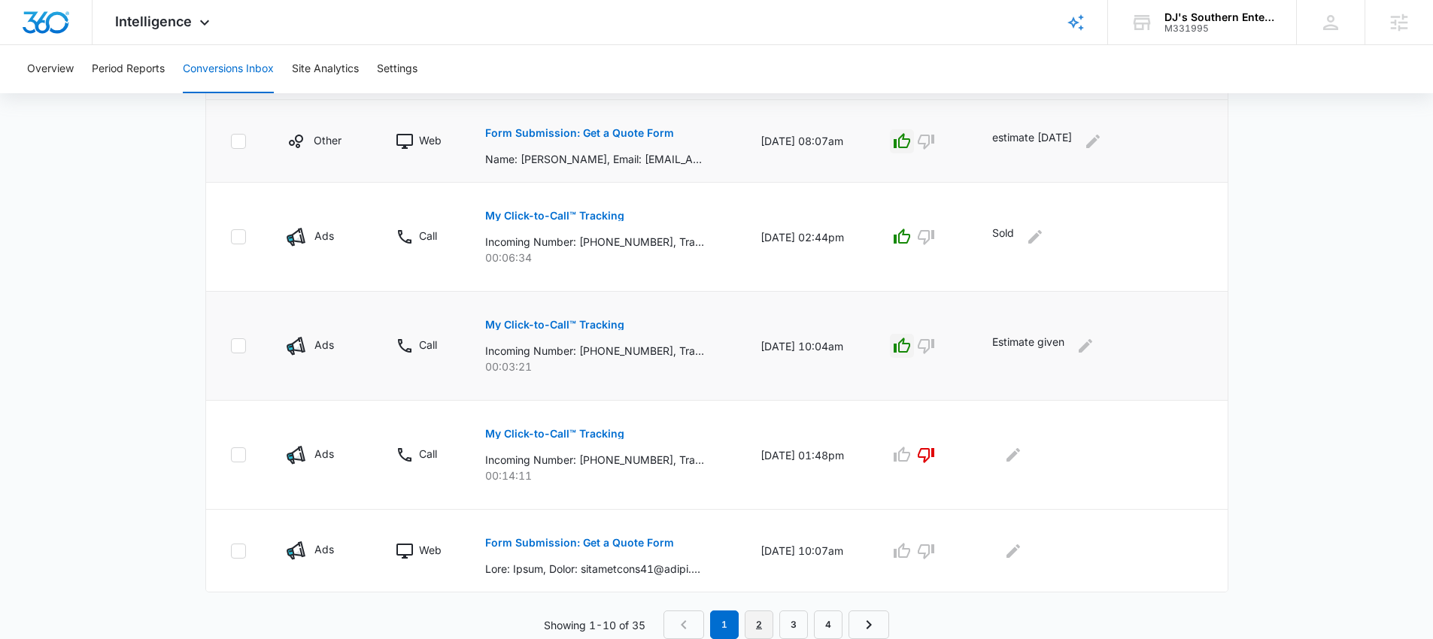
click at [756, 617] on link "2" at bounding box center [759, 625] width 29 height 29
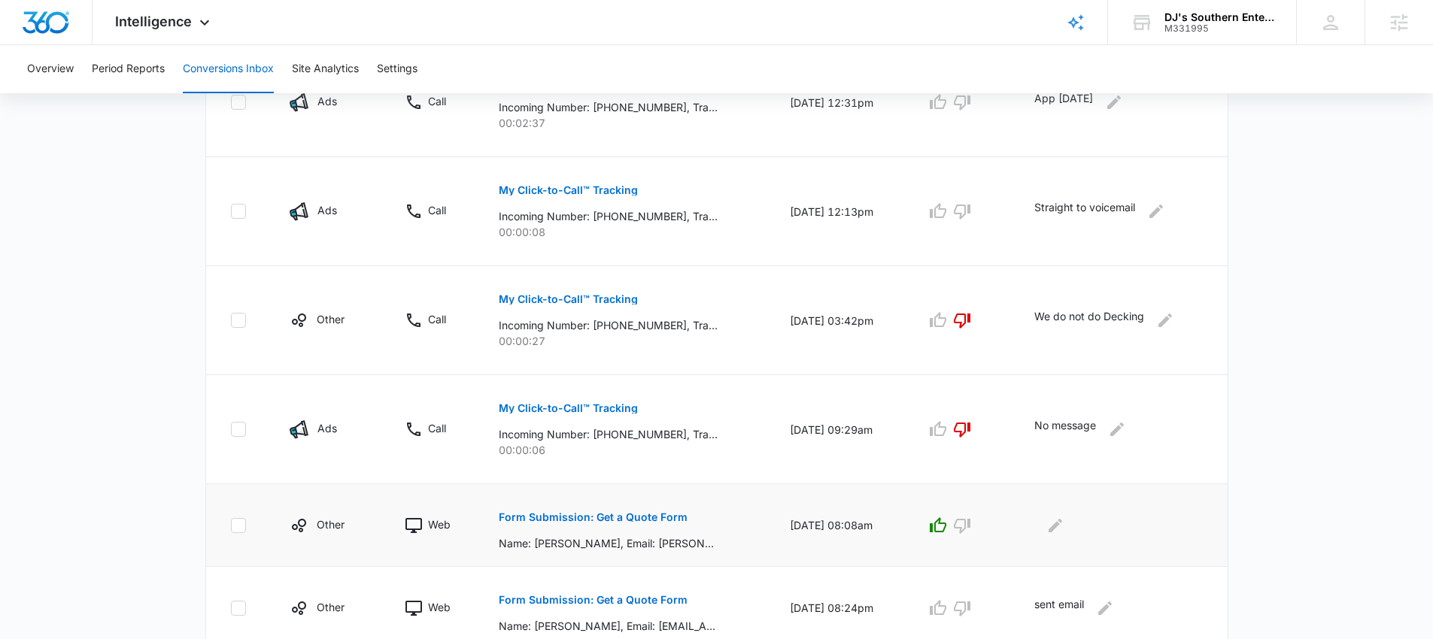
scroll to position [867, 0]
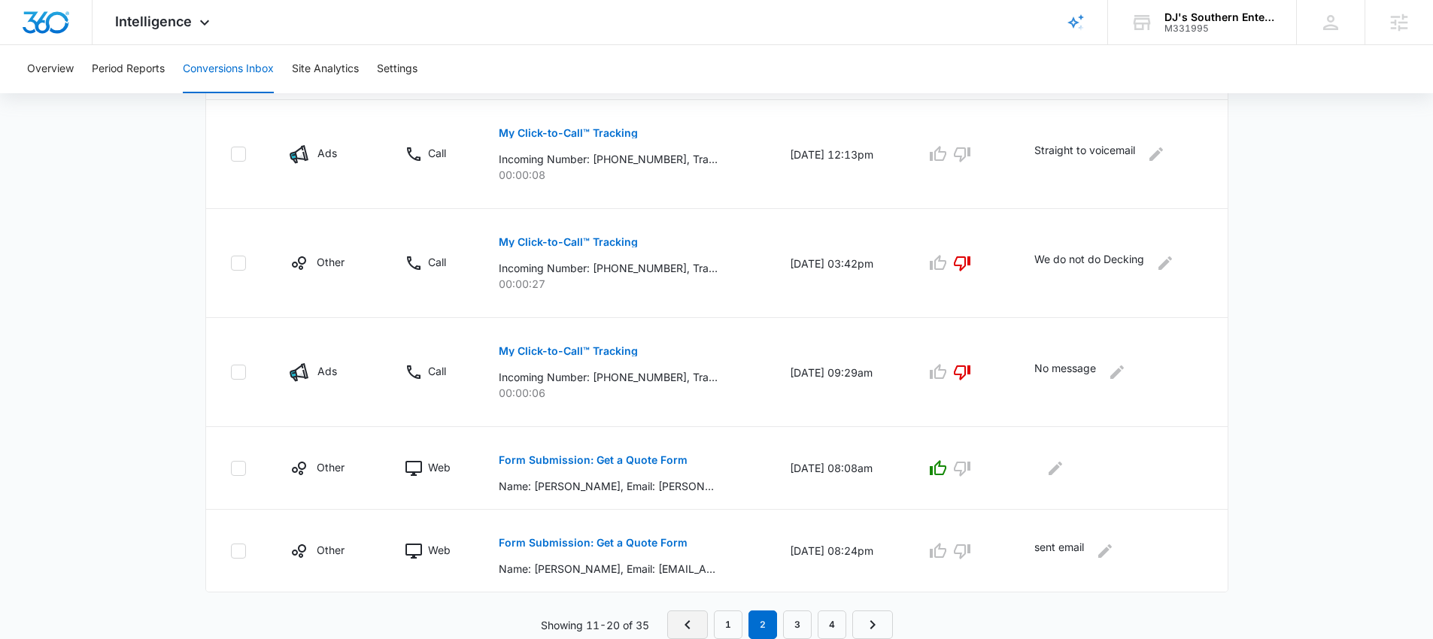
click at [682, 617] on icon "Previous Page" at bounding box center [687, 625] width 18 height 18
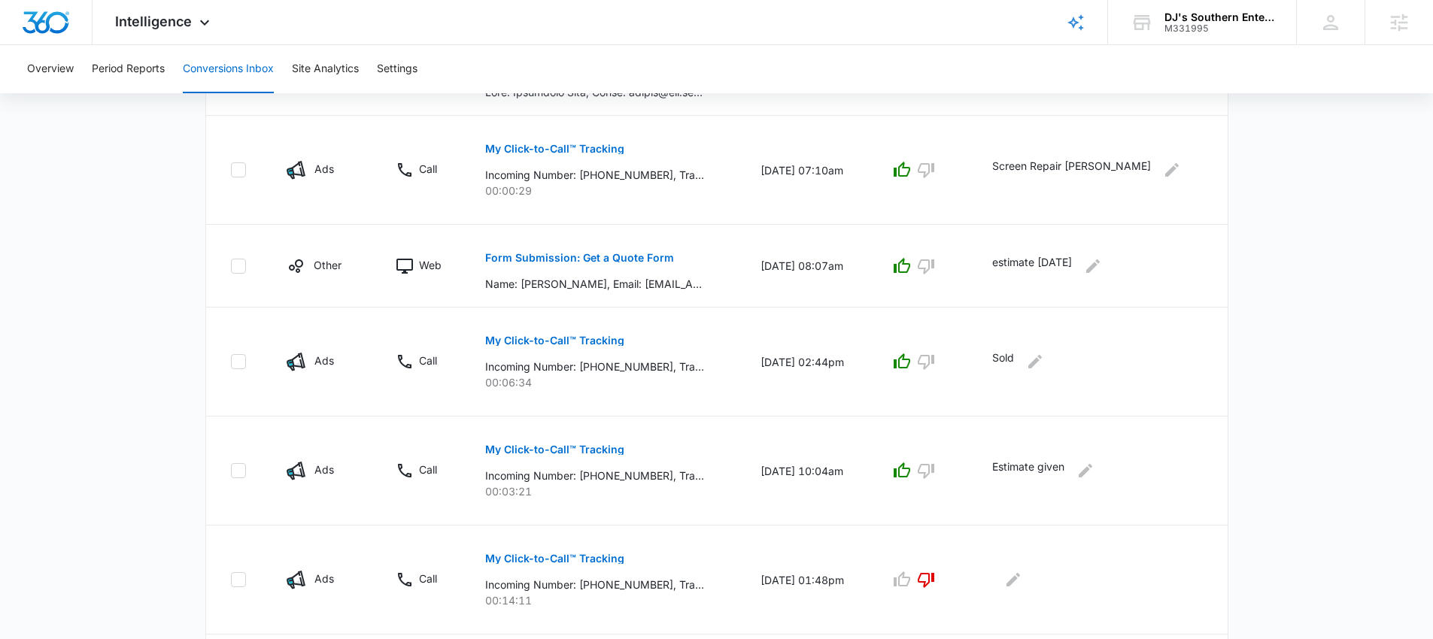
scroll to position [0, 0]
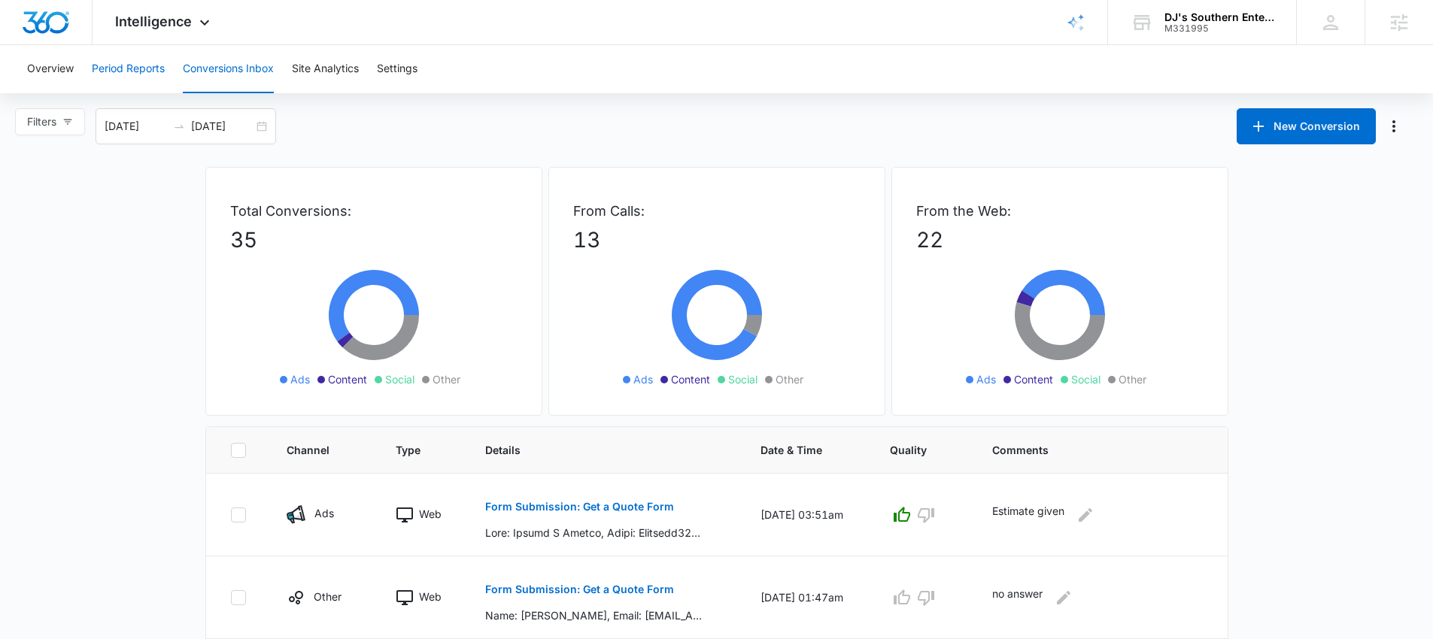
click at [139, 67] on button "Period Reports" at bounding box center [128, 69] width 73 height 48
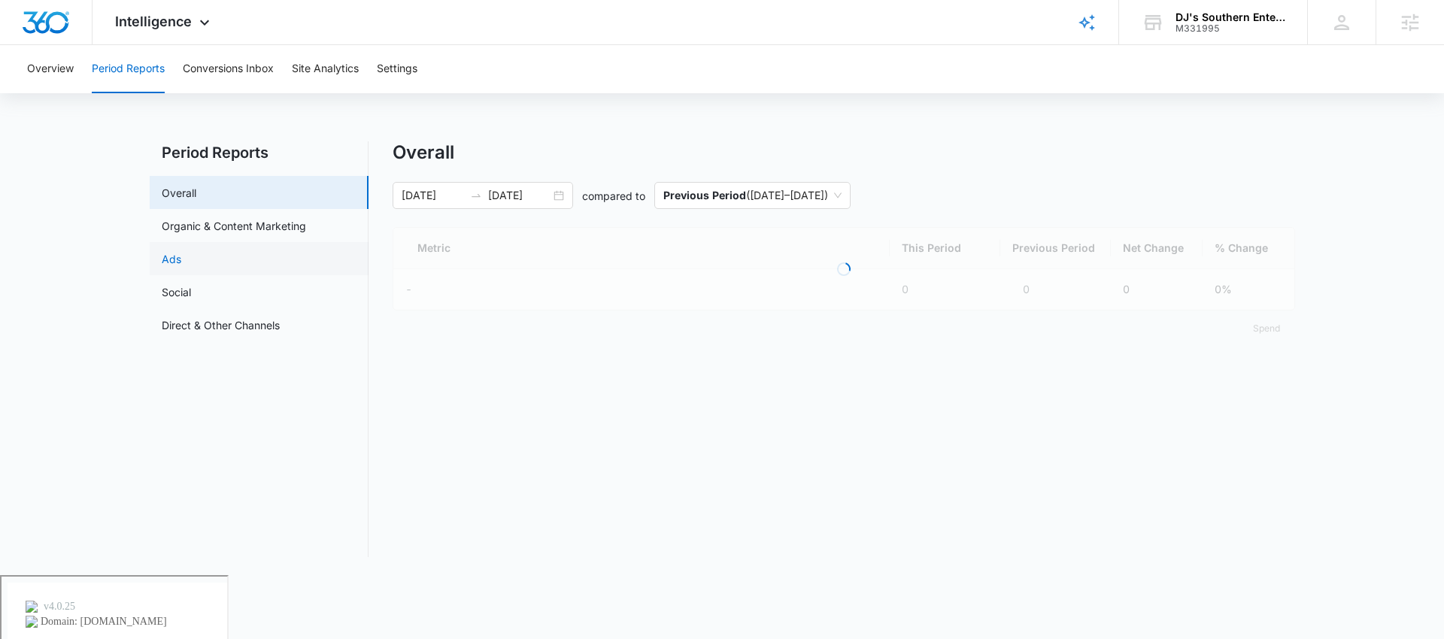
click at [181, 261] on link "Ads" at bounding box center [172, 259] width 20 height 16
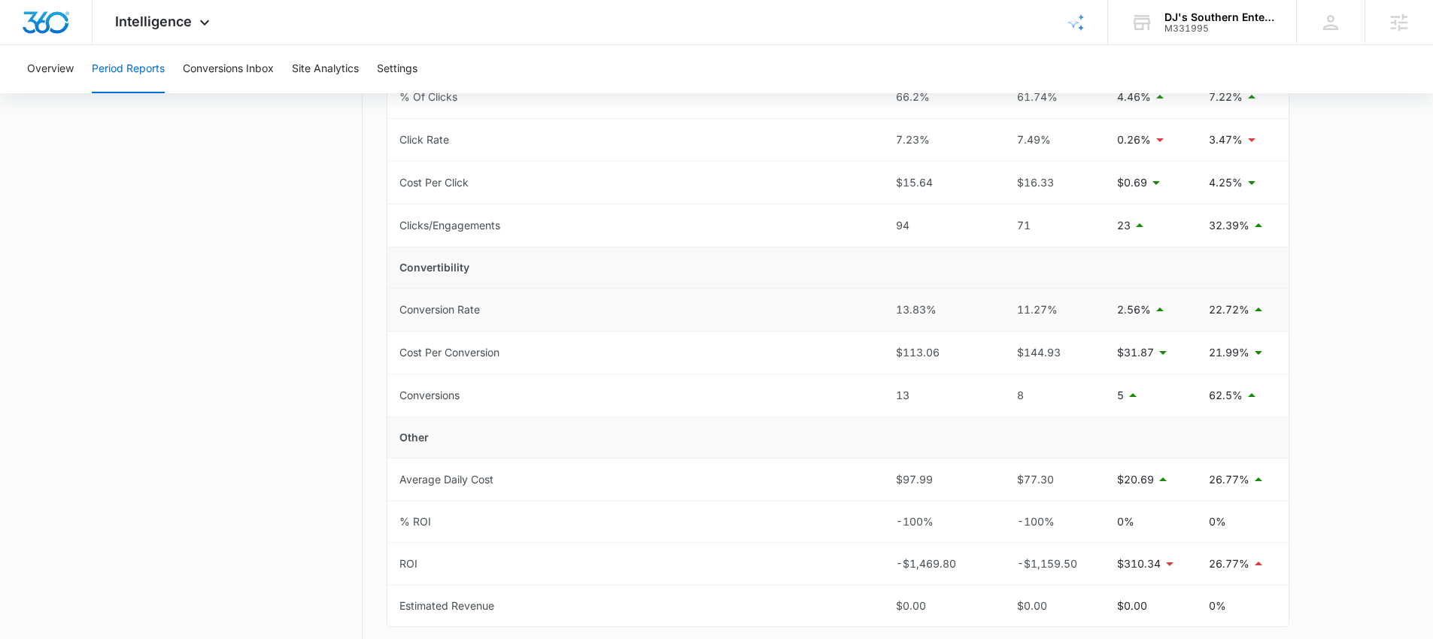
scroll to position [420, 0]
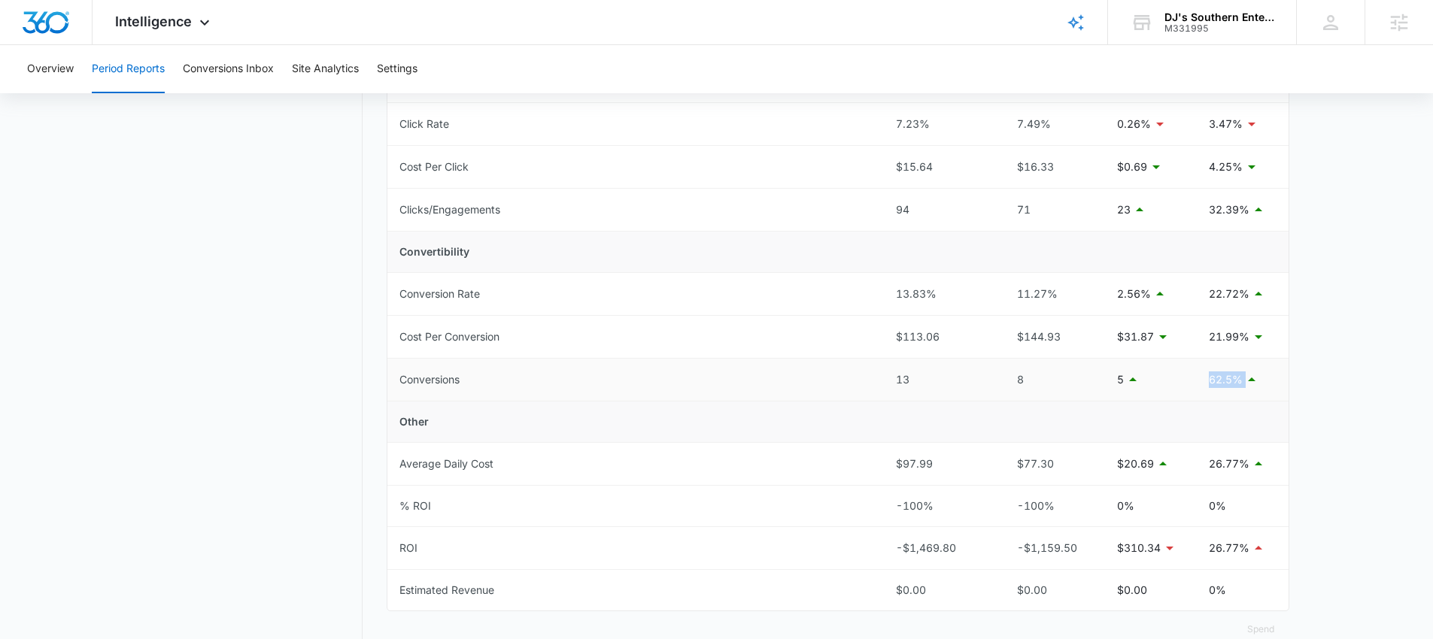
drag, startPoint x: 1204, startPoint y: 377, endPoint x: 1253, endPoint y: 380, distance: 49.7
click at [1253, 380] on td "62.5%" at bounding box center [1243, 380] width 92 height 43
click at [242, 74] on button "Conversions Inbox" at bounding box center [228, 69] width 91 height 48
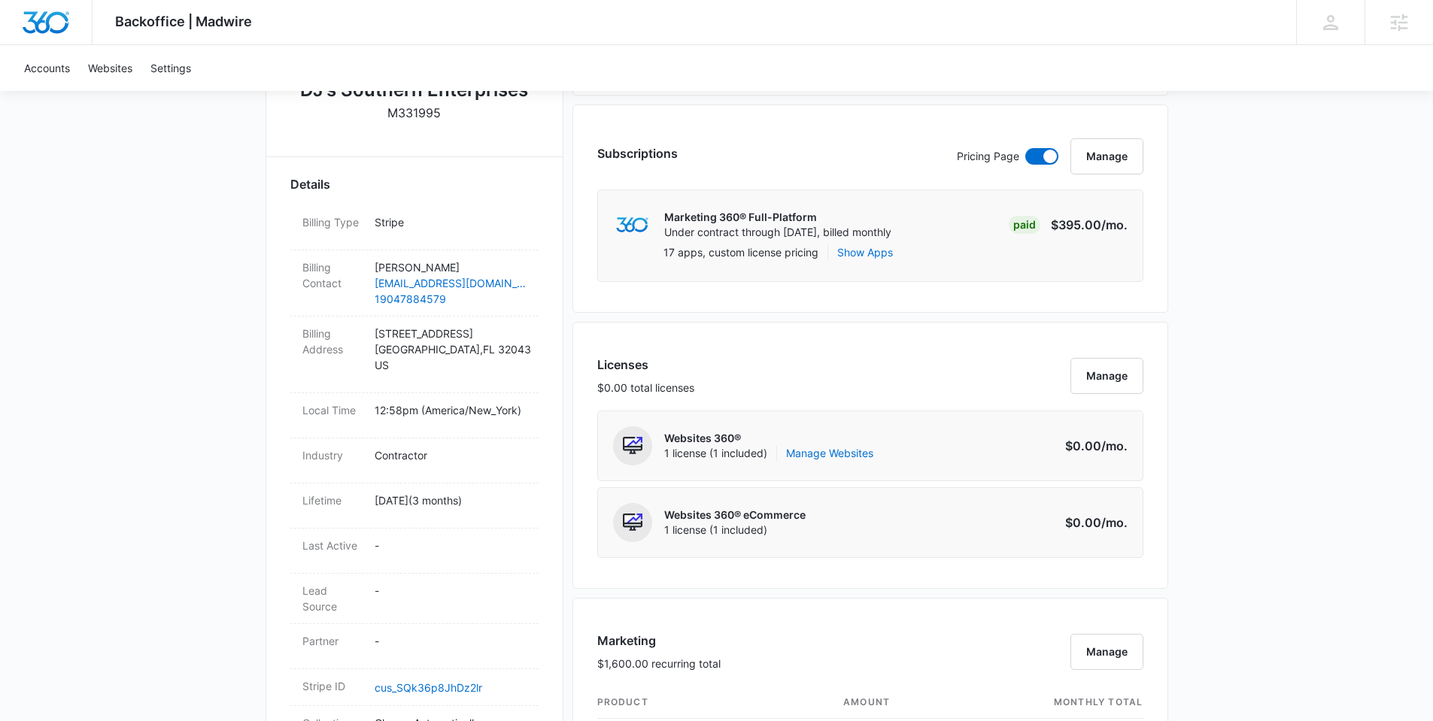
scroll to position [361, 0]
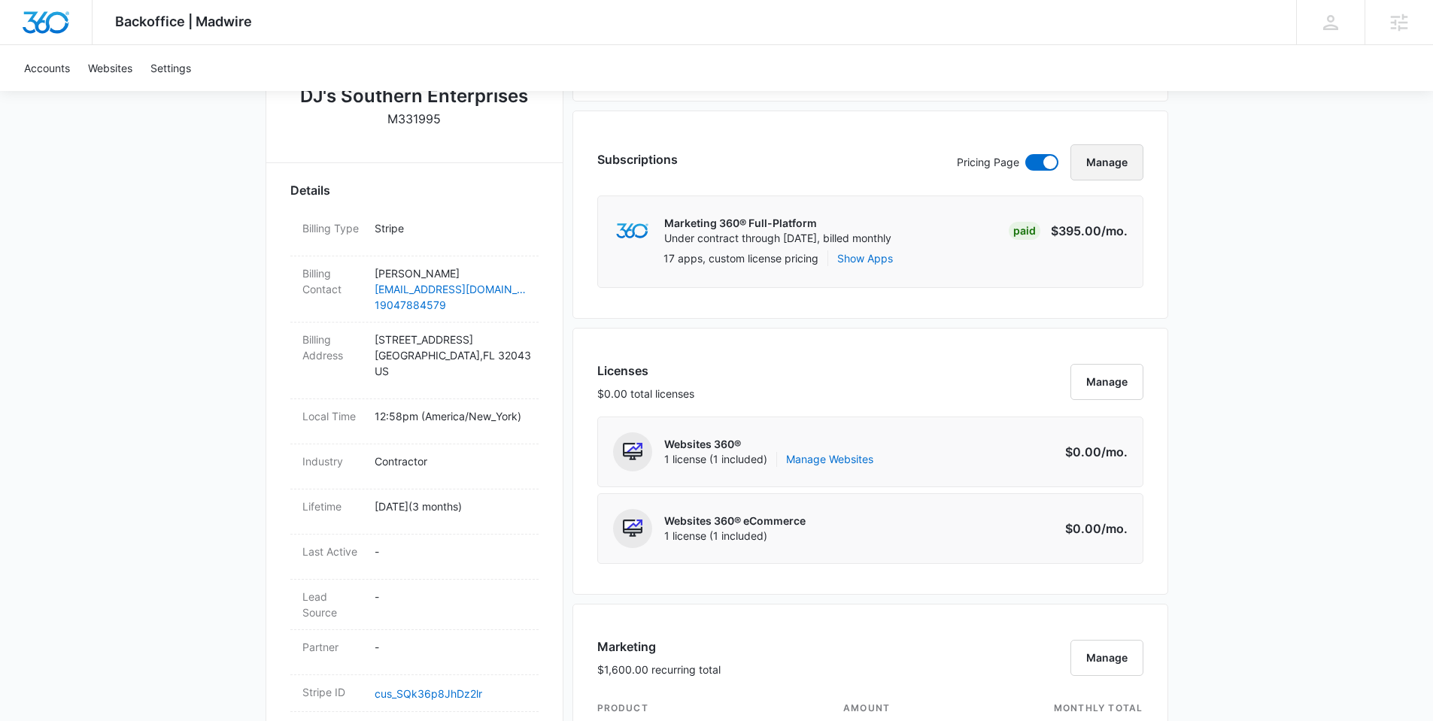
click at [1101, 162] on button "Manage" at bounding box center [1106, 162] width 73 height 36
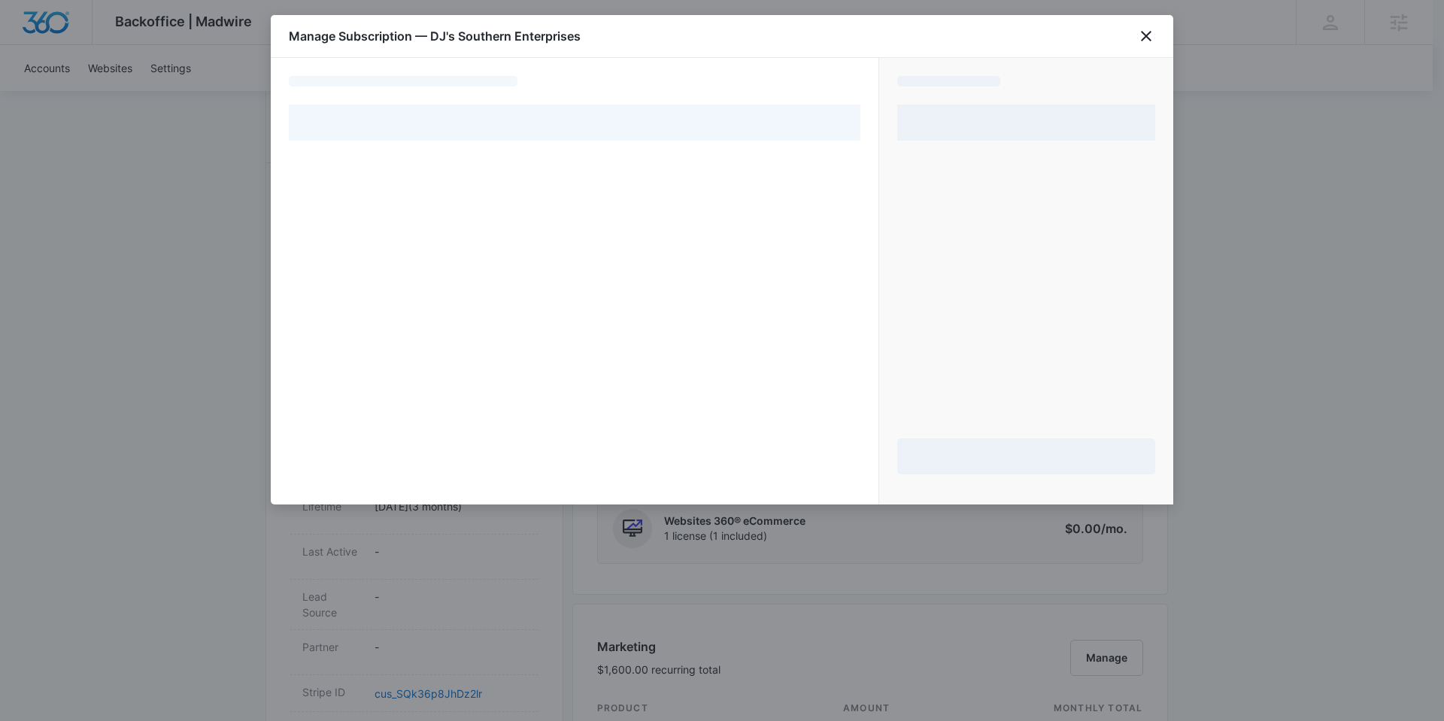
select select "pm_1RWiITA4n8RTgNjULXe7tBxO"
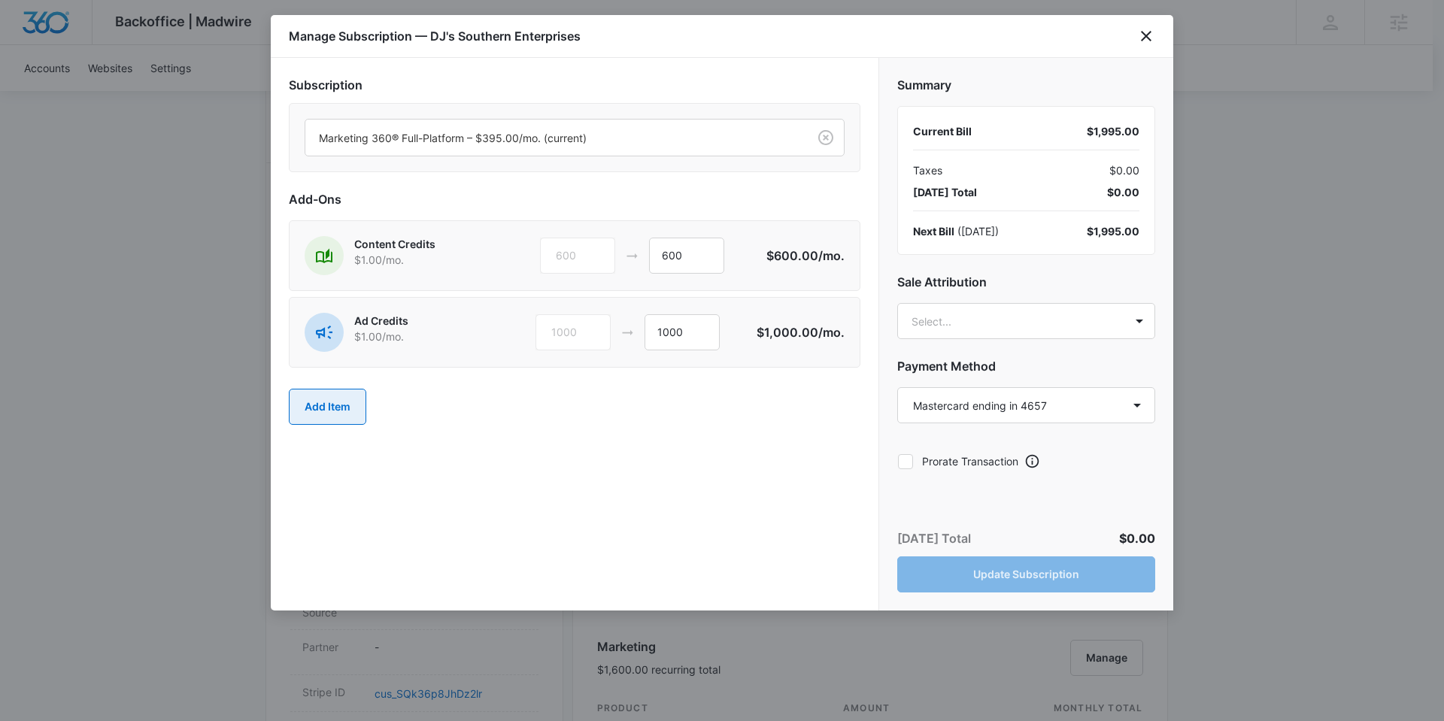
click at [348, 401] on button "Add Item" at bounding box center [327, 407] width 77 height 36
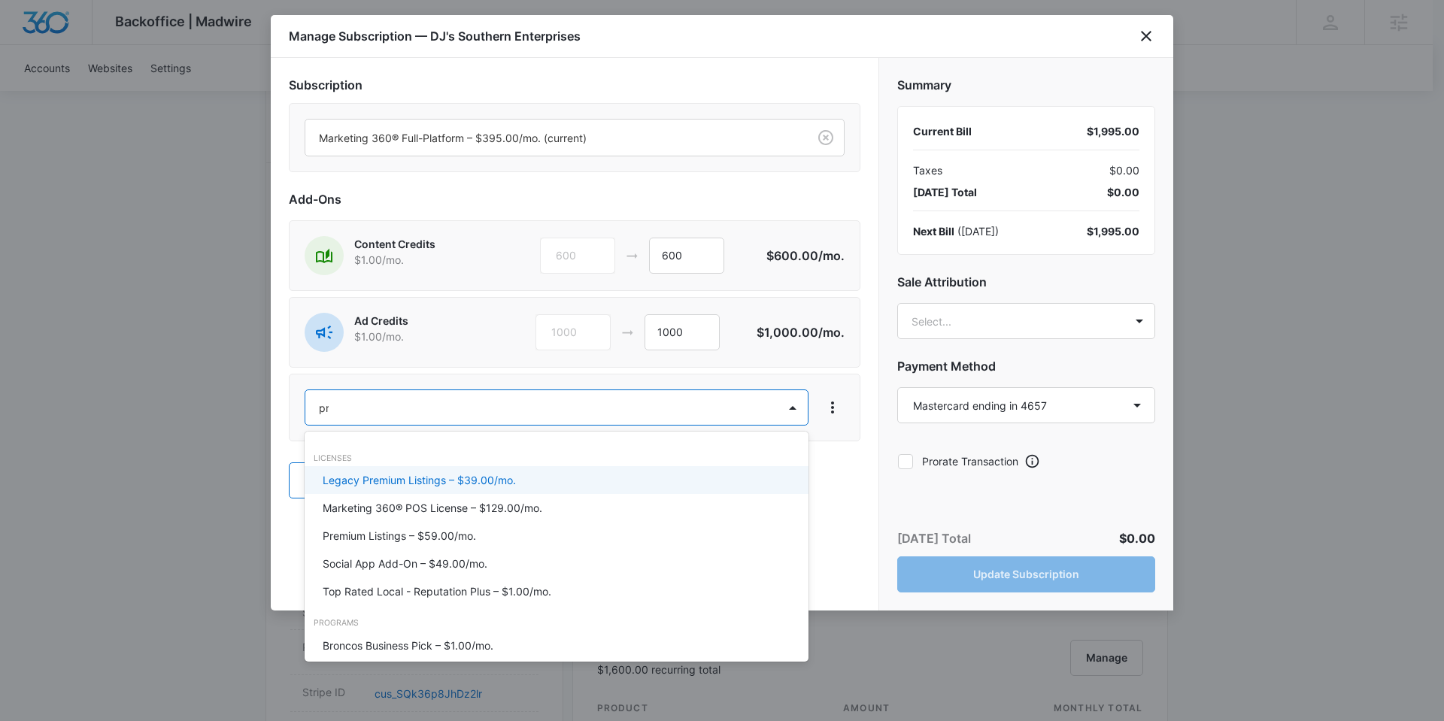
type input "prem"
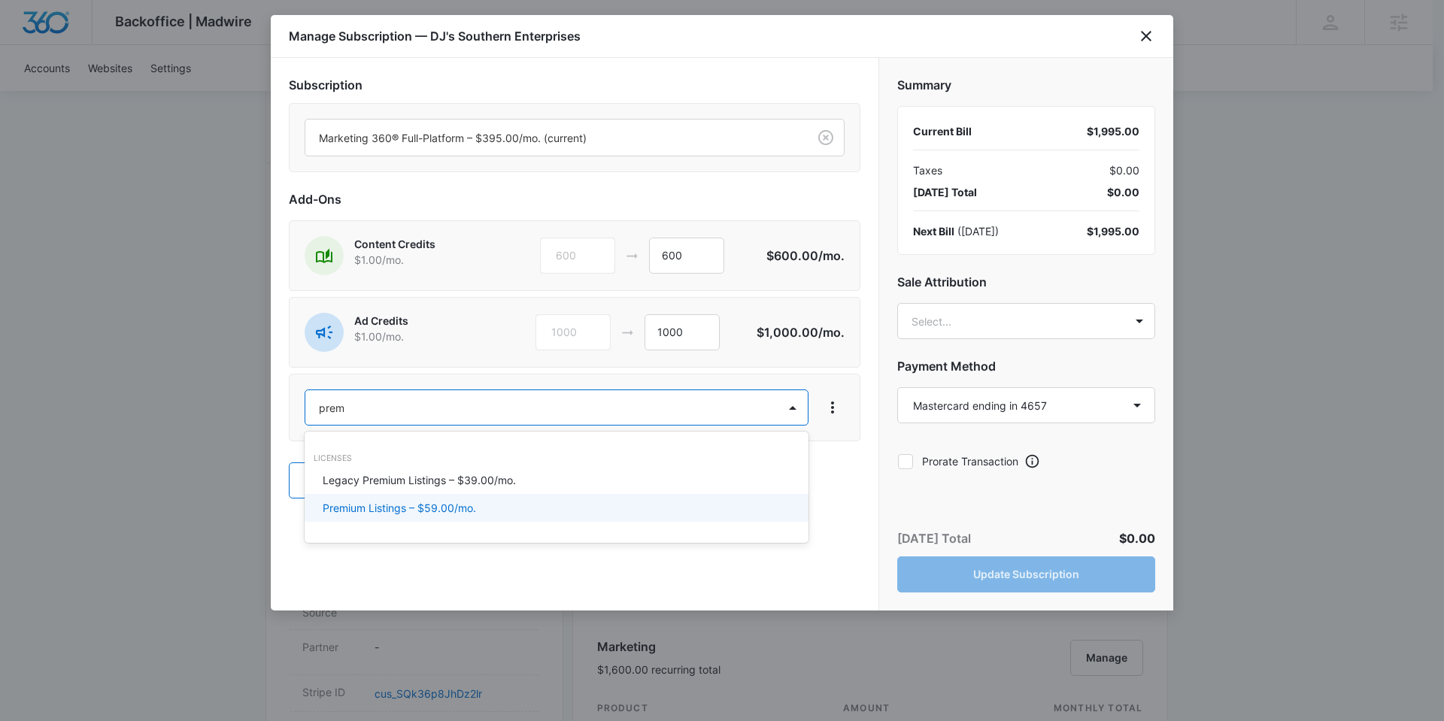
click at [396, 508] on p "Premium Listings – $59.00/mo." at bounding box center [399, 508] width 153 height 16
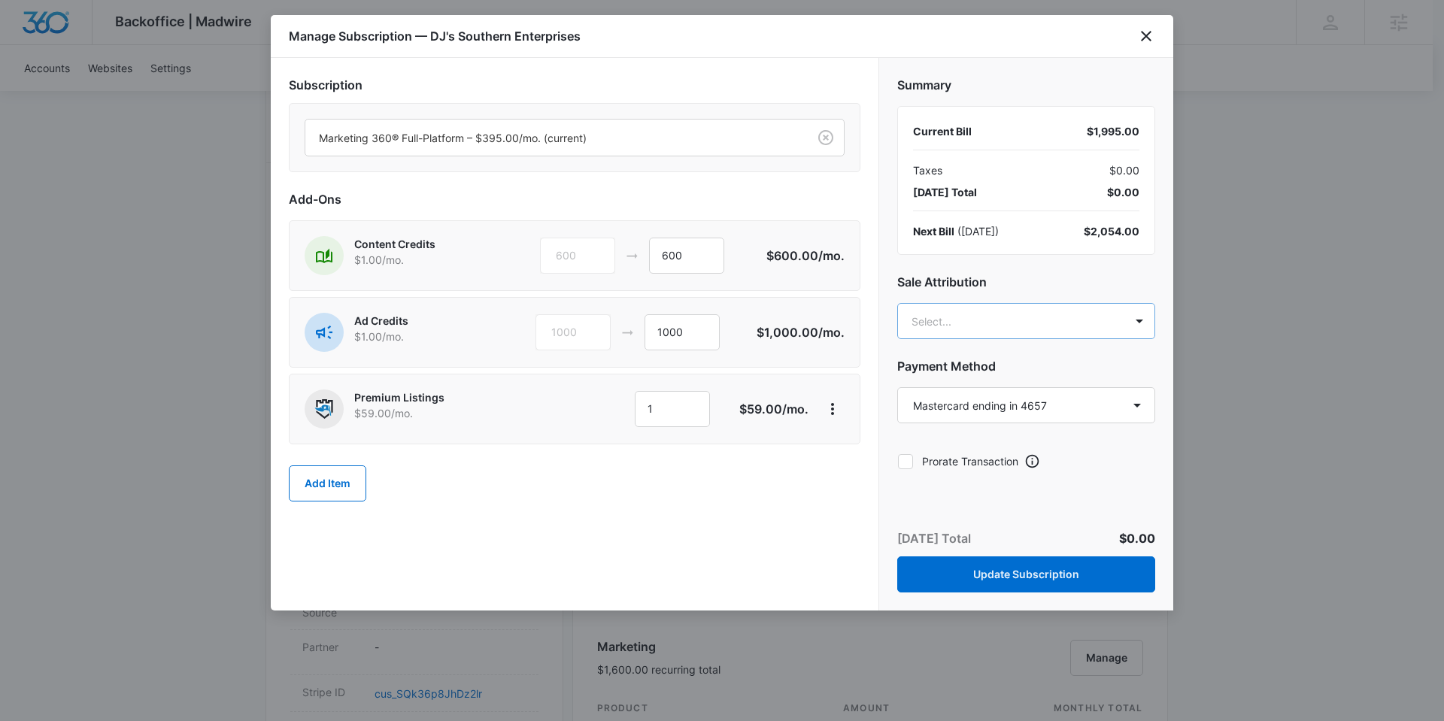
click at [984, 316] on body "Backoffice | Madwire Apps Settings [PERSON_NAME] [PERSON_NAME][EMAIL_ADDRESS][P…" at bounding box center [722, 734] width 1444 height 2190
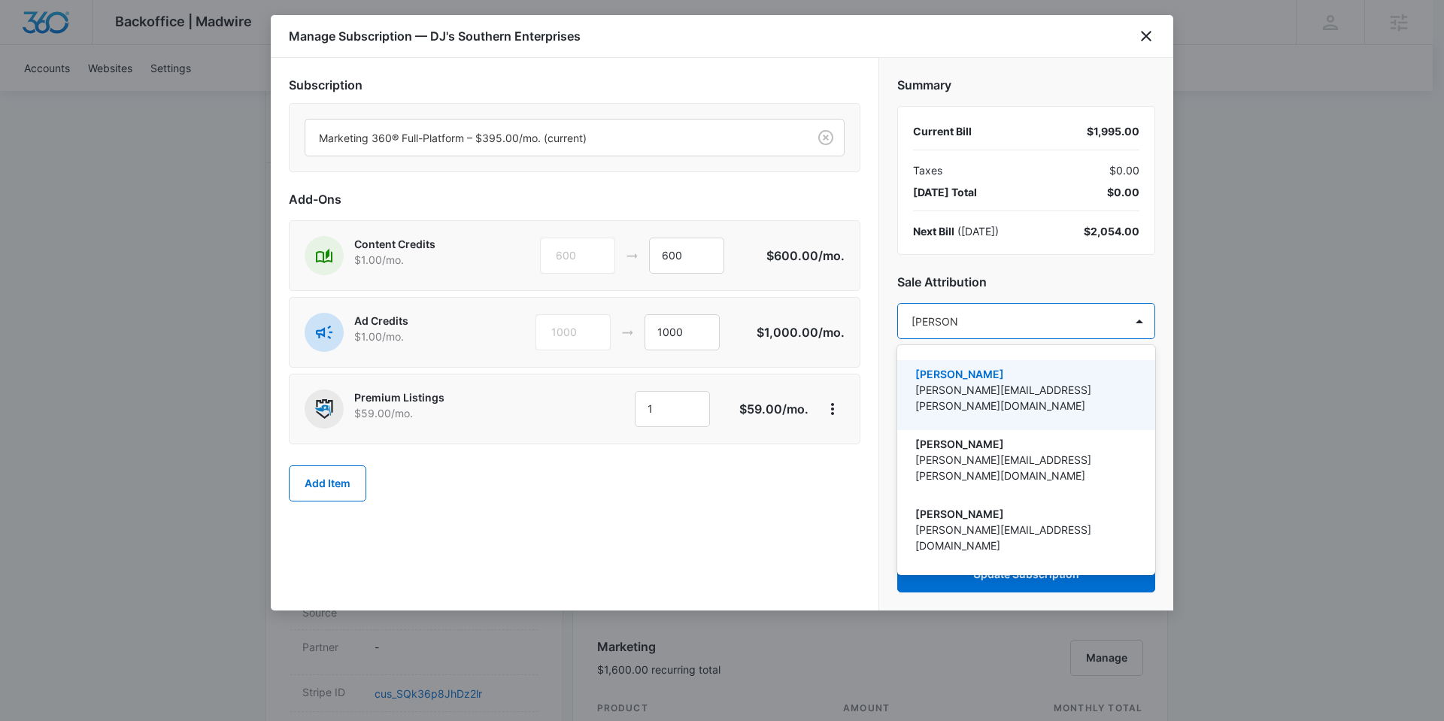
type input "[PERSON_NAME]"
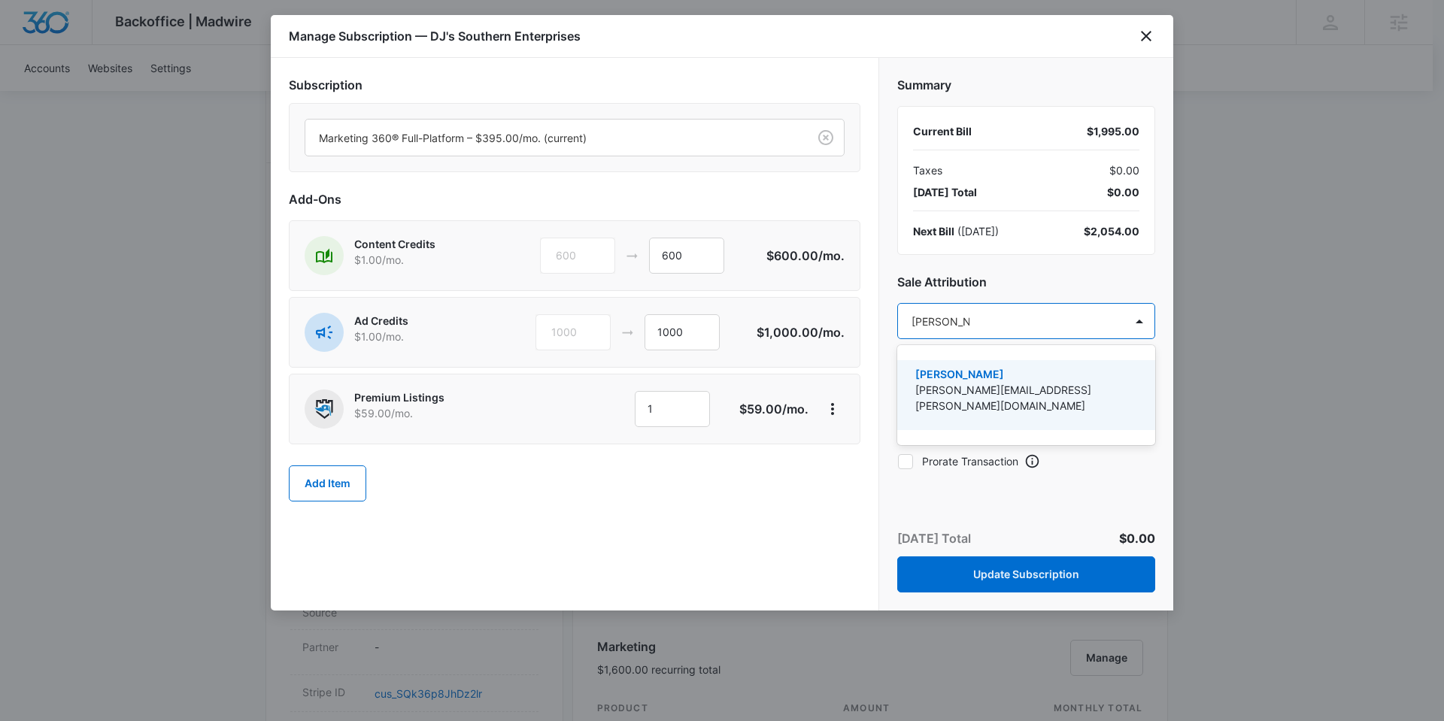
click at [991, 378] on p "[PERSON_NAME]" at bounding box center [1024, 374] width 219 height 16
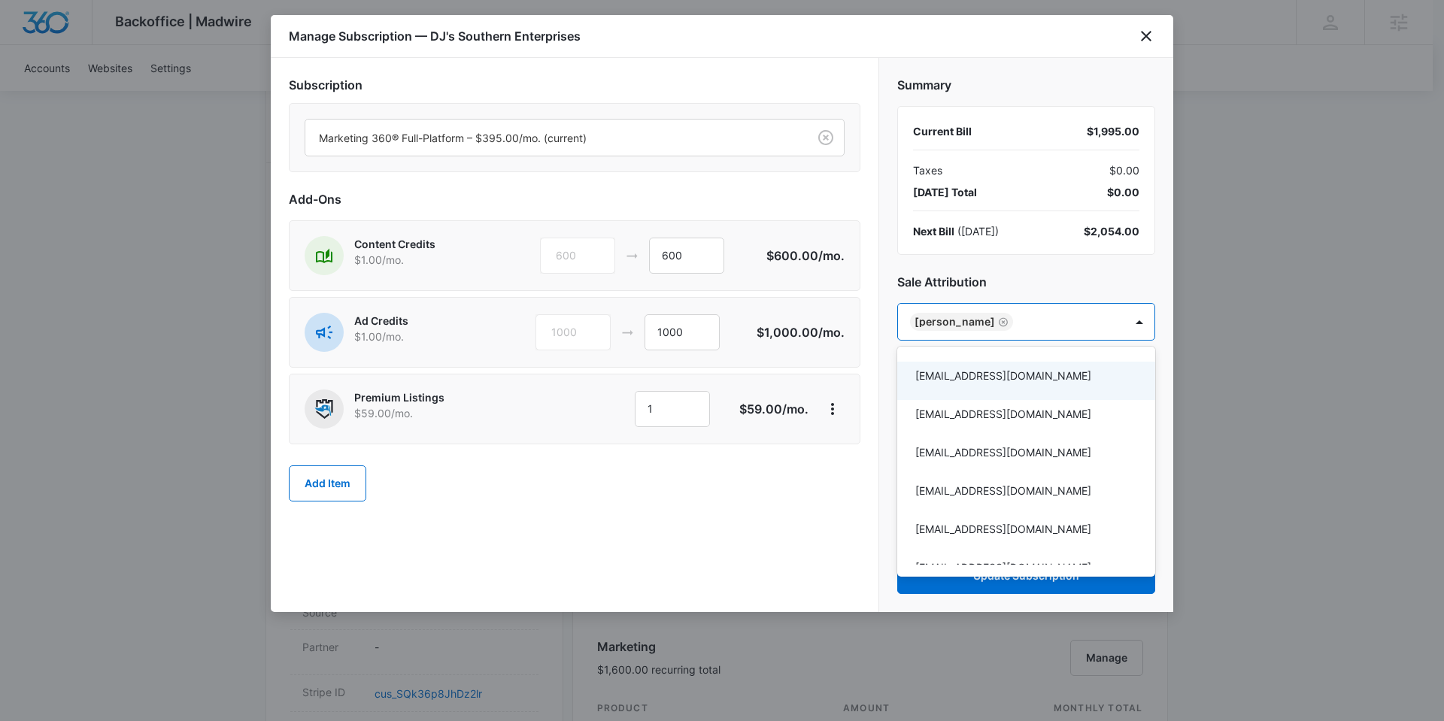
click at [754, 505] on div at bounding box center [722, 360] width 1444 height 721
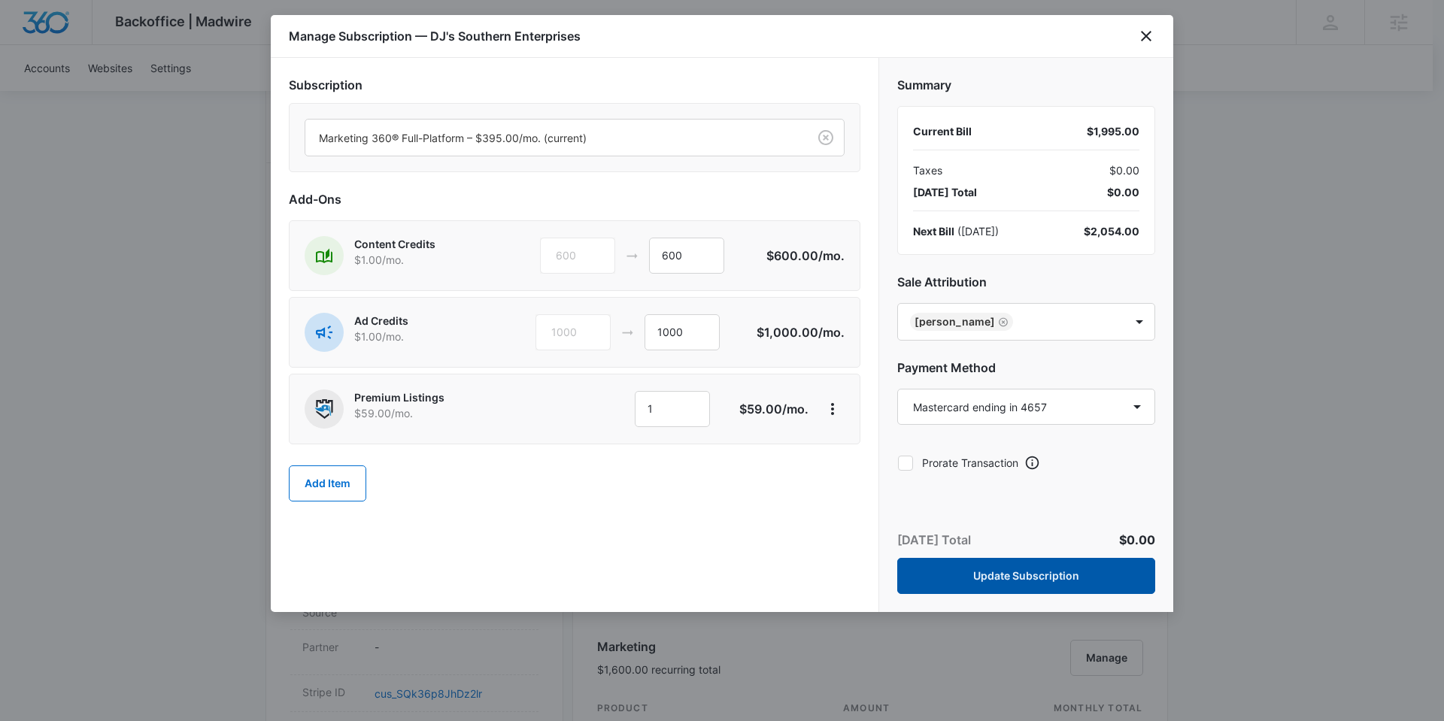
click at [1015, 572] on button "Update Subscription" at bounding box center [1026, 576] width 258 height 36
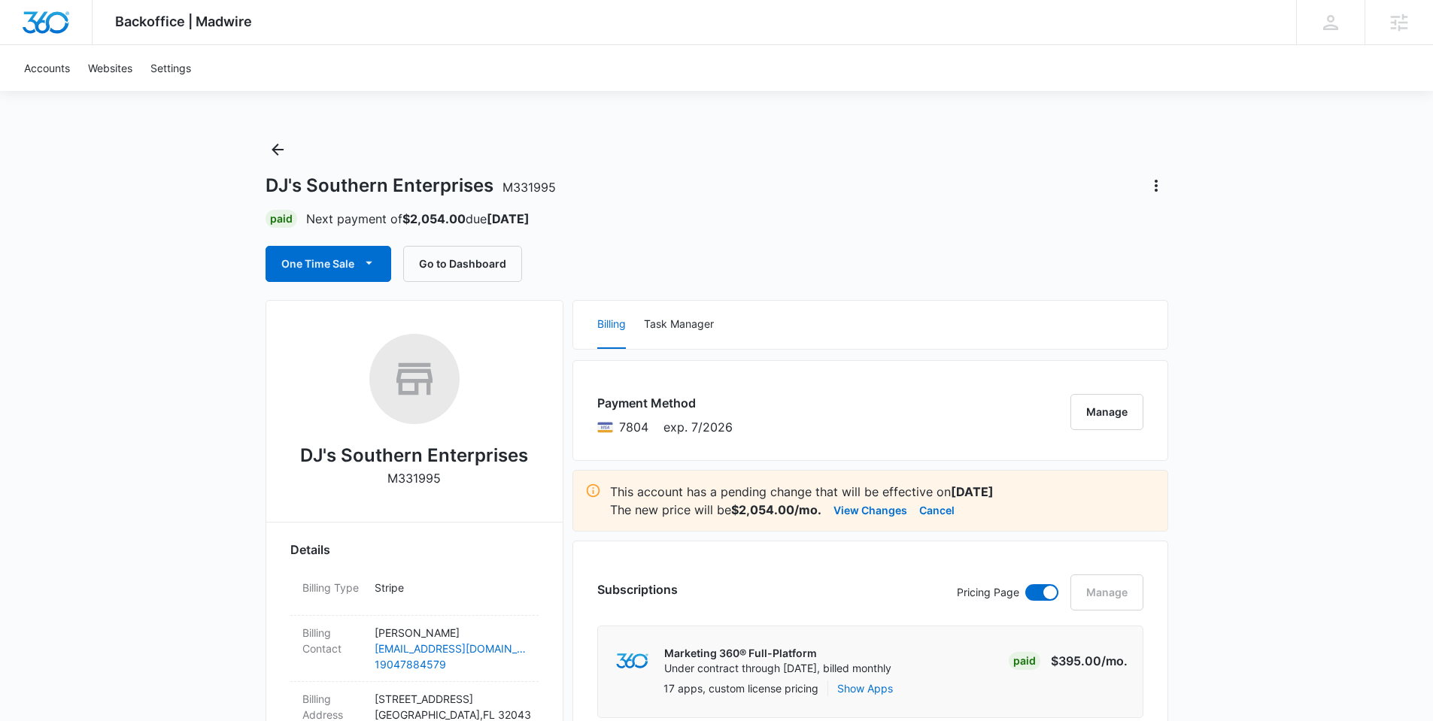
scroll to position [0, 0]
